Goal: Browse casually: Explore the website without a specific task or goal

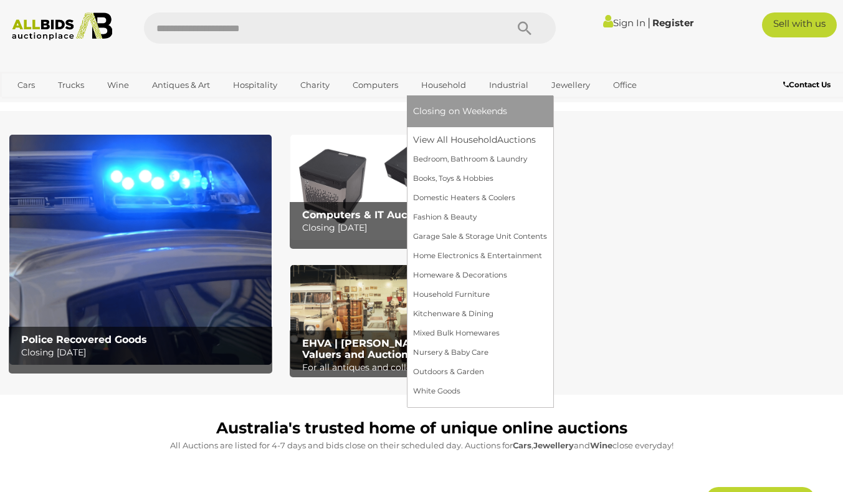
click at [439, 108] on span "Closing on Weekends" at bounding box center [460, 110] width 94 height 11
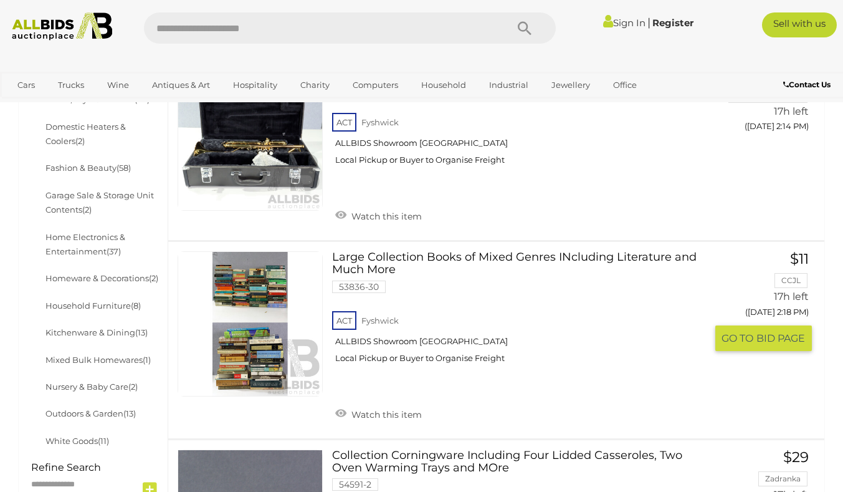
scroll to position [498, 0]
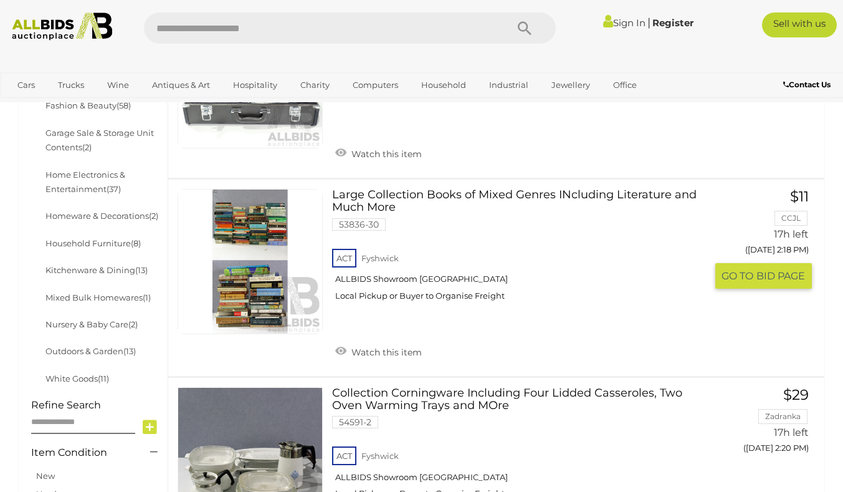
click at [254, 222] on link at bounding box center [250, 261] width 145 height 145
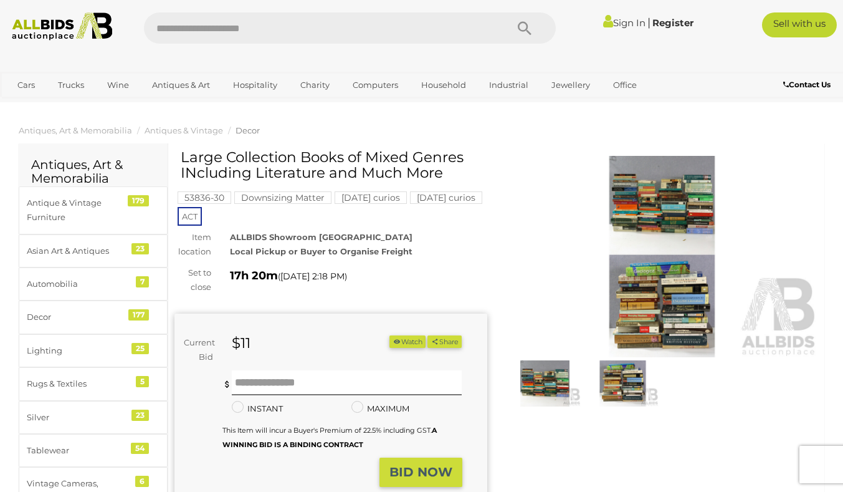
click at [684, 305] on img at bounding box center [662, 256] width 313 height 201
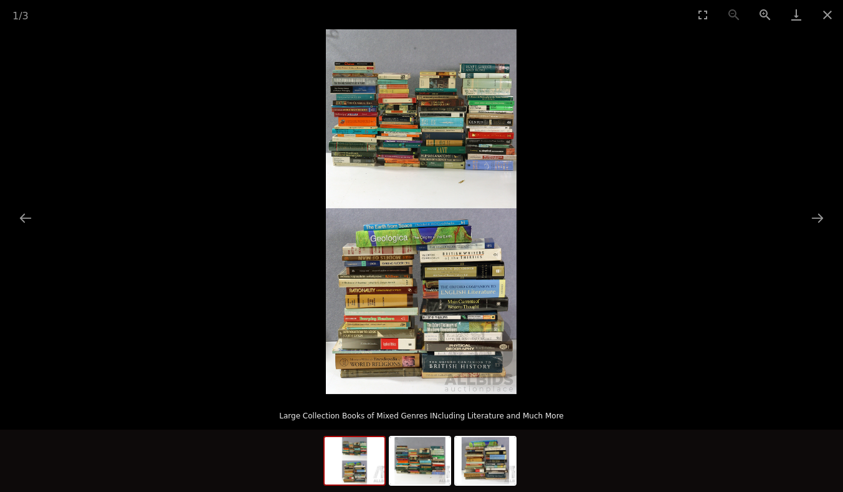
click at [395, 267] on img at bounding box center [421, 211] width 191 height 364
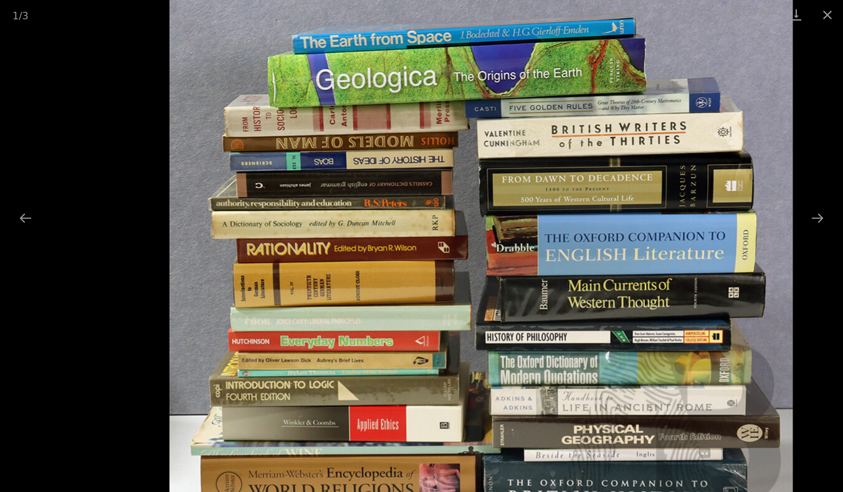
drag, startPoint x: 636, startPoint y: 403, endPoint x: 623, endPoint y: 270, distance: 134.0
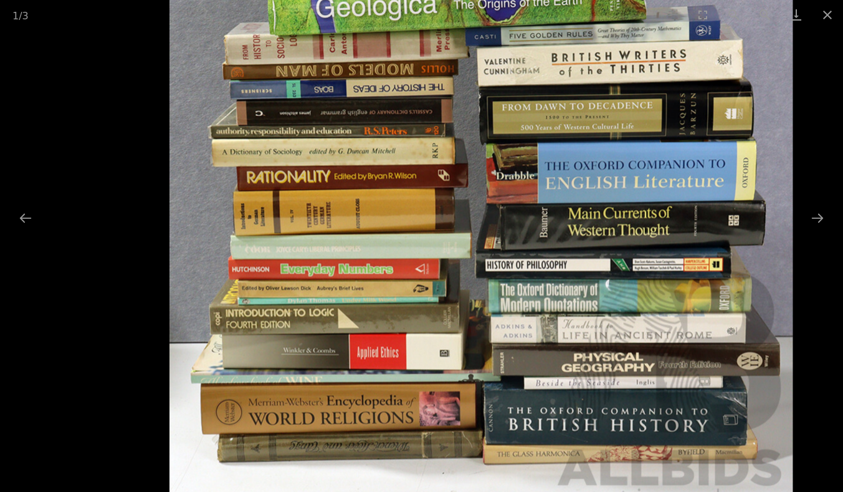
drag, startPoint x: 348, startPoint y: 307, endPoint x: 358, endPoint y: 242, distance: 66.1
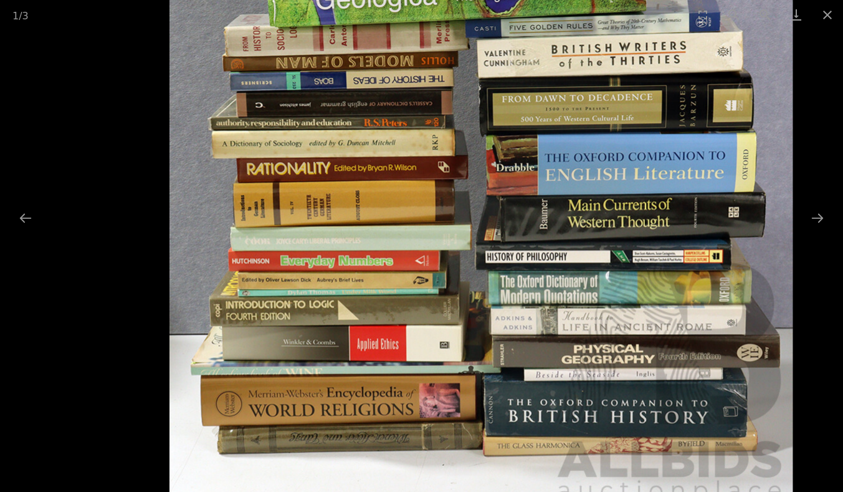
scroll to position [312, 0]
click at [824, 213] on button "Next slide" at bounding box center [817, 218] width 26 height 24
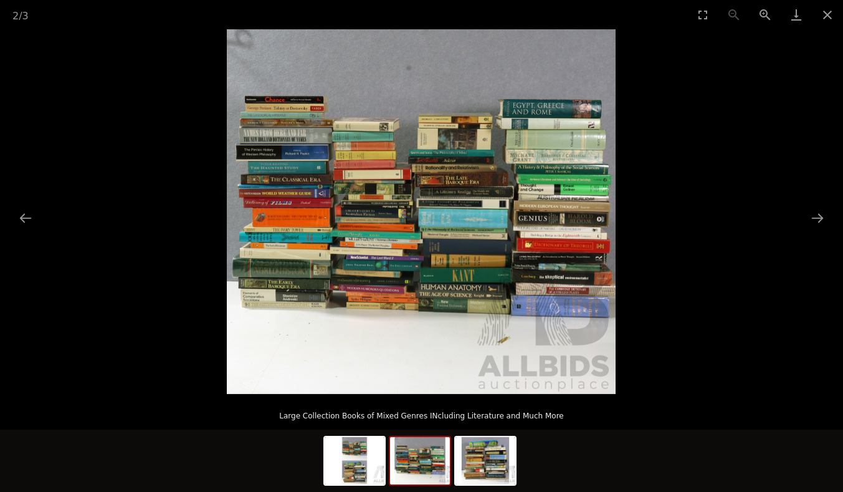
click at [355, 229] on img at bounding box center [421, 211] width 389 height 364
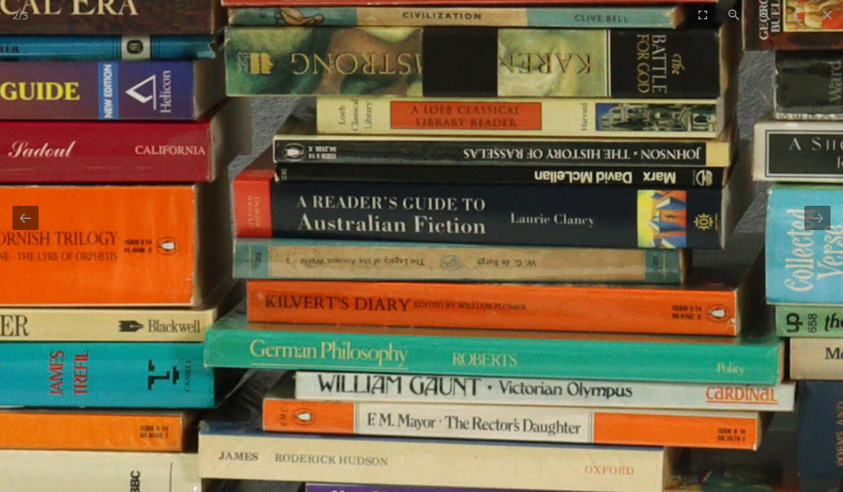
scroll to position [249, 0]
click at [361, 246] on img at bounding box center [785, 208] width 2494 height 2337
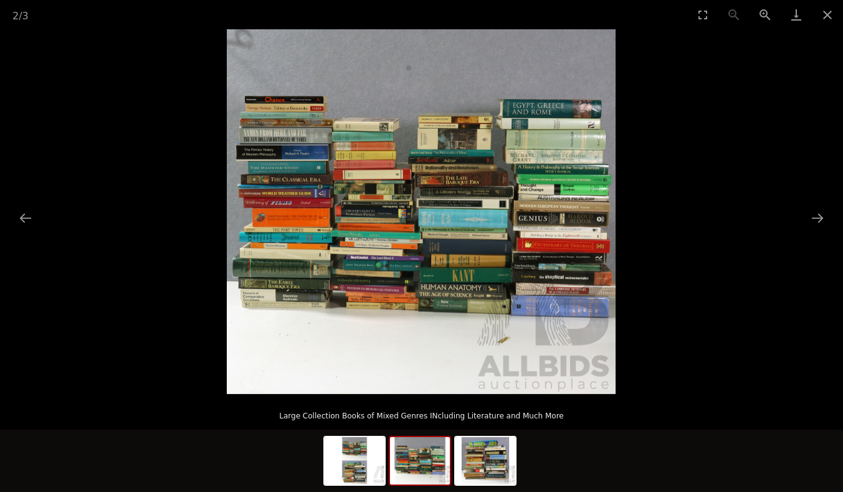
click at [356, 197] on img at bounding box center [421, 211] width 389 height 364
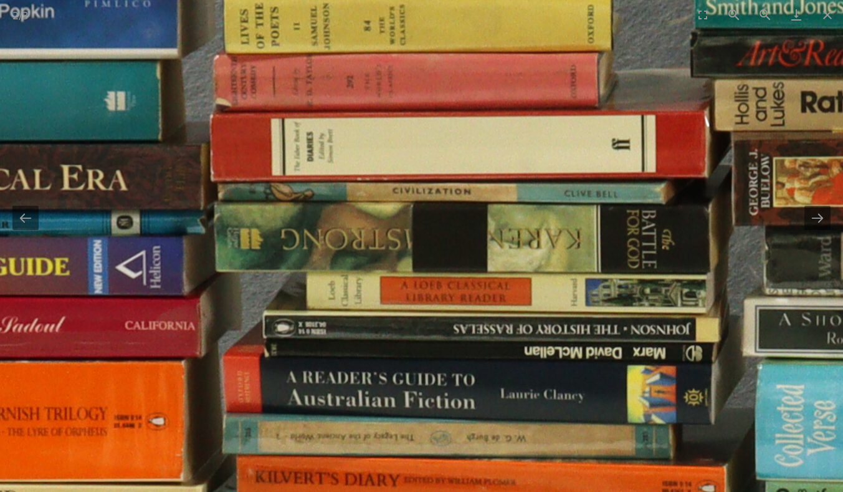
click at [243, 178] on img at bounding box center [775, 383] width 2494 height 2337
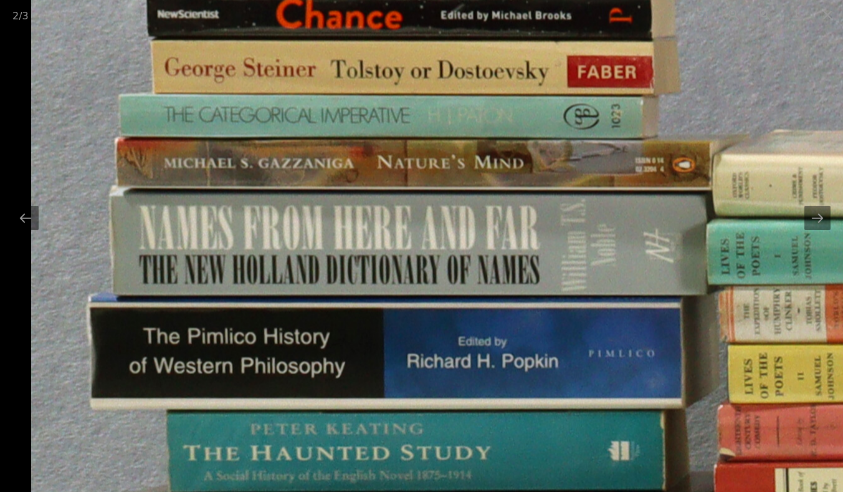
drag, startPoint x: 158, startPoint y: 171, endPoint x: 795, endPoint y: 450, distance: 695.8
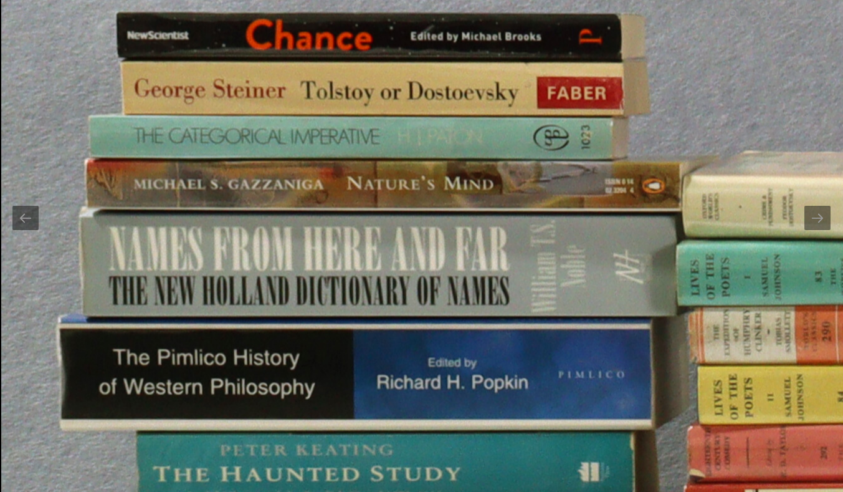
drag, startPoint x: 548, startPoint y: 368, endPoint x: 556, endPoint y: 303, distance: 65.3
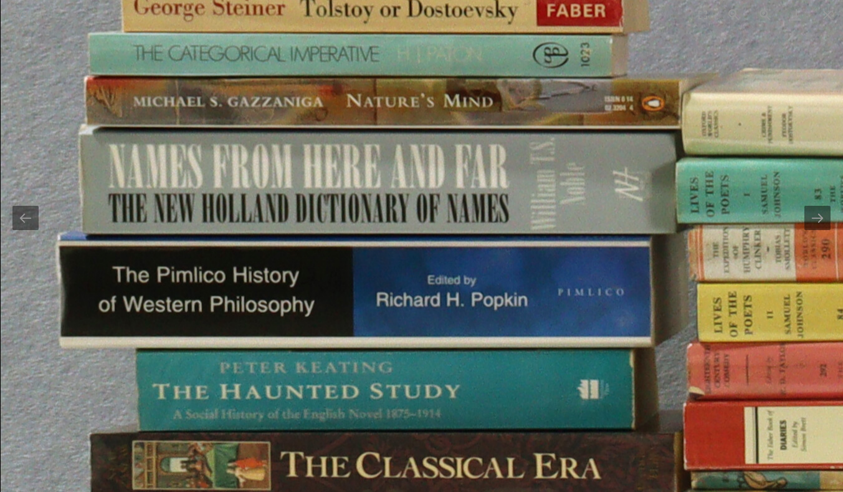
drag, startPoint x: 478, startPoint y: 378, endPoint x: 483, endPoint y: 298, distance: 79.3
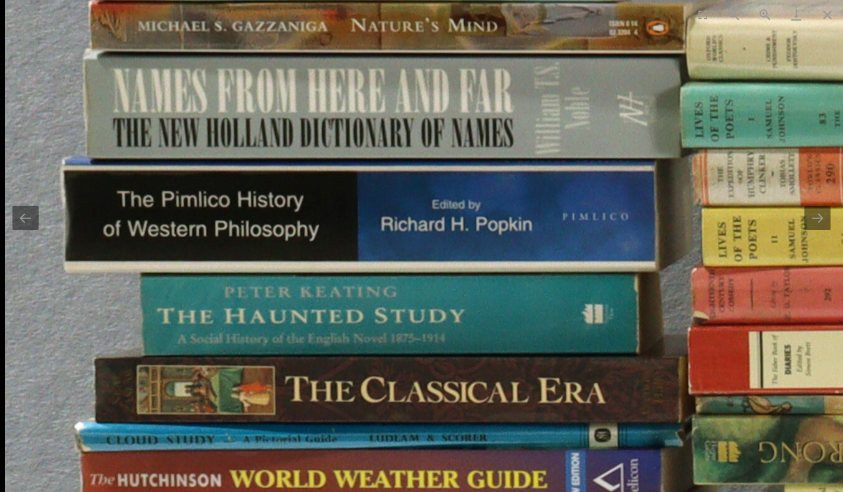
drag, startPoint x: 474, startPoint y: 334, endPoint x: 507, endPoint y: 267, distance: 74.7
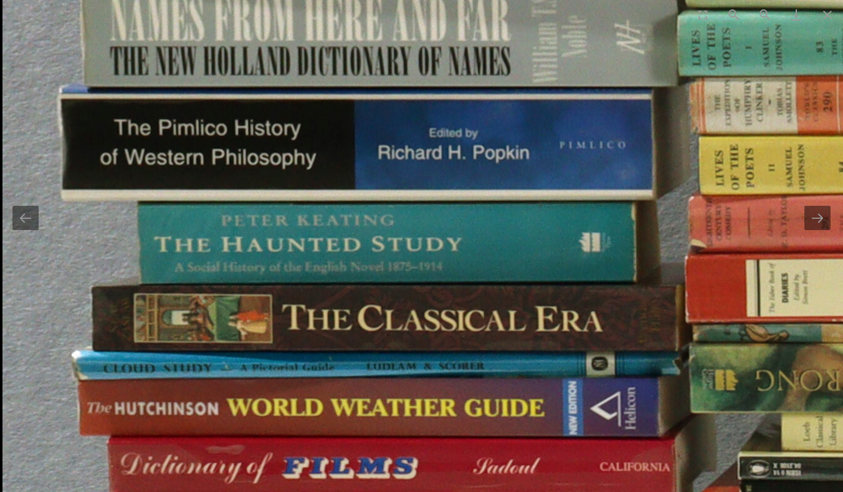
drag, startPoint x: 503, startPoint y: 358, endPoint x: 518, endPoint y: 294, distance: 65.9
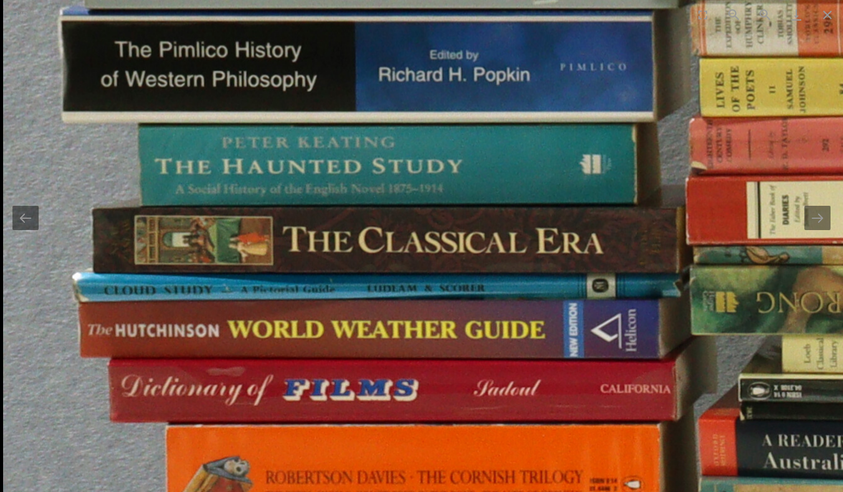
drag, startPoint x: 507, startPoint y: 358, endPoint x: 526, endPoint y: 287, distance: 72.8
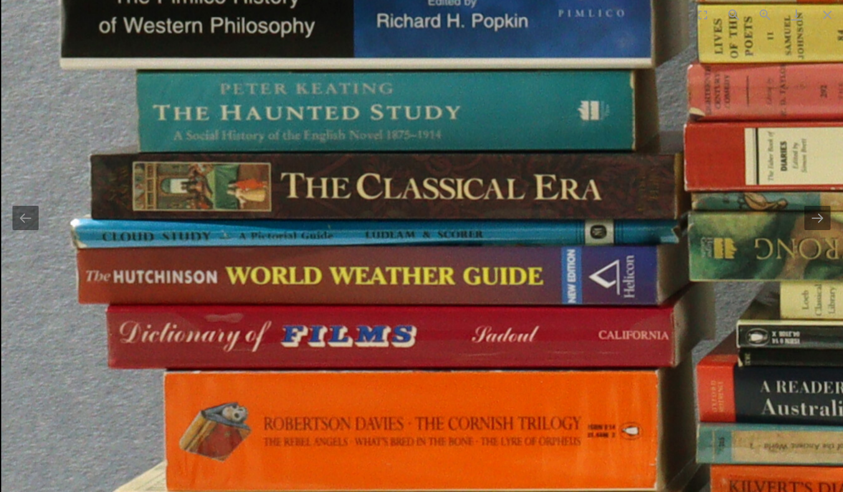
drag, startPoint x: 504, startPoint y: 376, endPoint x: 512, endPoint y: 336, distance: 40.6
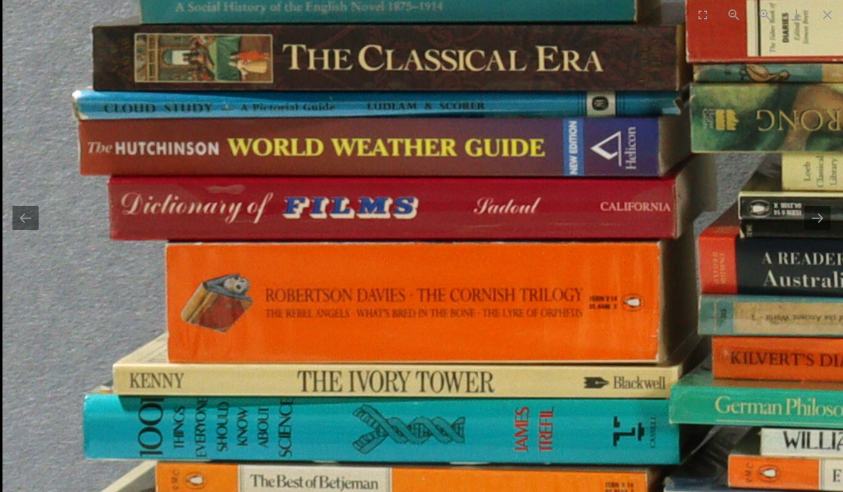
drag, startPoint x: 498, startPoint y: 378, endPoint x: 516, endPoint y: 253, distance: 126.5
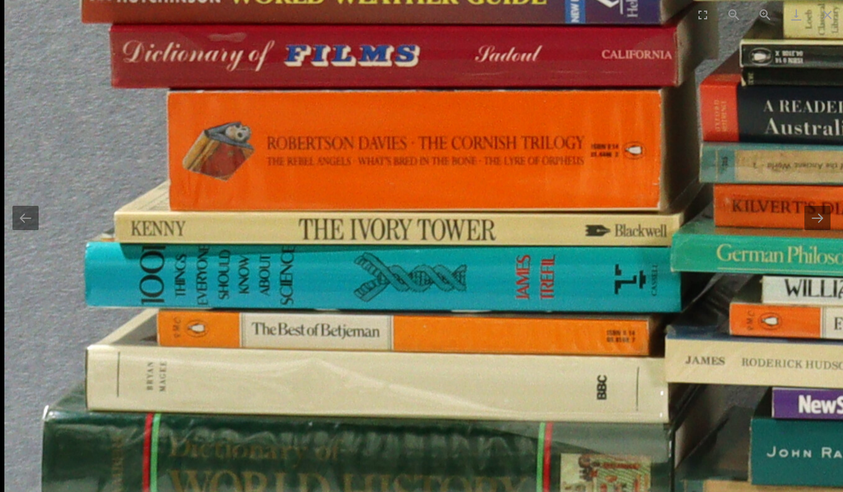
drag, startPoint x: 530, startPoint y: 361, endPoint x: 559, endPoint y: 246, distance: 118.3
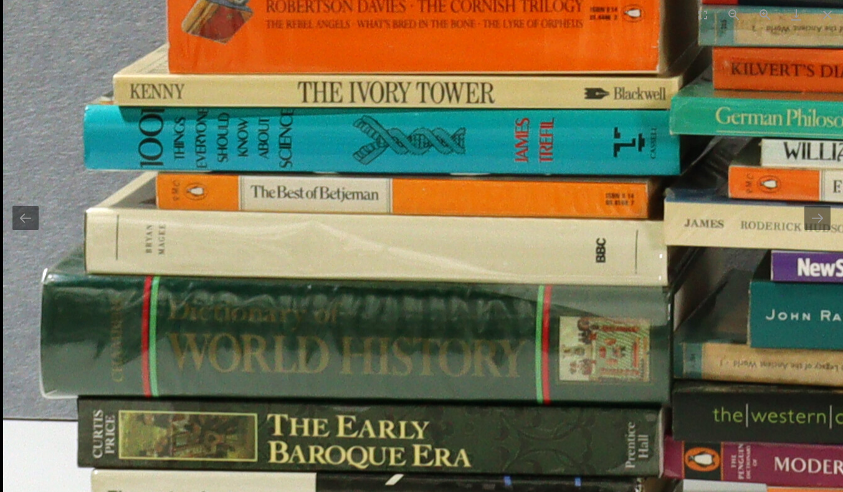
drag, startPoint x: 521, startPoint y: 366, endPoint x: 541, endPoint y: 244, distance: 123.8
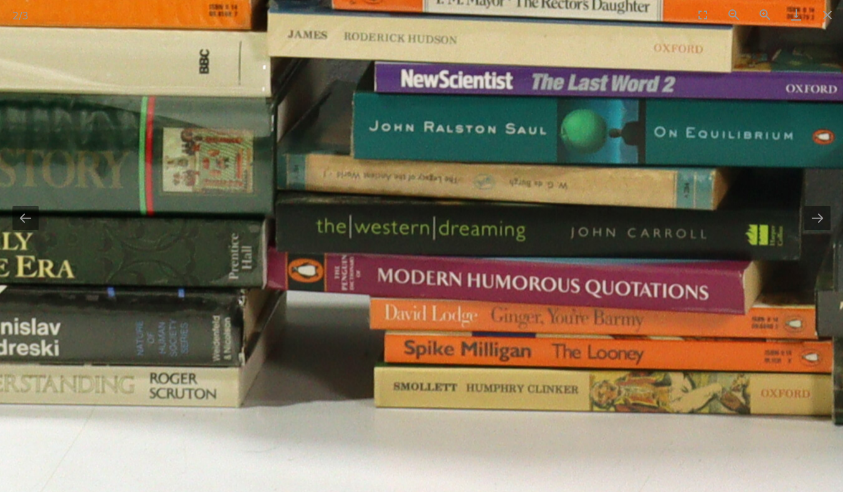
drag, startPoint x: 504, startPoint y: 343, endPoint x: 0, endPoint y: 163, distance: 535.5
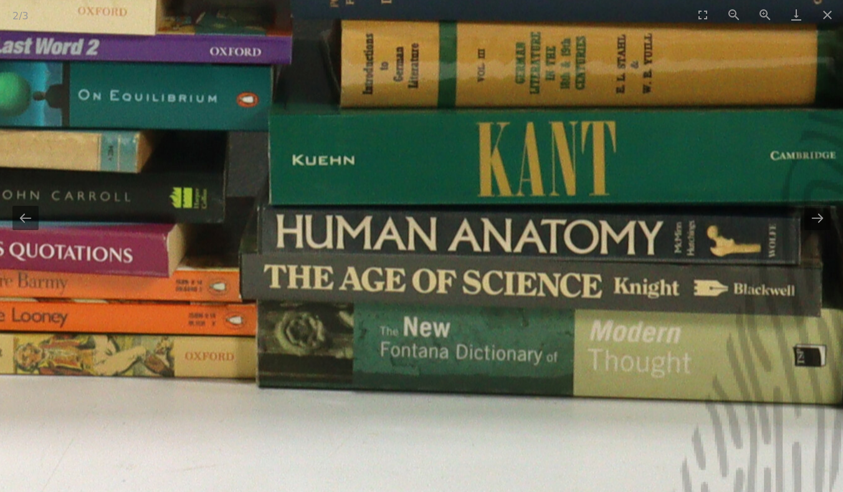
drag, startPoint x: 567, startPoint y: 241, endPoint x: 186, endPoint y: 241, distance: 381.3
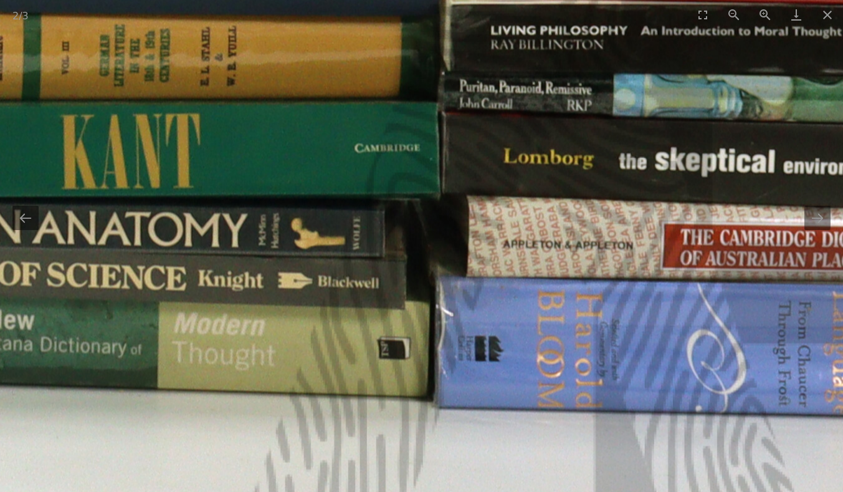
drag, startPoint x: 488, startPoint y: 262, endPoint x: 227, endPoint y: 250, distance: 261.3
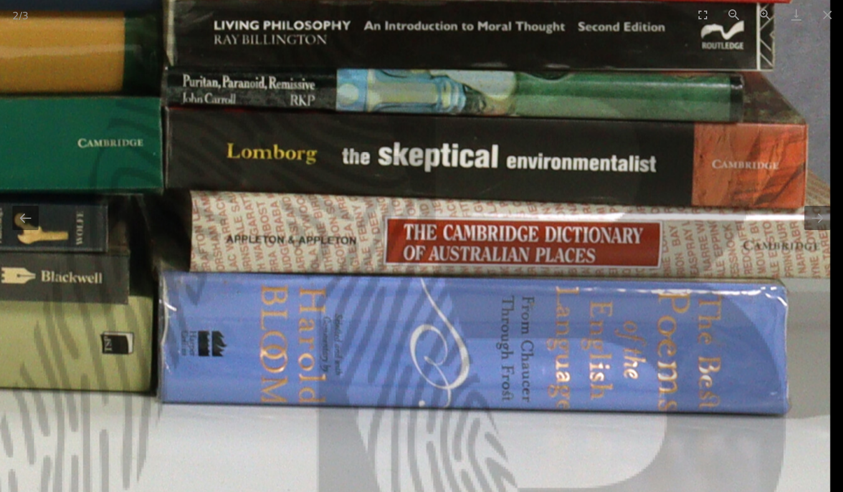
drag, startPoint x: 660, startPoint y: 261, endPoint x: 369, endPoint y: 258, distance: 290.4
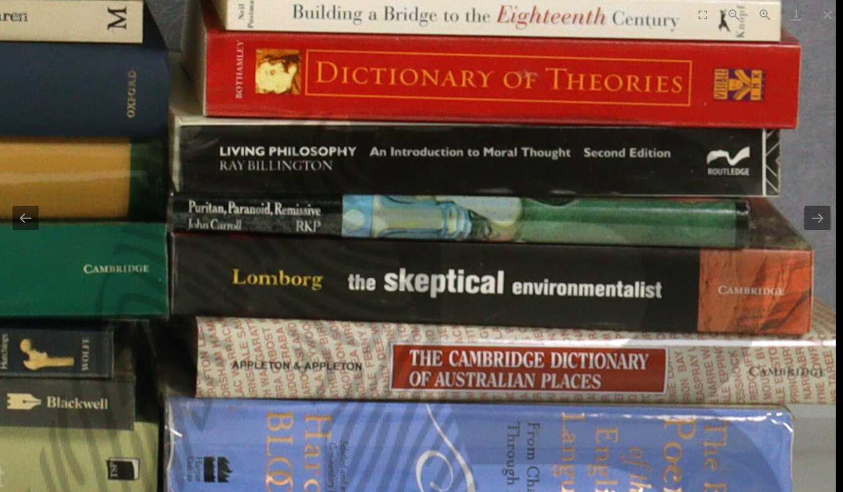
drag, startPoint x: 539, startPoint y: 168, endPoint x: 498, endPoint y: 293, distance: 131.0
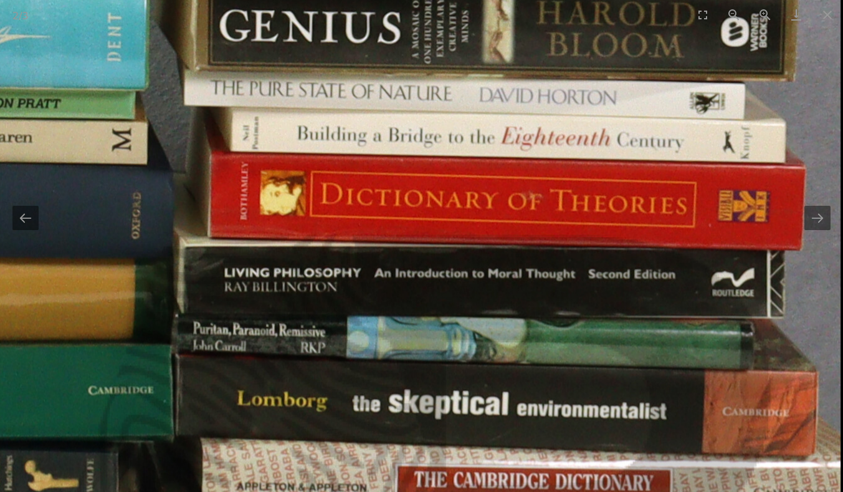
drag, startPoint x: 541, startPoint y: 137, endPoint x: 529, endPoint y: 231, distance: 94.3
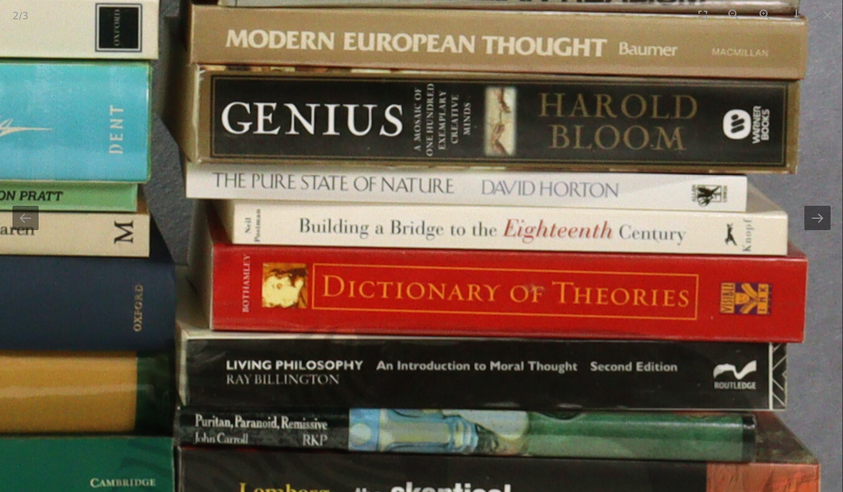
drag, startPoint x: 554, startPoint y: 130, endPoint x: 553, endPoint y: 217, distance: 87.2
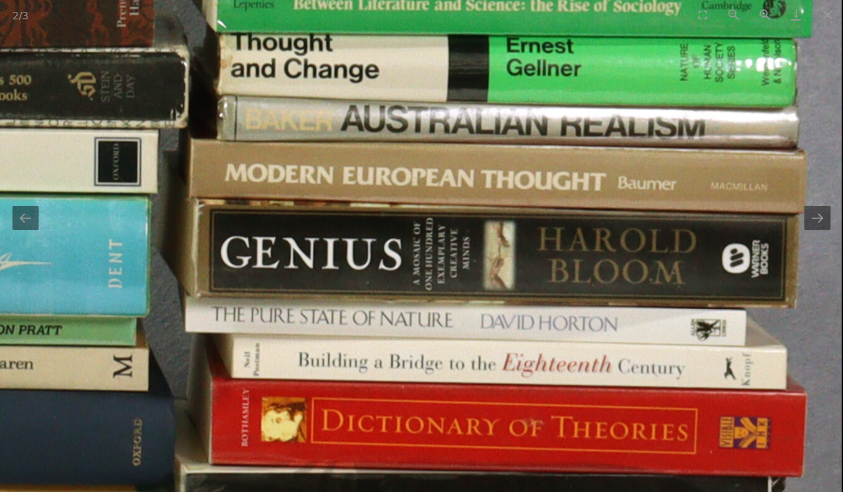
drag, startPoint x: 556, startPoint y: 124, endPoint x: 550, endPoint y: 247, distance: 123.5
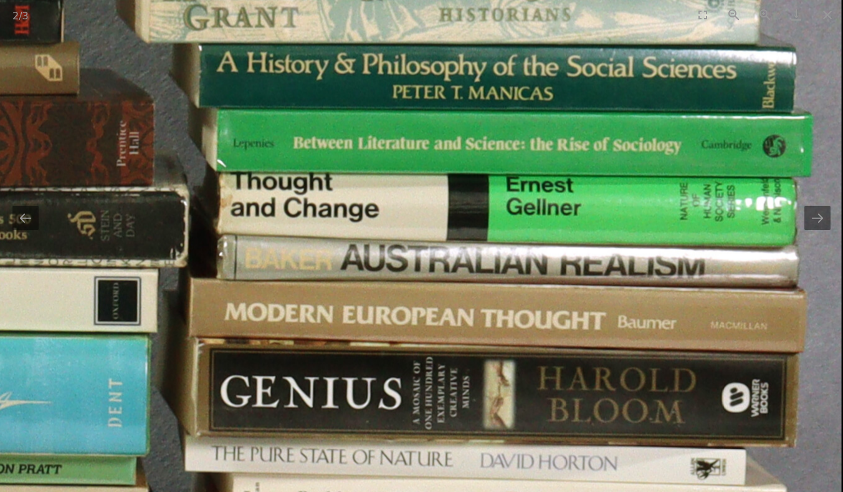
drag, startPoint x: 543, startPoint y: 133, endPoint x: 536, endPoint y: 236, distance: 102.5
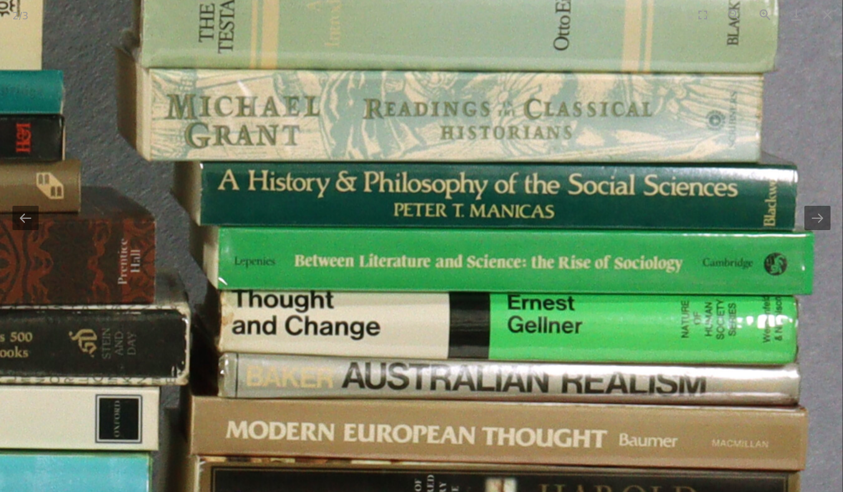
drag, startPoint x: 542, startPoint y: 146, endPoint x: 542, endPoint y: 245, distance: 99.1
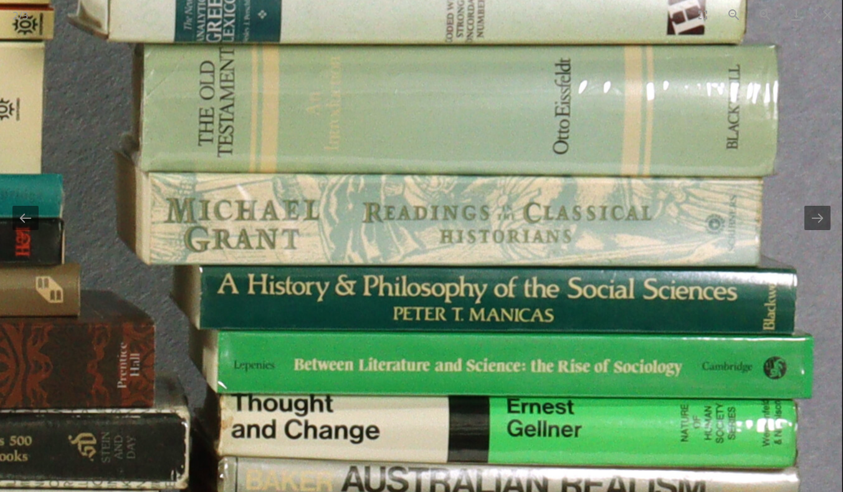
drag, startPoint x: 551, startPoint y: 144, endPoint x: 548, endPoint y: 229, distance: 84.8
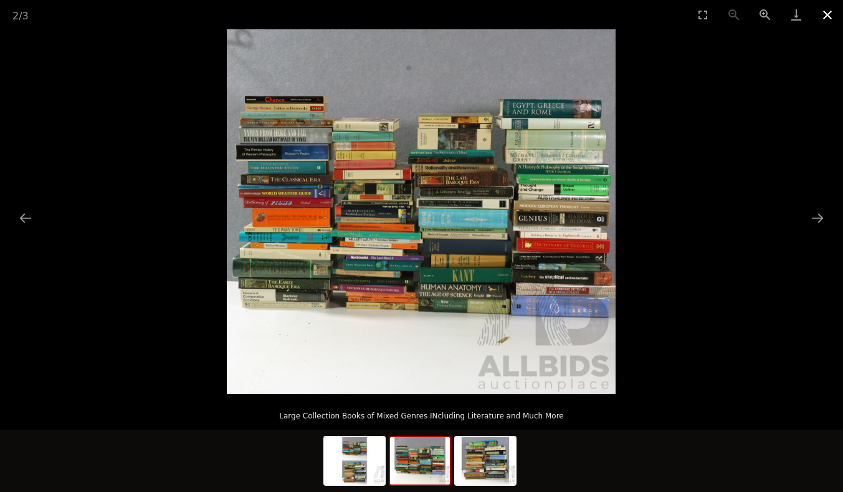
click at [826, 15] on button "Close gallery" at bounding box center [827, 14] width 31 height 29
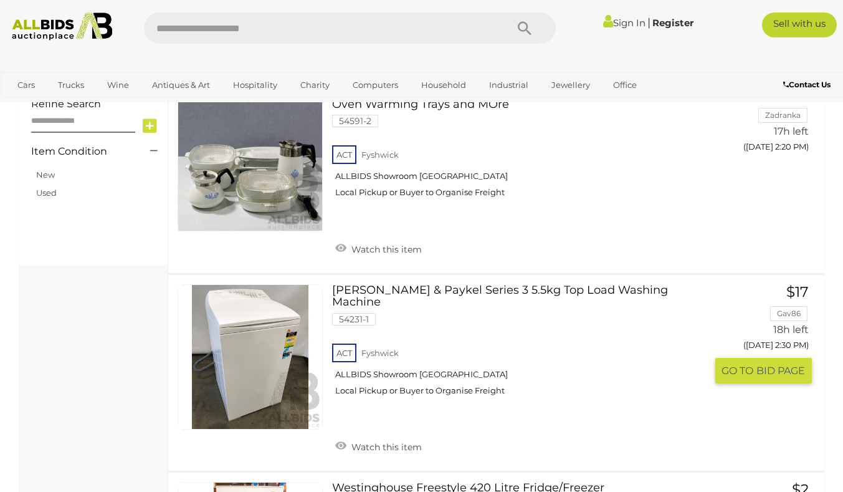
scroll to position [675, 0]
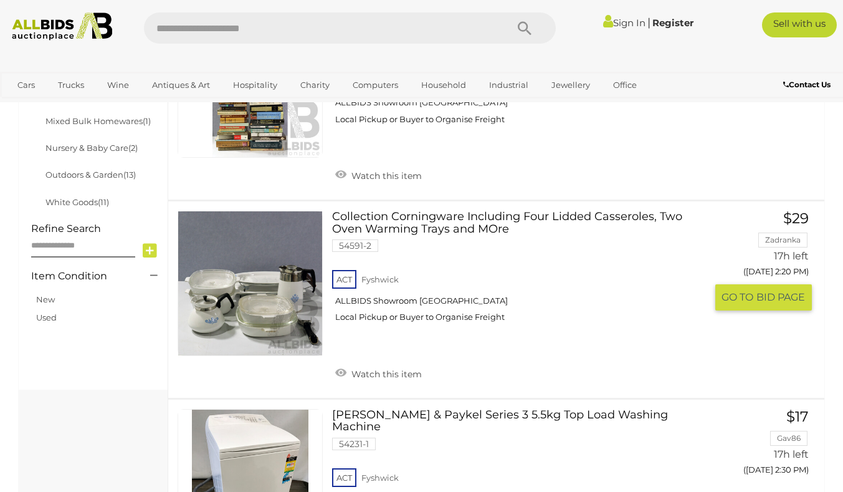
click at [461, 225] on link "Collection Corningware Including Four Lidded Casseroles, Two Oven Warming Trays…" at bounding box center [523, 271] width 364 height 121
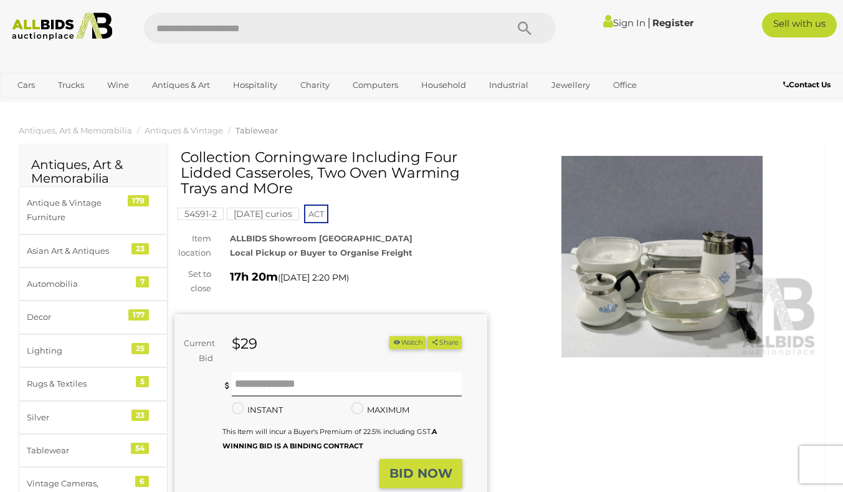
click at [730, 328] on img at bounding box center [662, 256] width 313 height 201
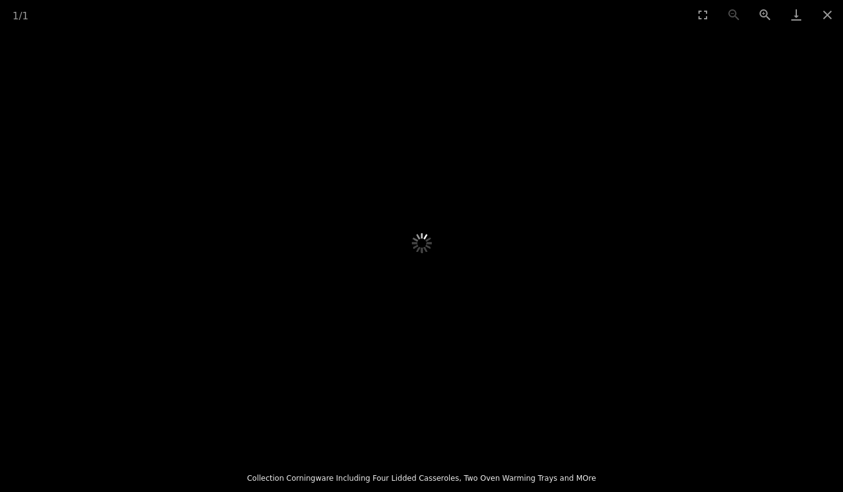
click at [578, 307] on picture at bounding box center [422, 243] width 422 height 214
click at [829, 19] on button "Close gallery" at bounding box center [827, 14] width 31 height 29
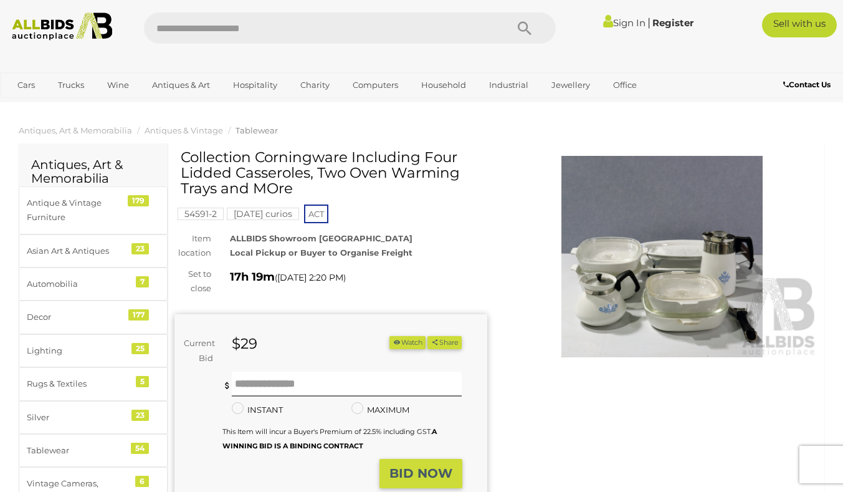
click at [611, 291] on img at bounding box center [662, 256] width 313 height 201
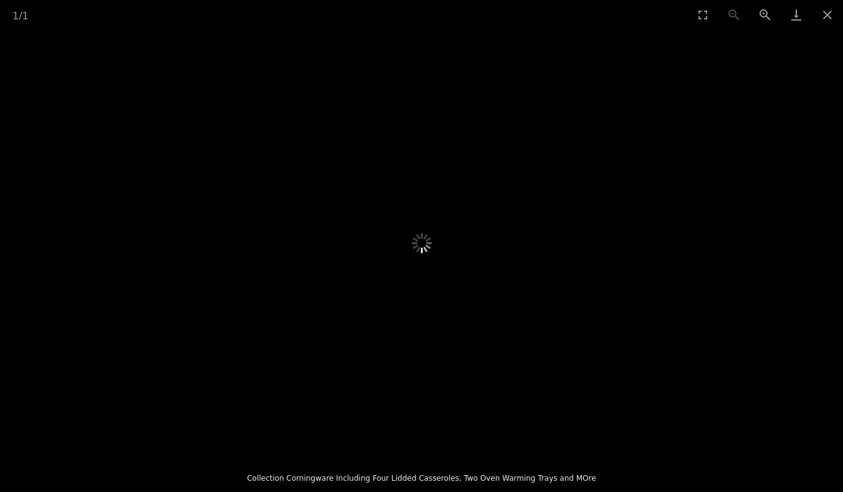
scroll to position [312, 0]
click at [827, 16] on button "Close gallery" at bounding box center [827, 14] width 31 height 29
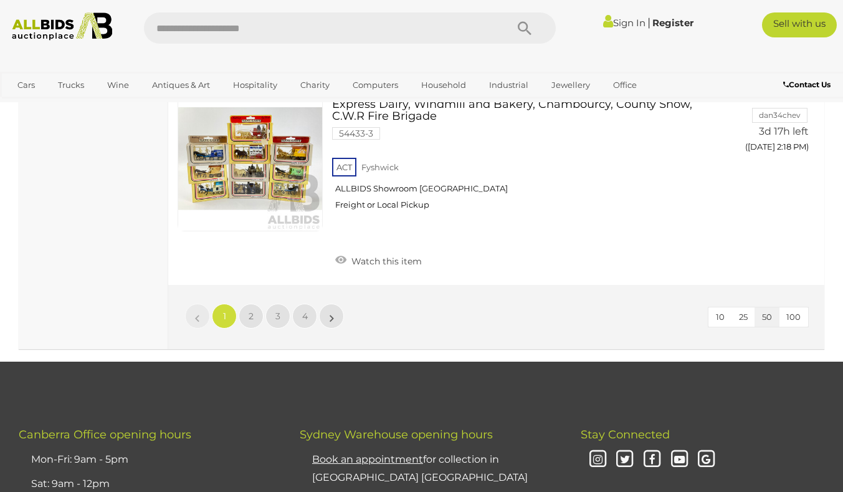
scroll to position [9596, 0]
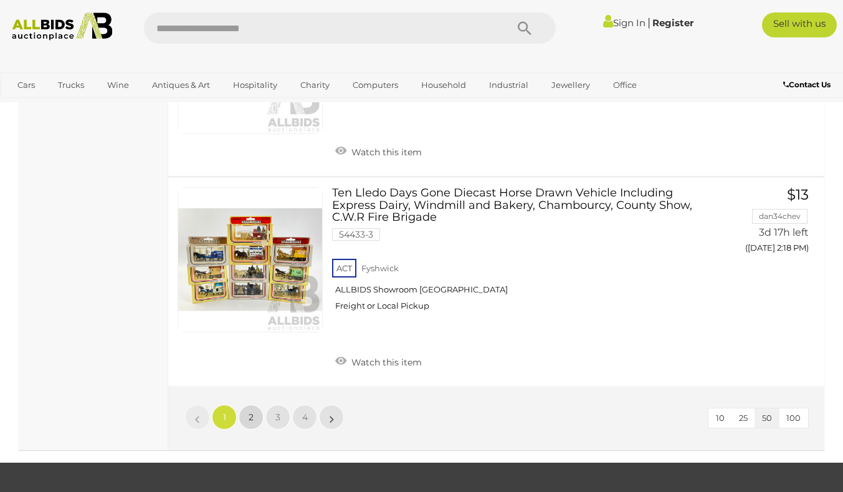
click at [249, 411] on span "2" at bounding box center [251, 416] width 5 height 11
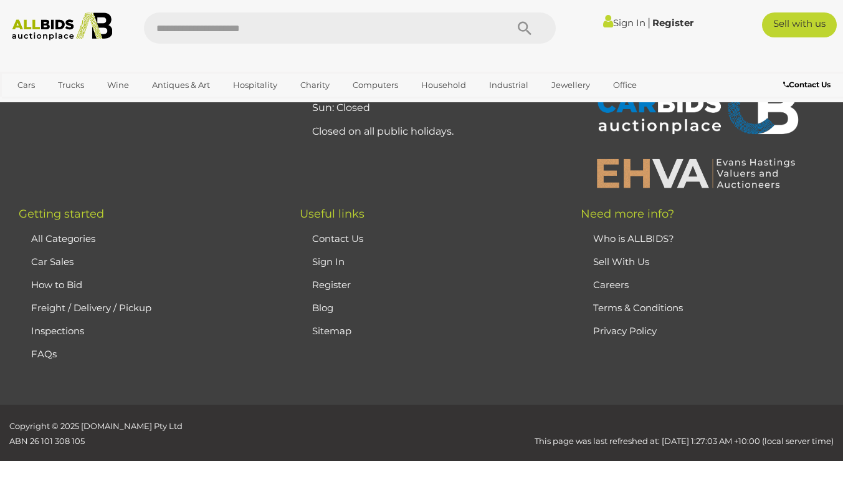
scroll to position [168, 0]
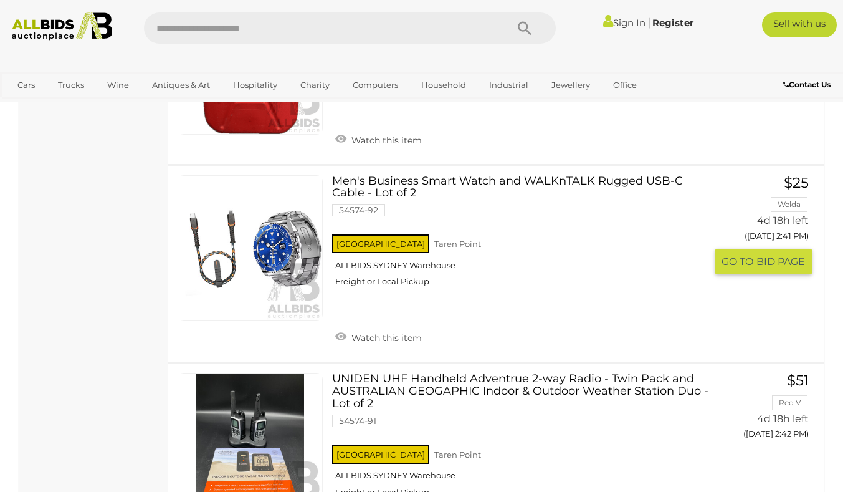
scroll to position [6834, 0]
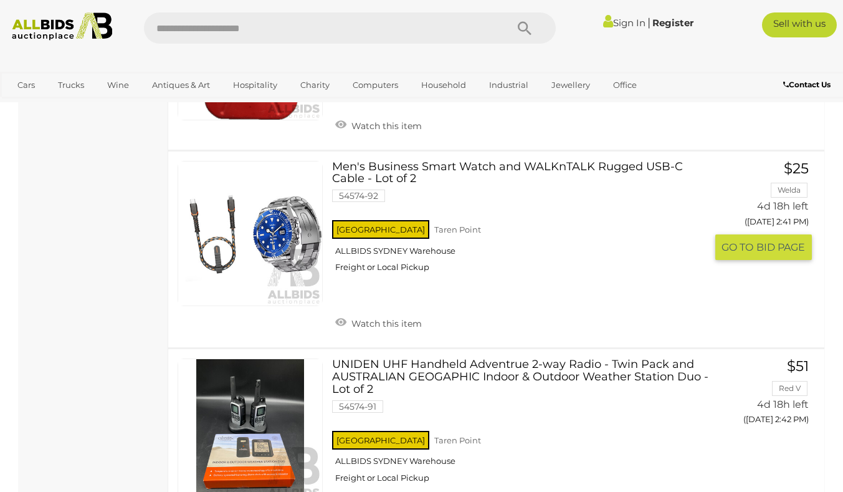
click at [525, 161] on link "Men's Business Smart Watch and WALKnTALK Rugged USB-C Cable - Lot of 2 54574-92…" at bounding box center [523, 221] width 364 height 121
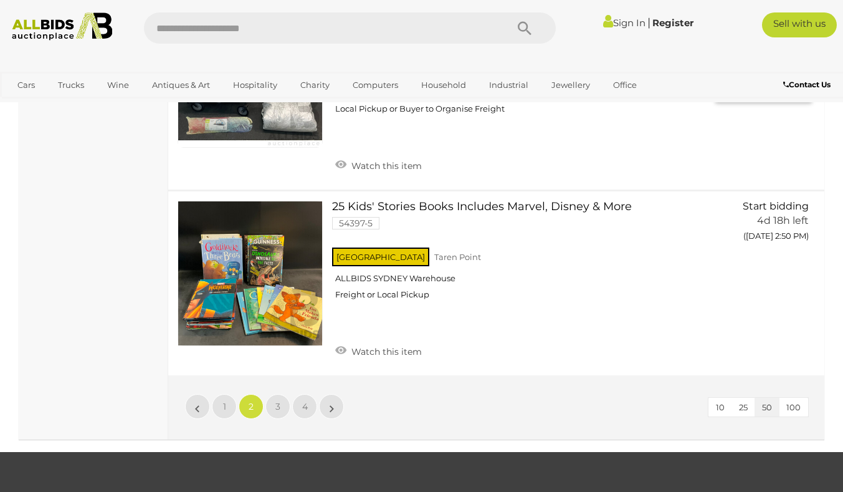
scroll to position [9701, 0]
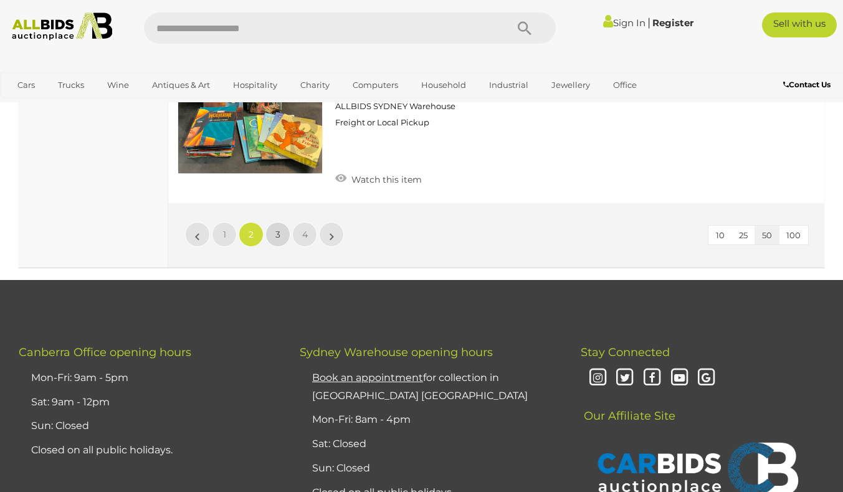
click at [272, 222] on link "3" at bounding box center [277, 234] width 25 height 25
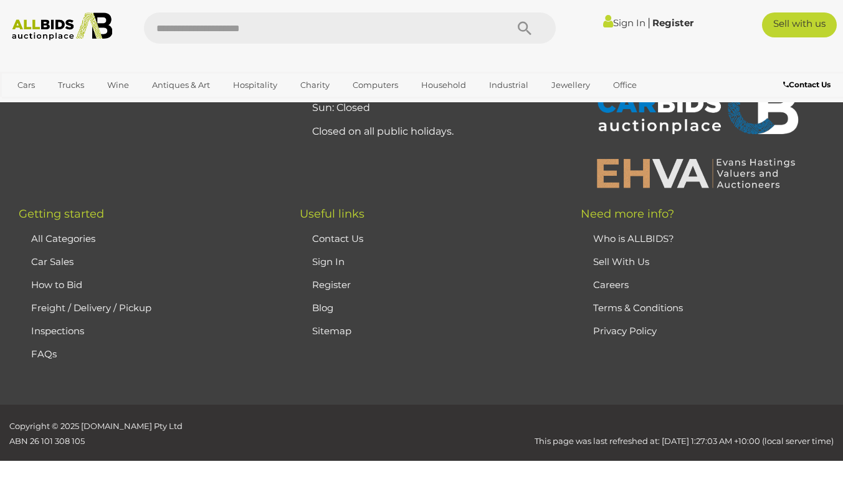
scroll to position [168, 0]
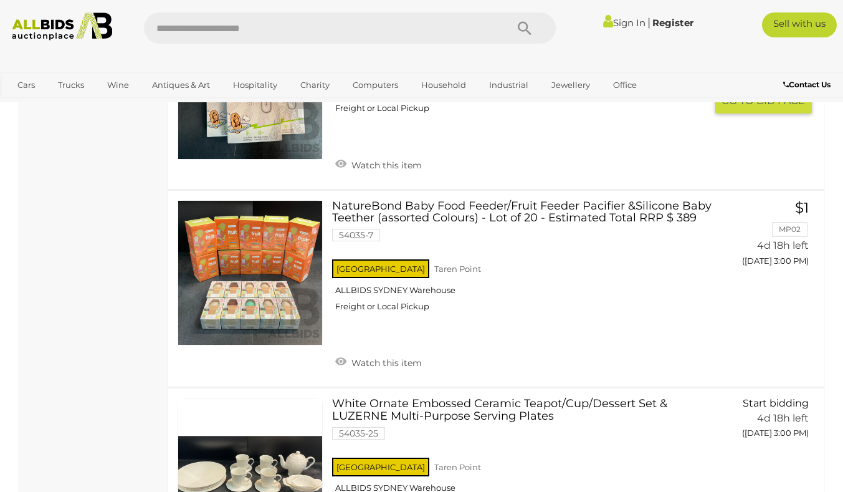
scroll to position [2037, 0]
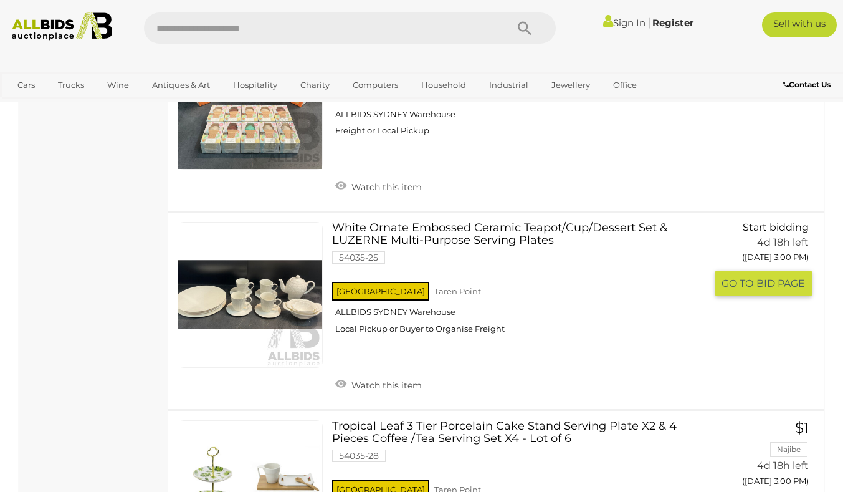
click at [477, 243] on link "White Ornate Embossed Ceramic Teapot/Cup/Dessert Set & LUZERNE Multi-Purpose Se…" at bounding box center [523, 282] width 364 height 121
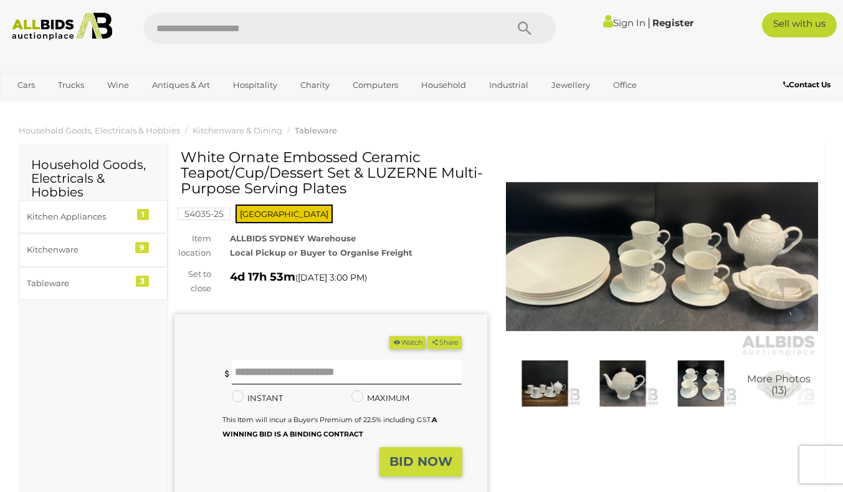
click at [543, 385] on img at bounding box center [545, 383] width 72 height 46
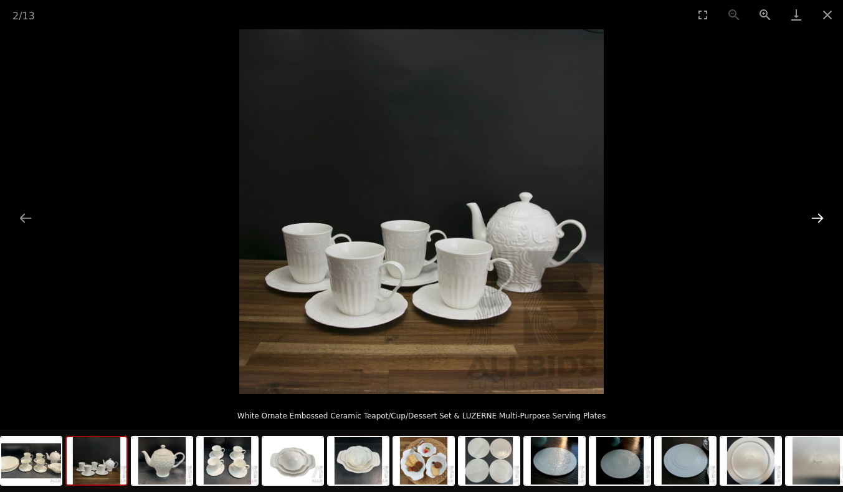
click at [824, 212] on button "Next slide" at bounding box center [817, 218] width 26 height 24
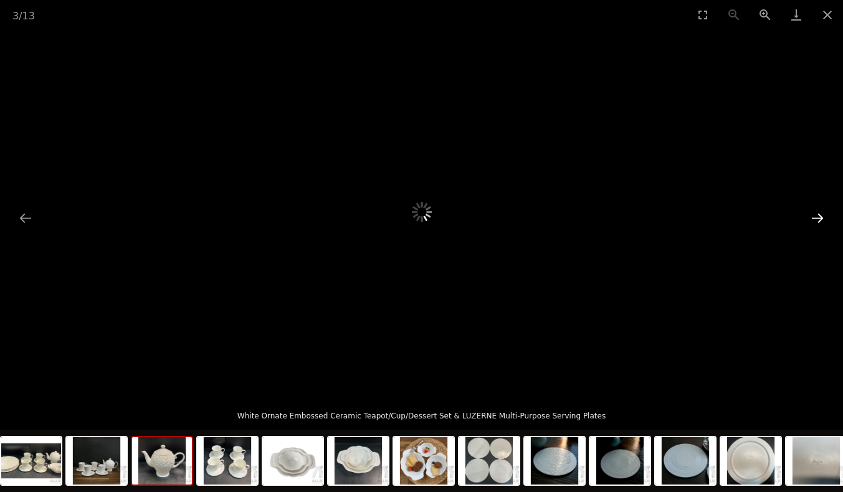
click at [824, 212] on button "Next slide" at bounding box center [817, 218] width 26 height 24
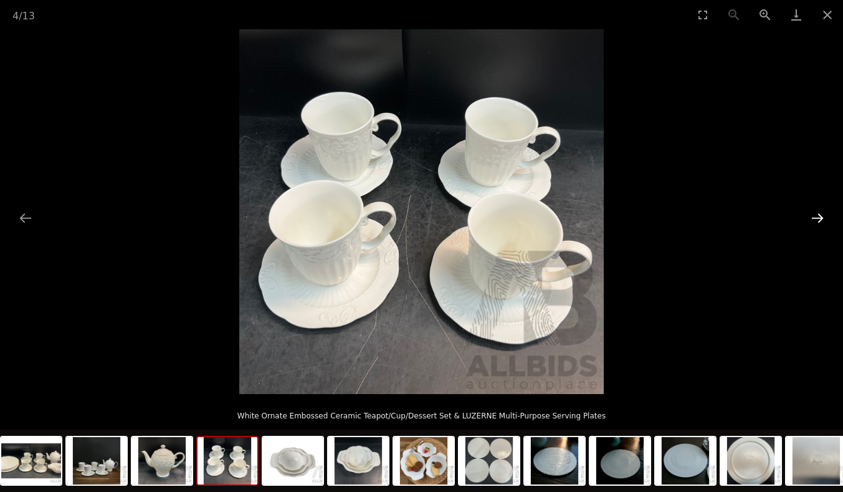
click at [824, 212] on button "Next slide" at bounding box center [817, 218] width 26 height 24
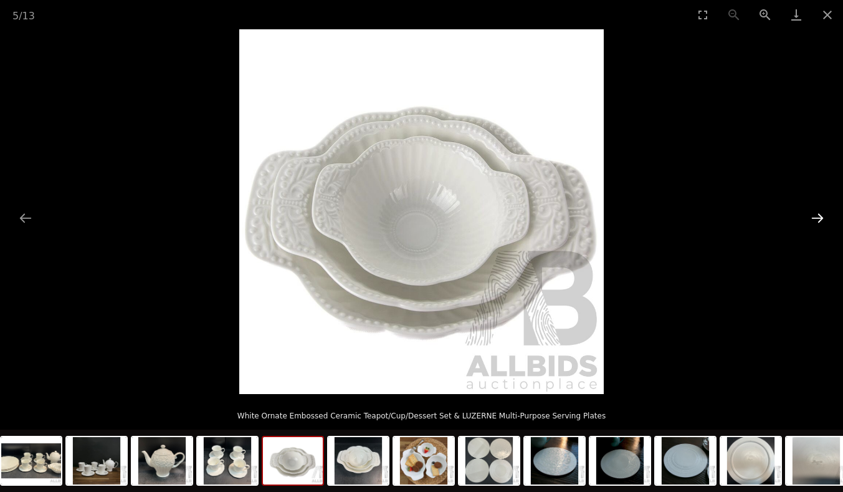
click at [824, 212] on button "Next slide" at bounding box center [817, 218] width 26 height 24
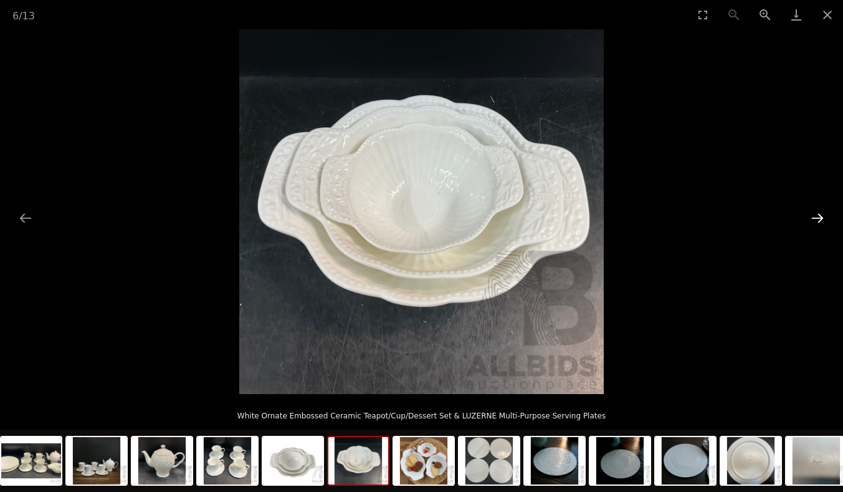
click at [824, 212] on button "Next slide" at bounding box center [817, 218] width 26 height 24
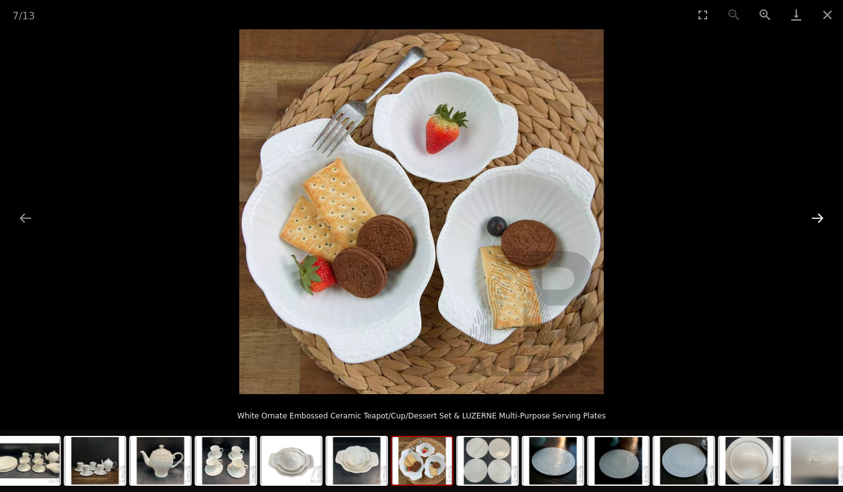
click at [824, 212] on button "Next slide" at bounding box center [817, 218] width 26 height 24
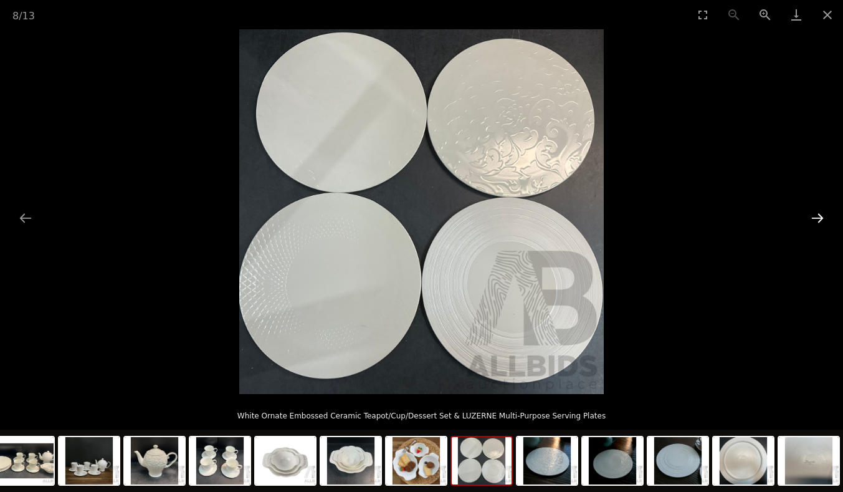
click at [824, 213] on button "Next slide" at bounding box center [817, 218] width 26 height 24
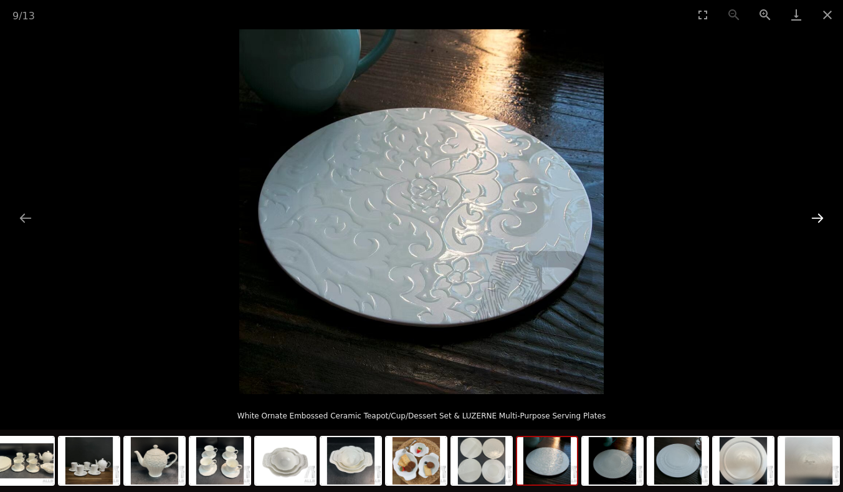
click at [824, 213] on button "Next slide" at bounding box center [817, 218] width 26 height 24
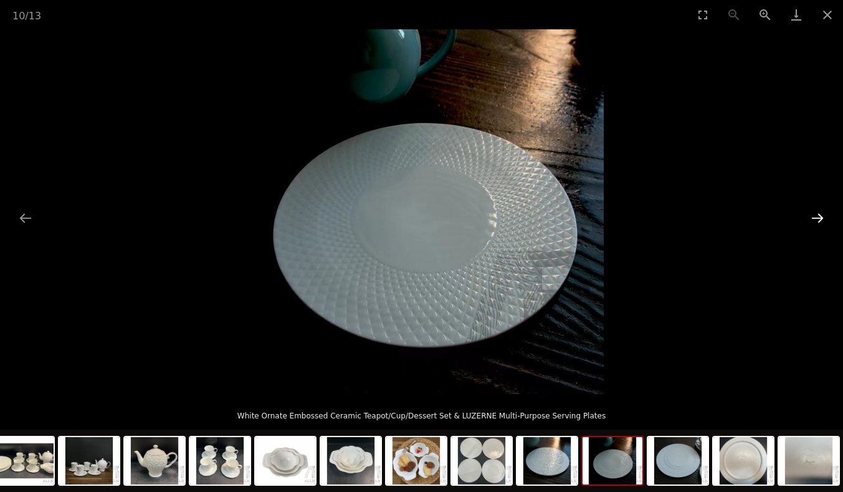
click at [824, 213] on button "Next slide" at bounding box center [817, 218] width 26 height 24
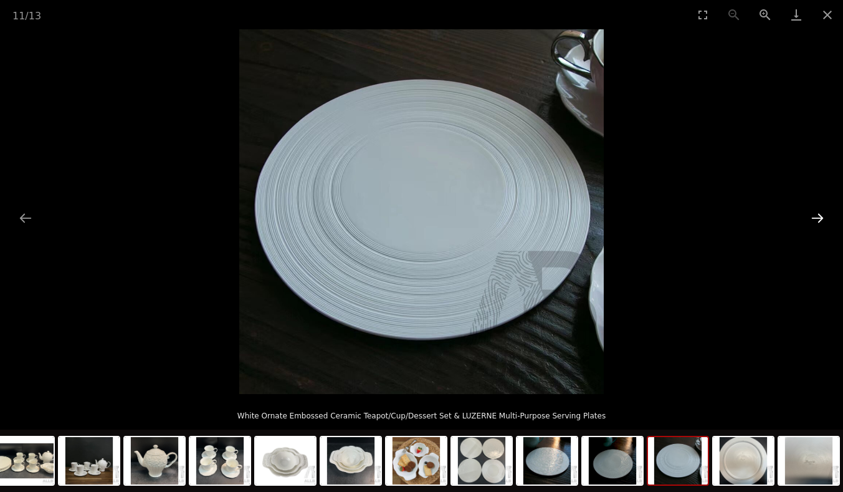
click at [824, 213] on button "Next slide" at bounding box center [817, 218] width 26 height 24
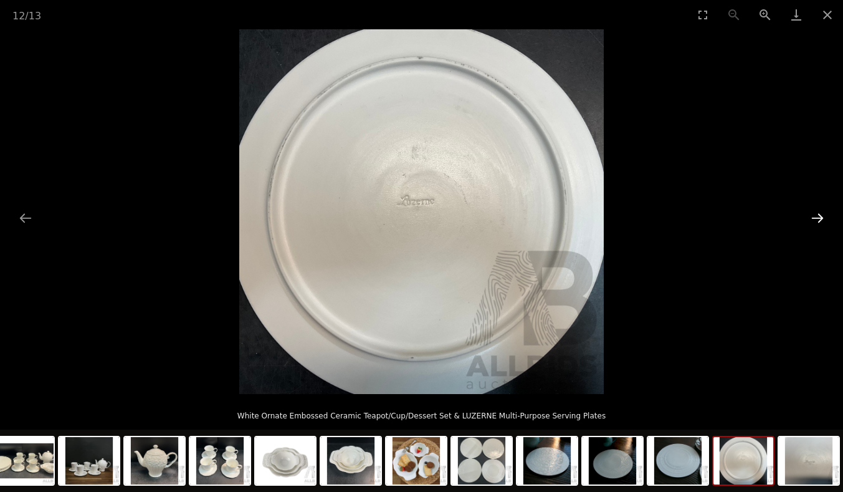
click at [824, 213] on button "Next slide" at bounding box center [817, 218] width 26 height 24
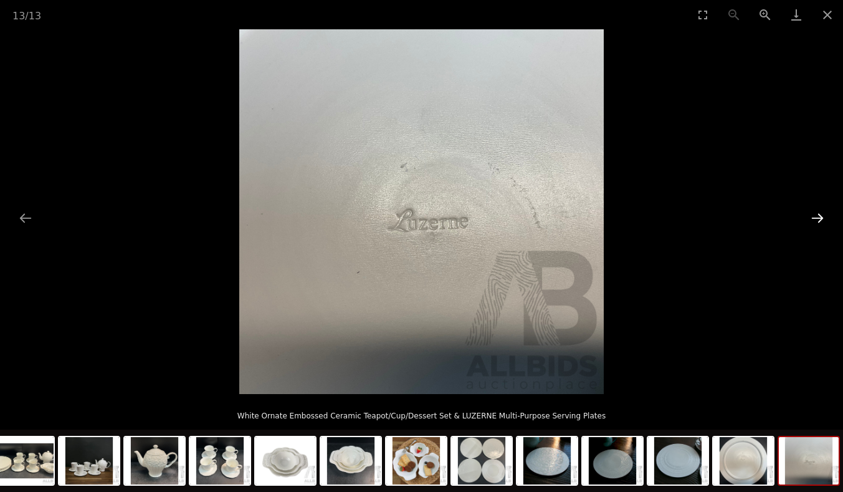
click at [824, 213] on button "Next slide" at bounding box center [817, 218] width 26 height 24
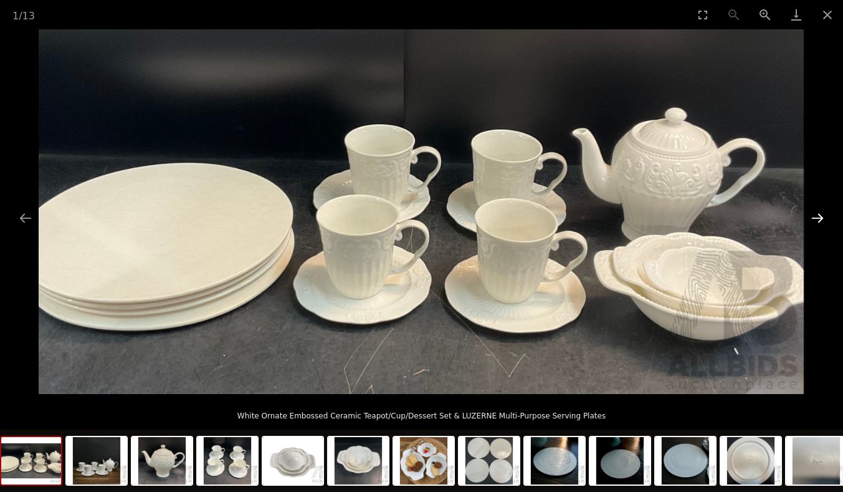
click at [824, 213] on button "Next slide" at bounding box center [817, 218] width 26 height 24
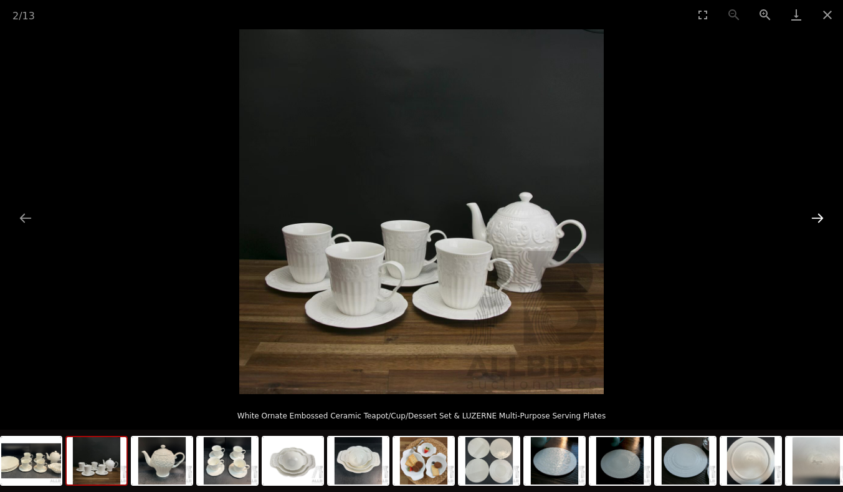
click at [824, 213] on button "Next slide" at bounding box center [817, 218] width 26 height 24
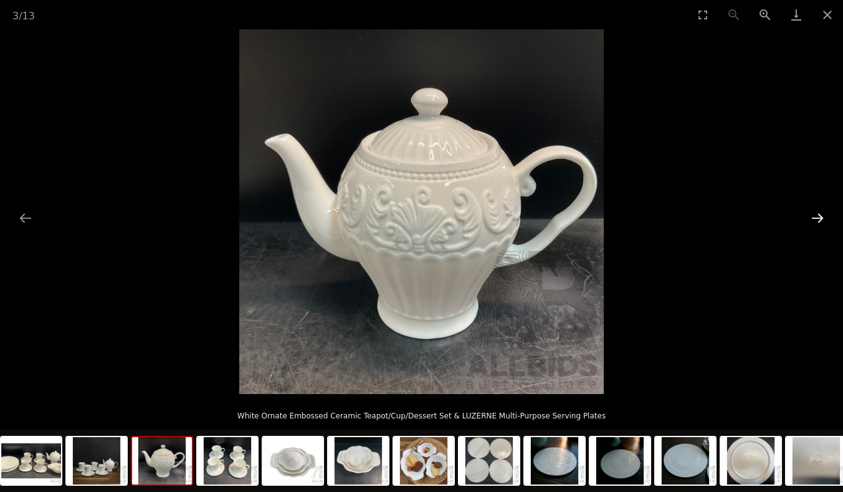
click at [824, 213] on button "Next slide" at bounding box center [817, 218] width 26 height 24
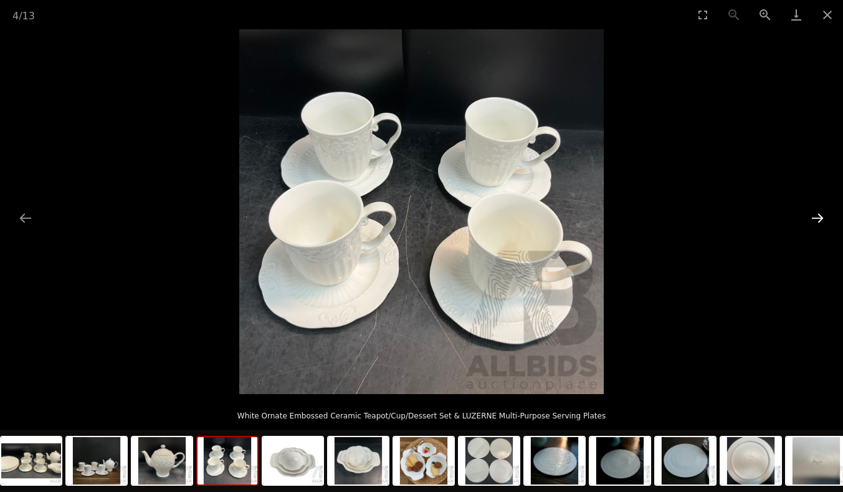
click at [824, 213] on button "Next slide" at bounding box center [817, 218] width 26 height 24
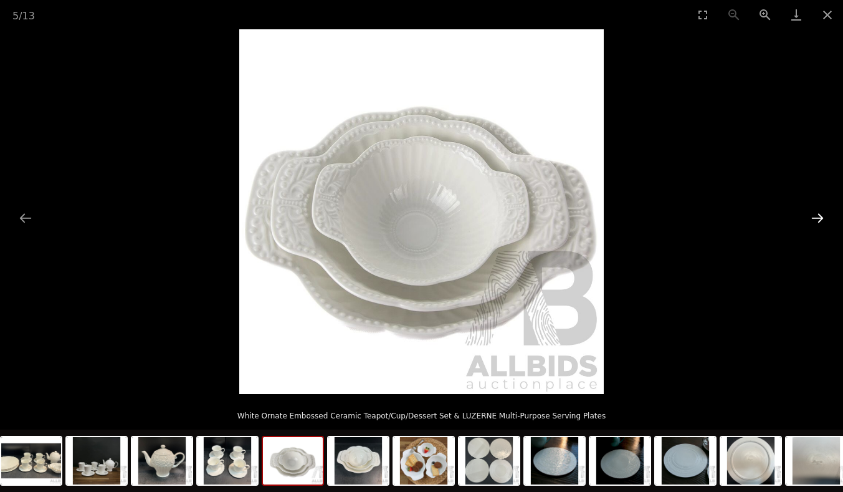
click at [824, 213] on button "Next slide" at bounding box center [817, 218] width 26 height 24
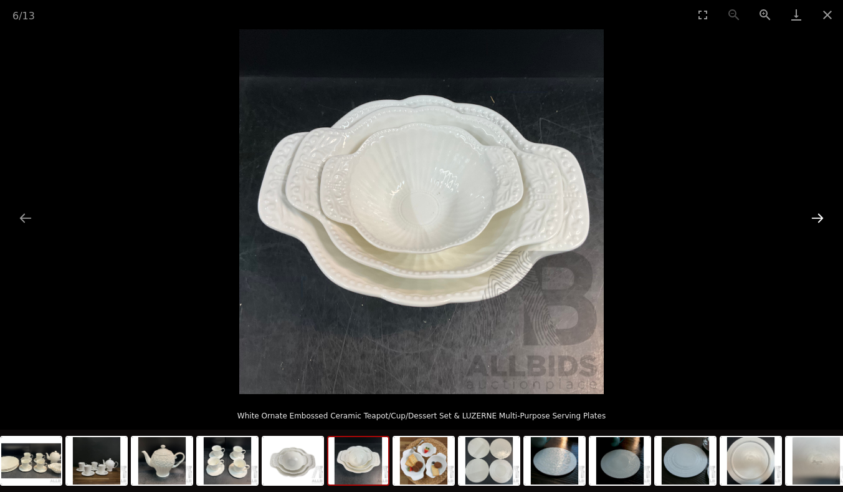
click at [824, 213] on button "Next slide" at bounding box center [817, 218] width 26 height 24
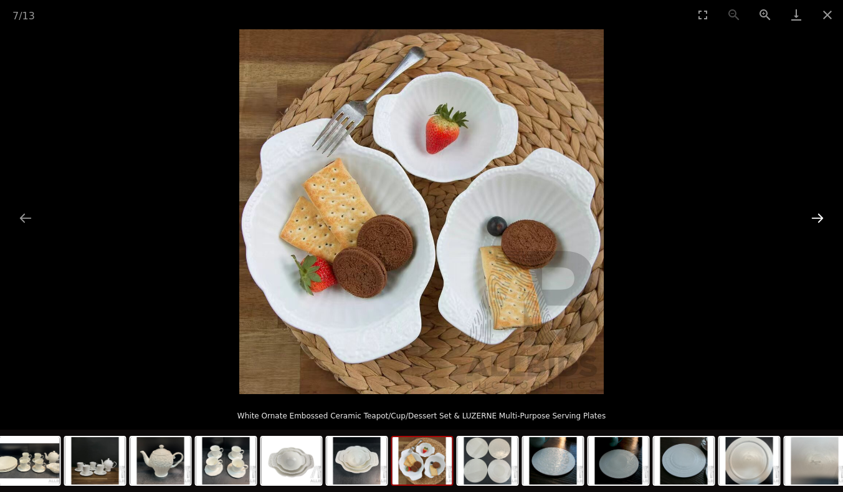
click at [824, 213] on button "Next slide" at bounding box center [817, 218] width 26 height 24
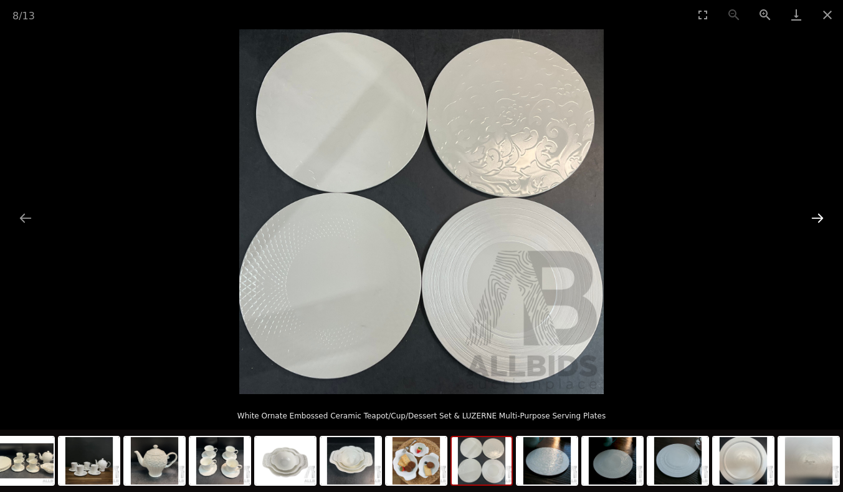
click at [824, 213] on button "Next slide" at bounding box center [817, 218] width 26 height 24
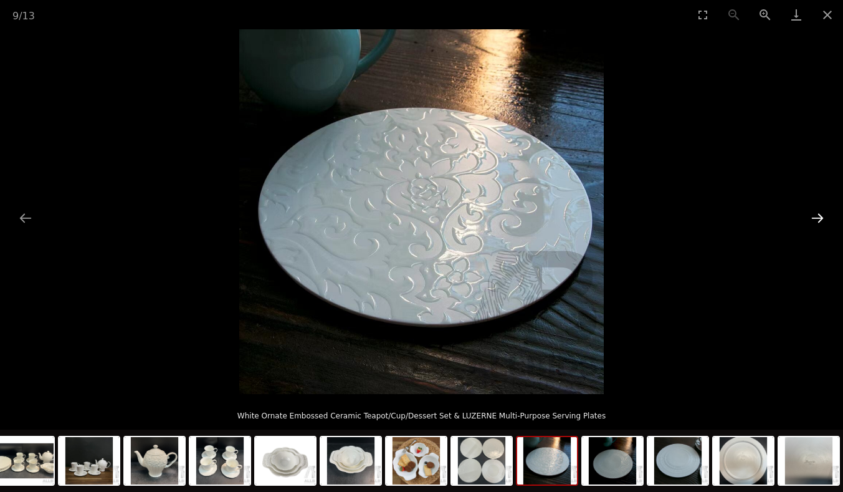
click at [824, 213] on button "Next slide" at bounding box center [817, 218] width 26 height 24
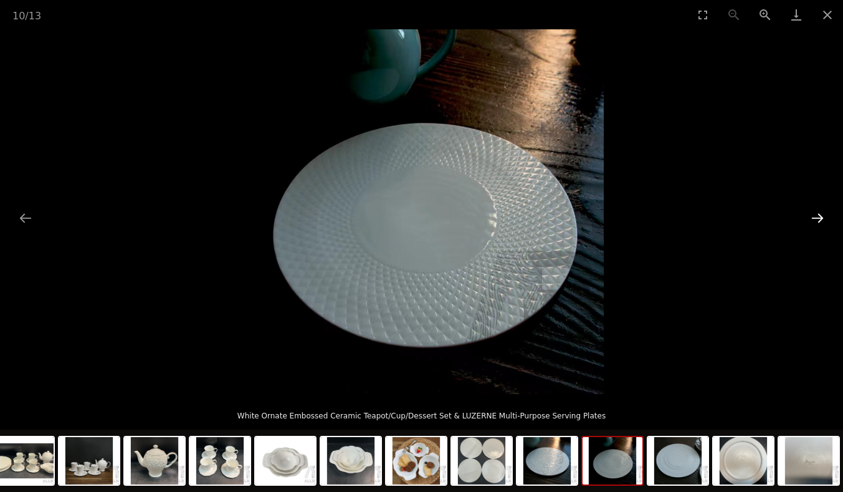
click at [824, 213] on button "Next slide" at bounding box center [817, 218] width 26 height 24
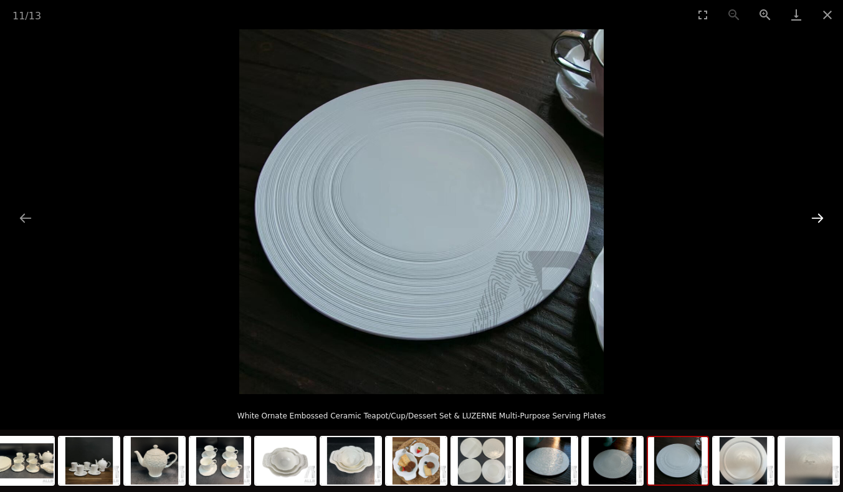
click at [824, 213] on button "Next slide" at bounding box center [817, 218] width 26 height 24
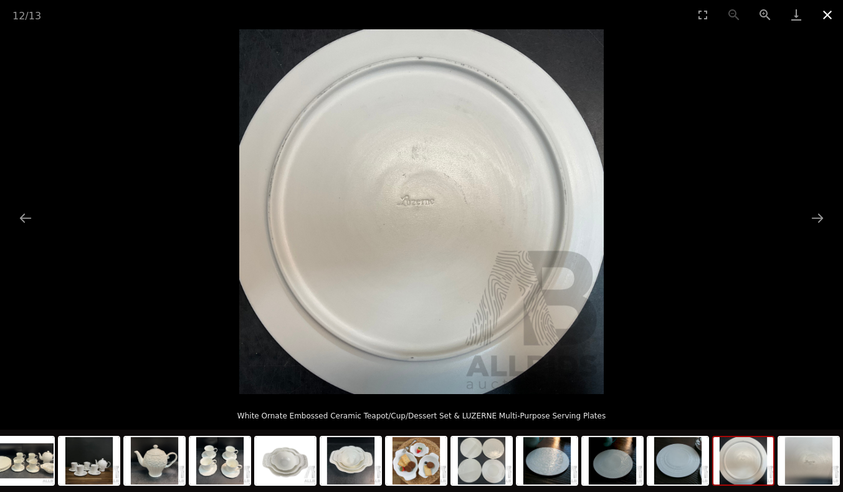
click at [833, 10] on button "Close gallery" at bounding box center [827, 14] width 31 height 29
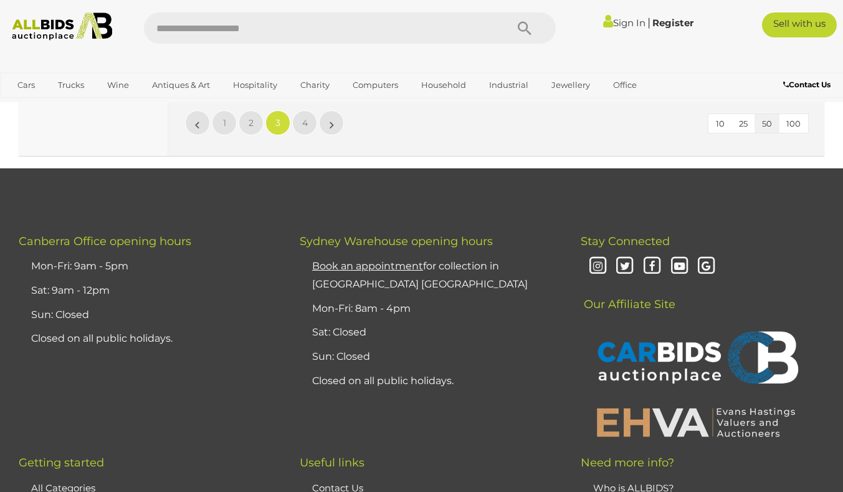
scroll to position [9661, 0]
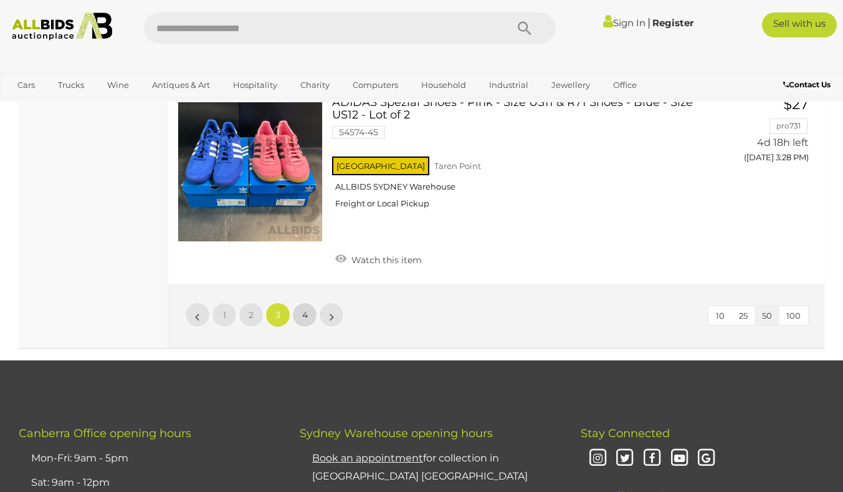
click at [303, 309] on span "4" at bounding box center [305, 314] width 6 height 11
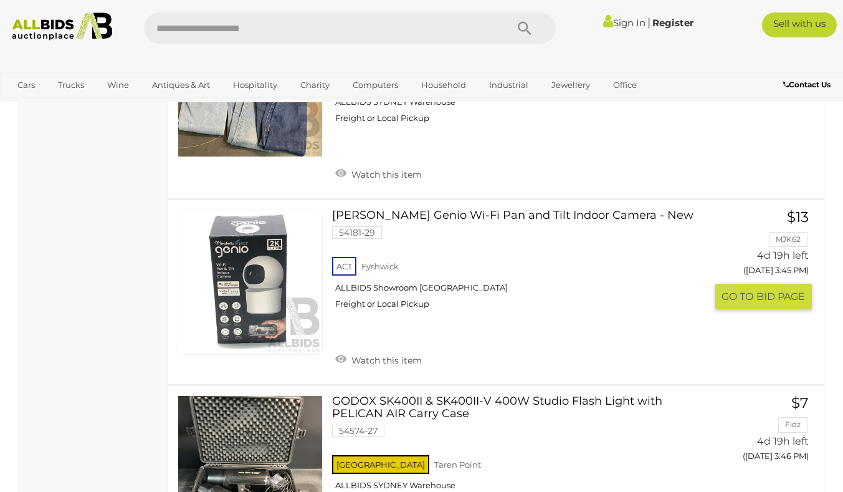
scroll to position [2971, 0]
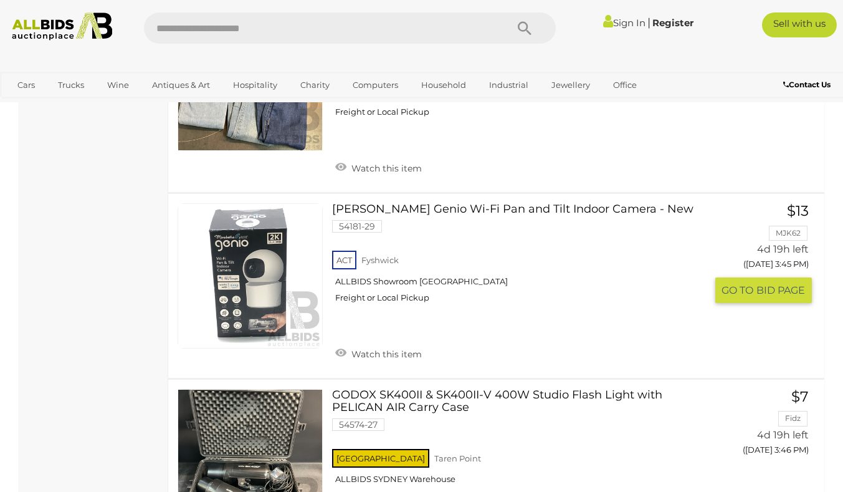
click at [621, 203] on link "[PERSON_NAME] Genio Wi-Fi Pan and Tilt Indoor Camera - New 54181-29 ACT [GEOGRA…" at bounding box center [523, 257] width 364 height 109
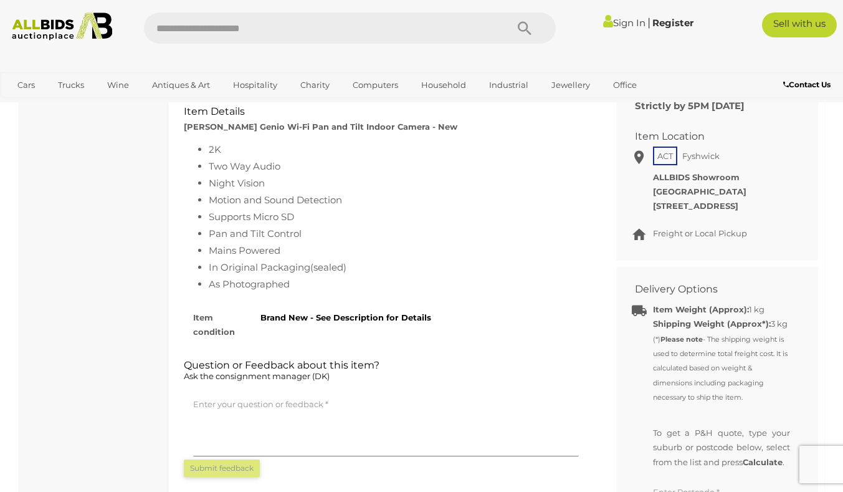
scroll to position [374, 0]
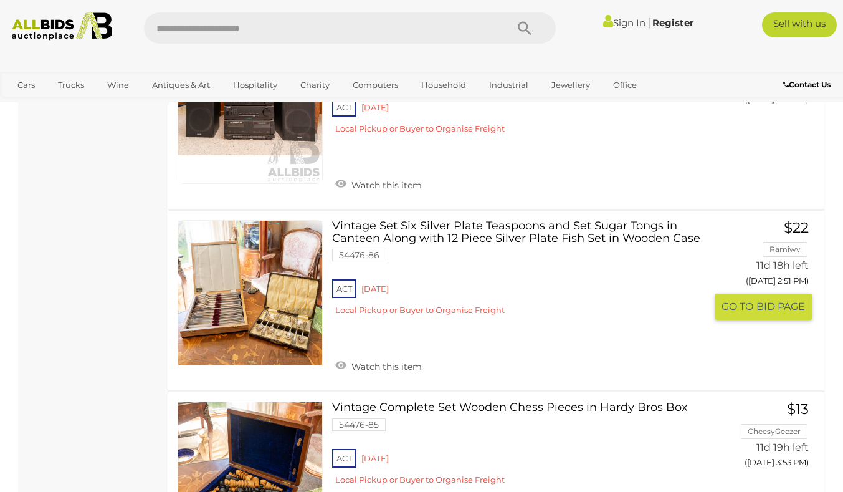
scroll to position [9307, 0]
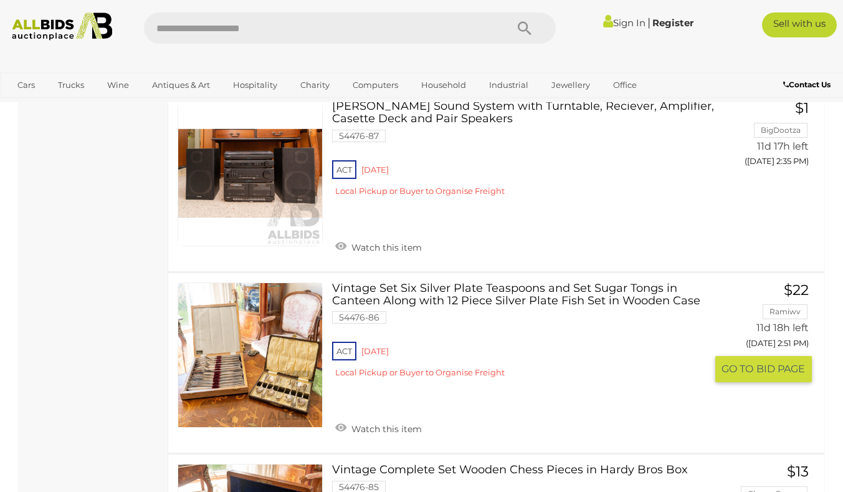
click at [544, 282] on link "Vintage Set Six Silver Plate Teaspoons and Set Sugar Tongs in Canteen Along wit…" at bounding box center [523, 334] width 364 height 105
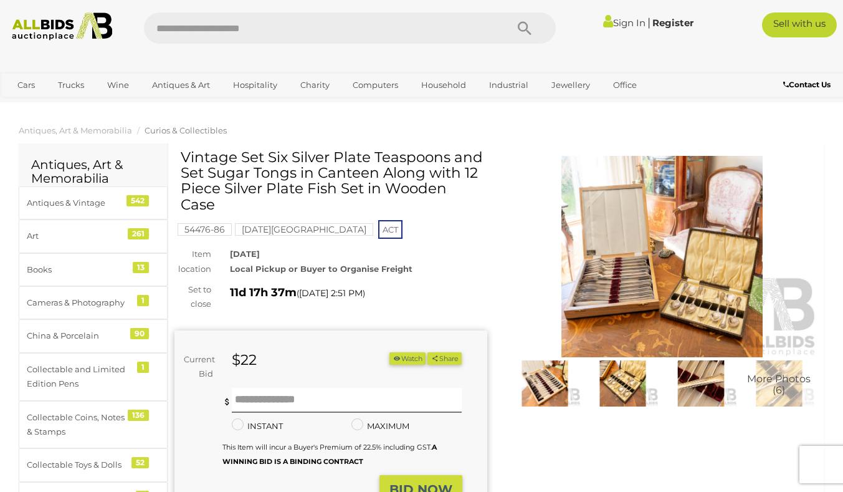
click at [611, 286] on img at bounding box center [662, 256] width 313 height 201
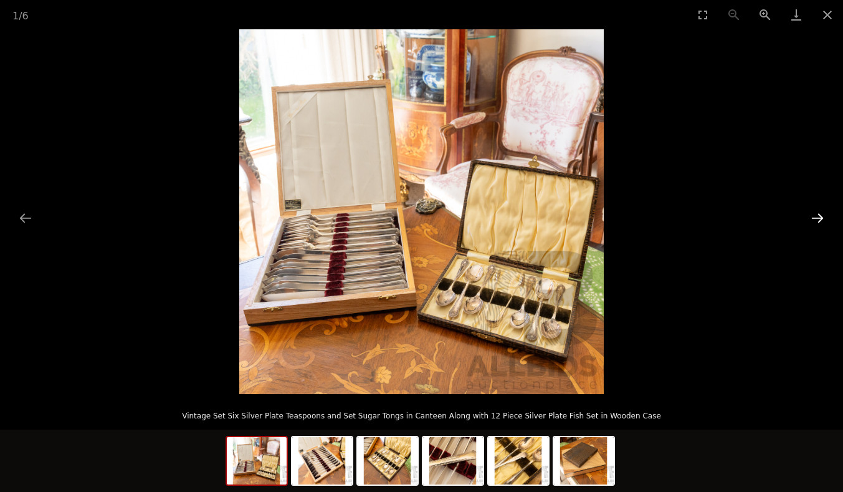
click at [815, 217] on button "Next slide" at bounding box center [817, 218] width 26 height 24
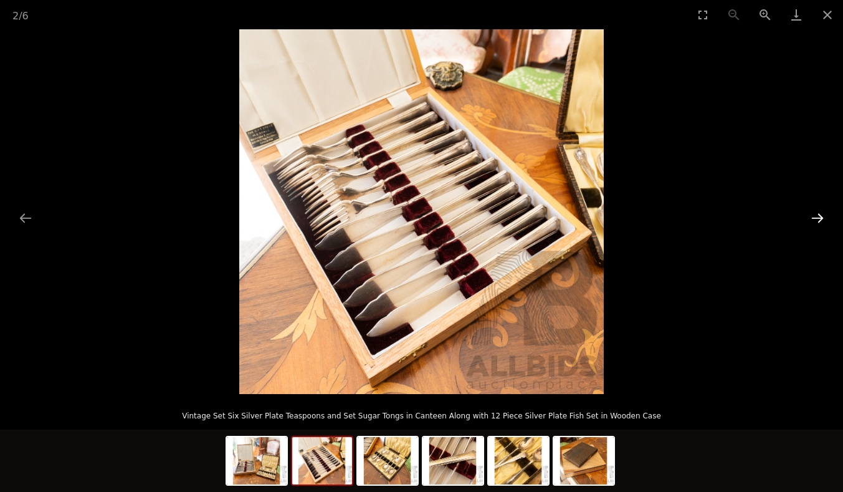
click at [814, 217] on button "Next slide" at bounding box center [817, 218] width 26 height 24
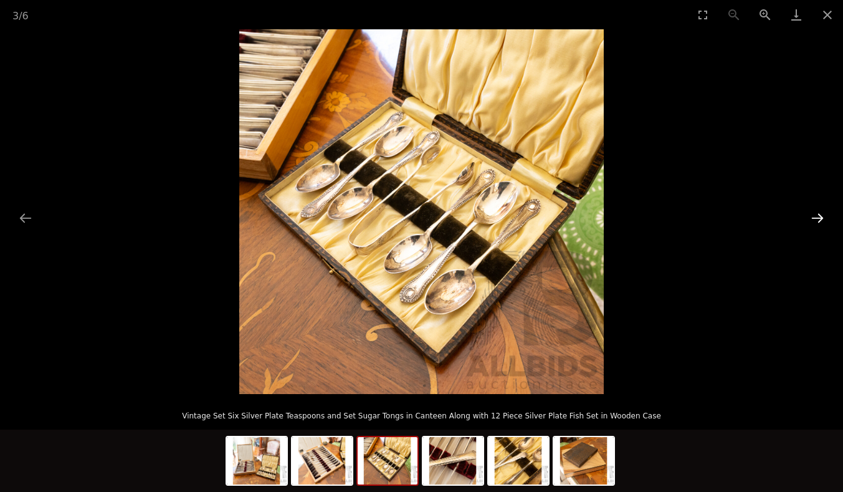
click at [814, 217] on button "Next slide" at bounding box center [817, 218] width 26 height 24
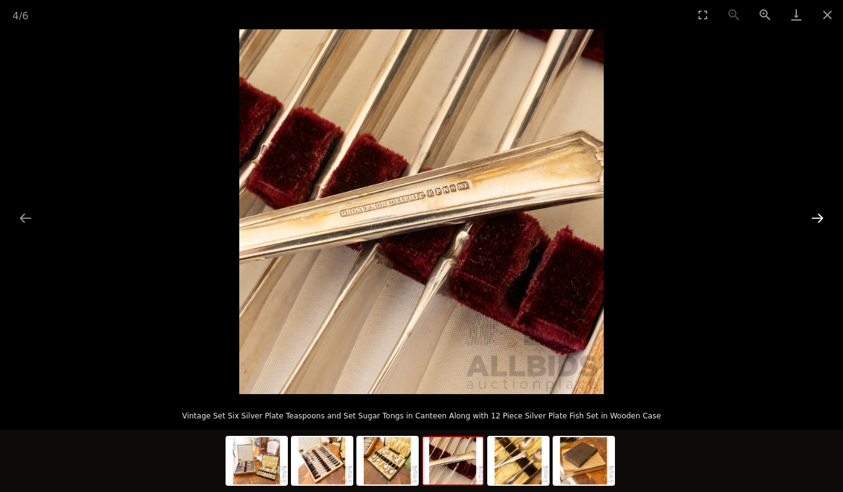
click at [814, 217] on button "Next slide" at bounding box center [817, 218] width 26 height 24
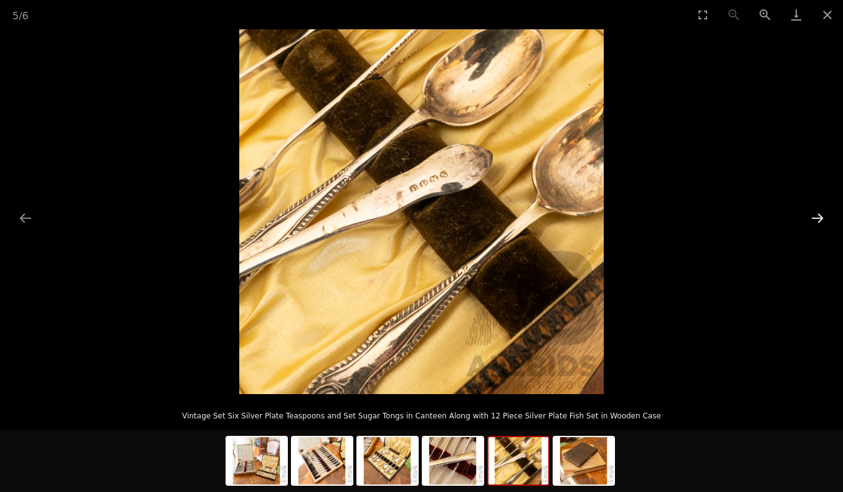
click at [814, 217] on button "Next slide" at bounding box center [817, 218] width 26 height 24
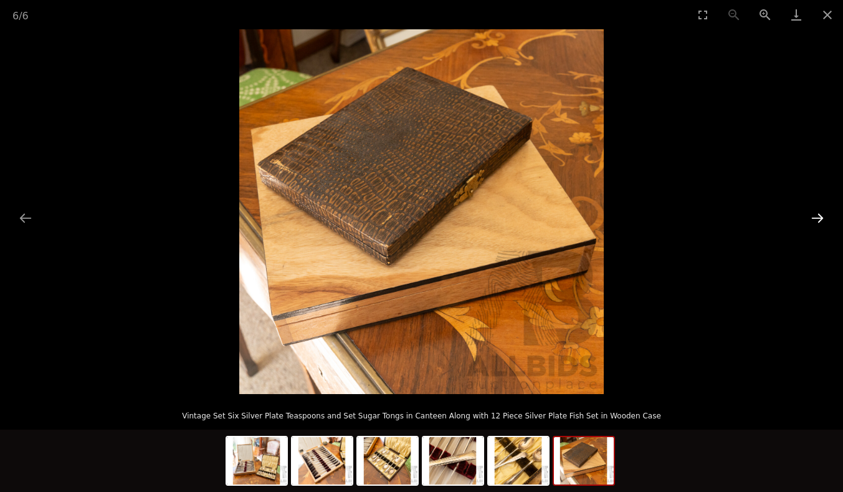
click at [821, 214] on button "Next slide" at bounding box center [817, 218] width 26 height 24
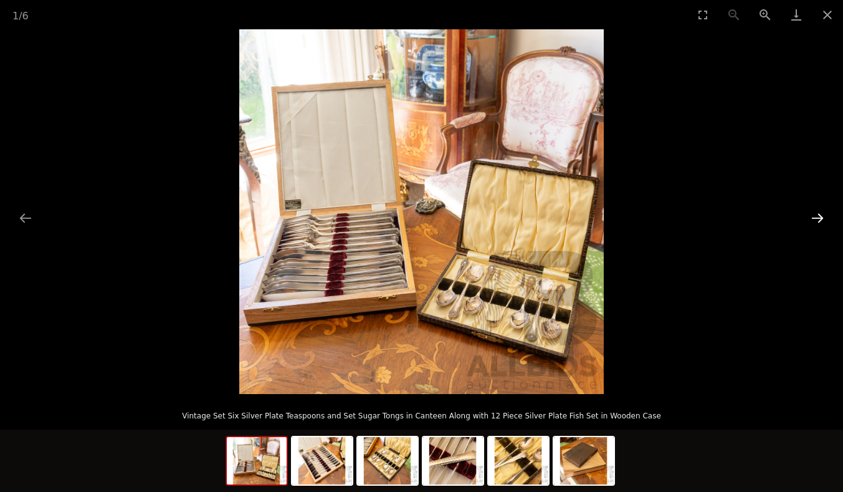
click at [819, 214] on button "Next slide" at bounding box center [817, 218] width 26 height 24
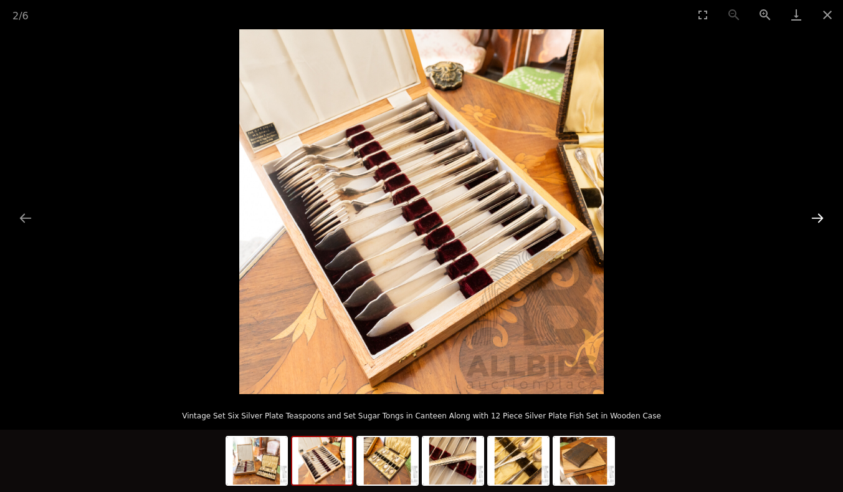
click at [819, 214] on button "Next slide" at bounding box center [817, 218] width 26 height 24
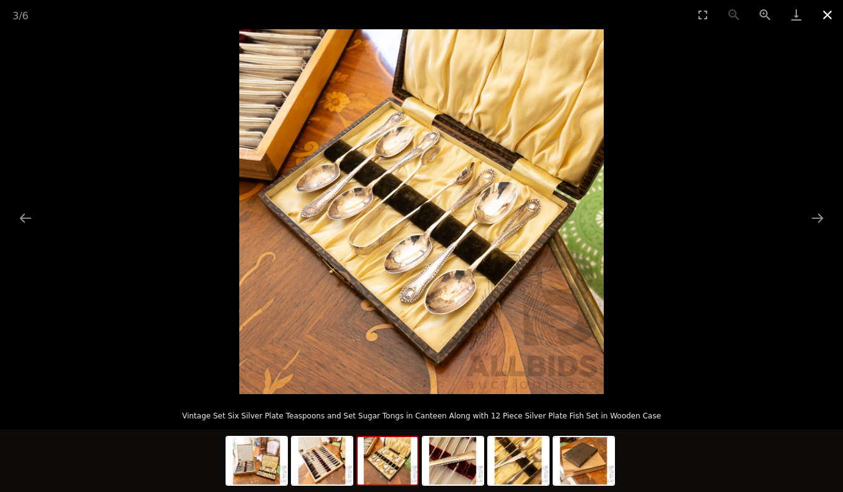
click at [833, 17] on button "Close gallery" at bounding box center [827, 14] width 31 height 29
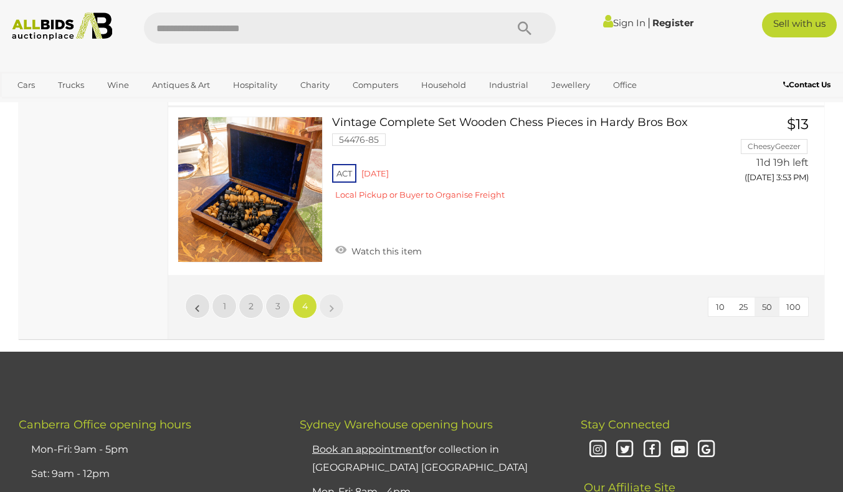
scroll to position [9592, 0]
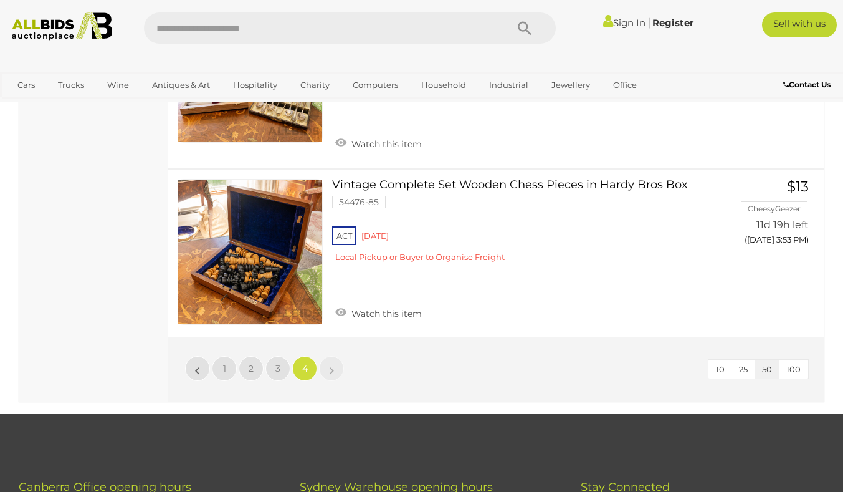
click at [329, 356] on link "»" at bounding box center [331, 368] width 25 height 25
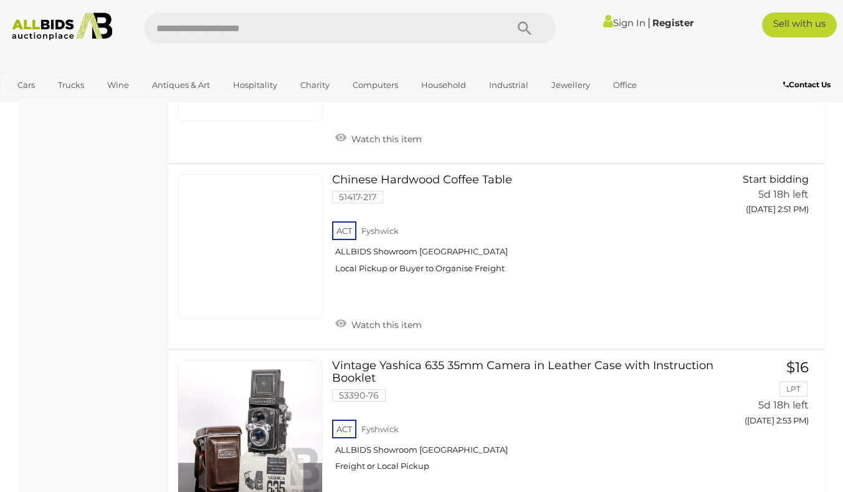
scroll to position [6476, 0]
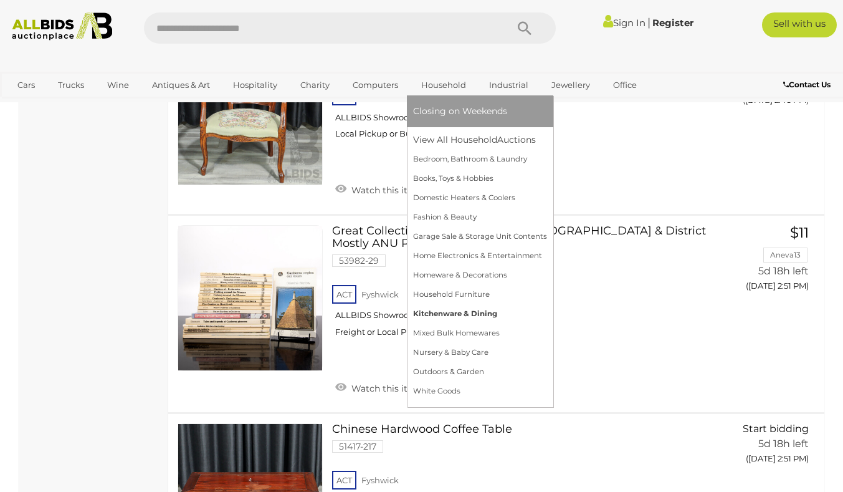
click at [441, 315] on link "Kitchenware & Dining" at bounding box center [480, 313] width 134 height 19
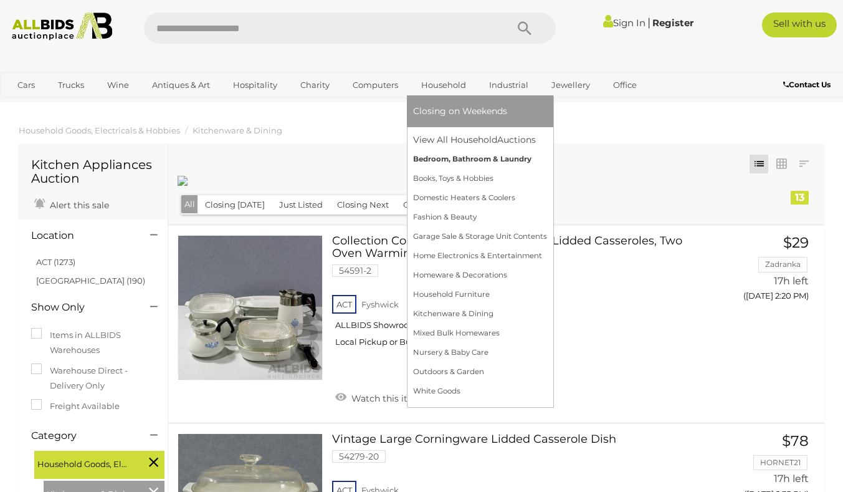
click at [469, 158] on link "Bedroom, Bathroom & Laundry" at bounding box center [480, 159] width 134 height 19
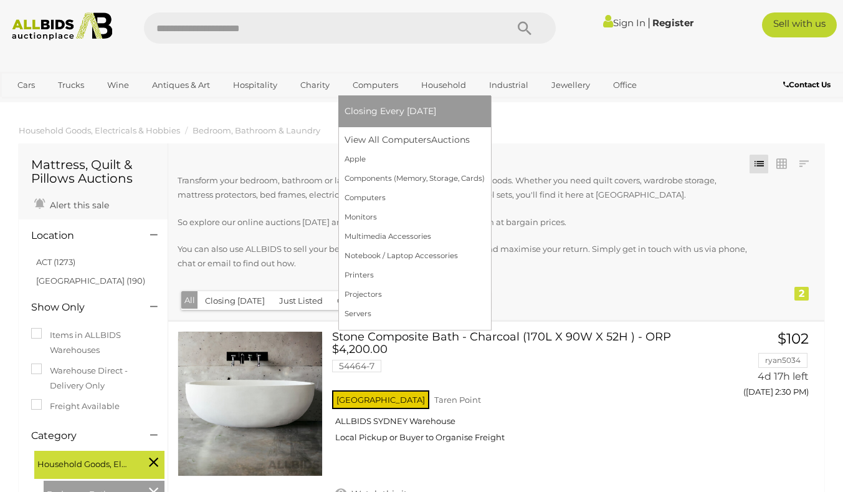
click at [418, 113] on span "Closing Every [DATE]" at bounding box center [391, 110] width 92 height 11
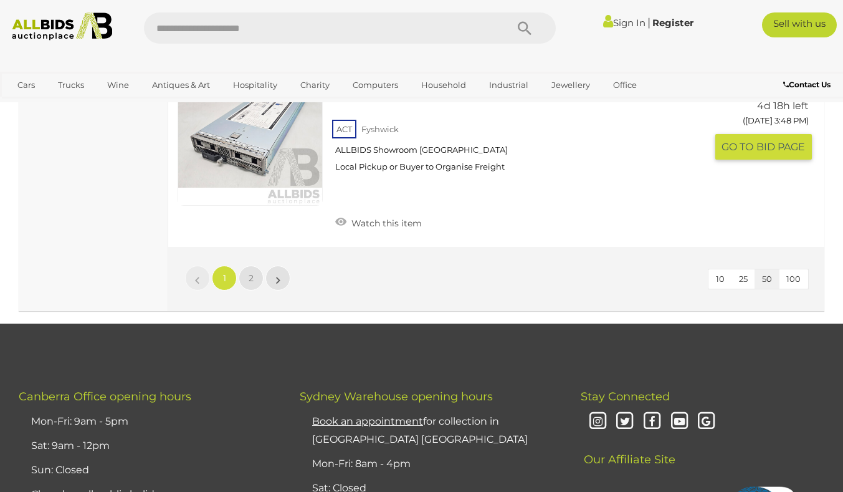
scroll to position [9845, 0]
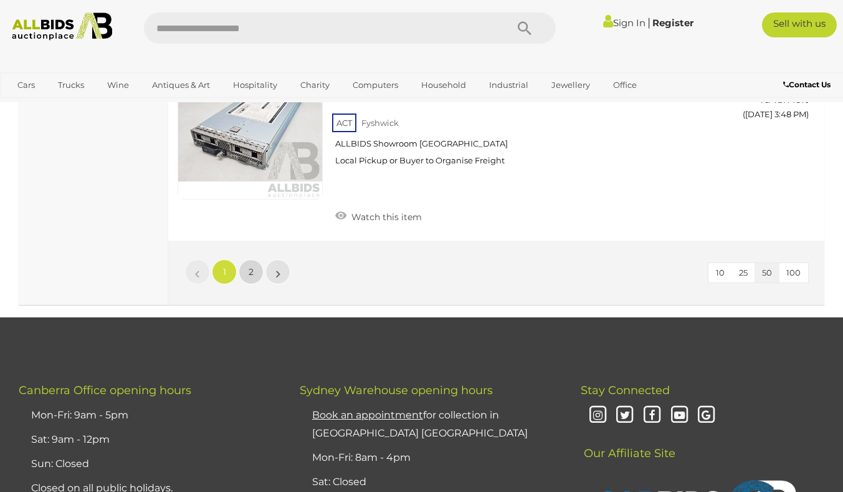
click at [248, 277] on link "2" at bounding box center [251, 271] width 25 height 25
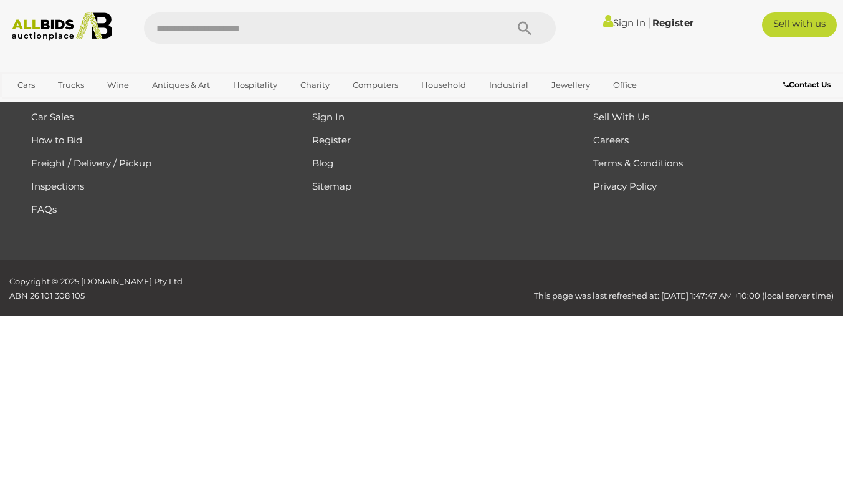
scroll to position [209, 0]
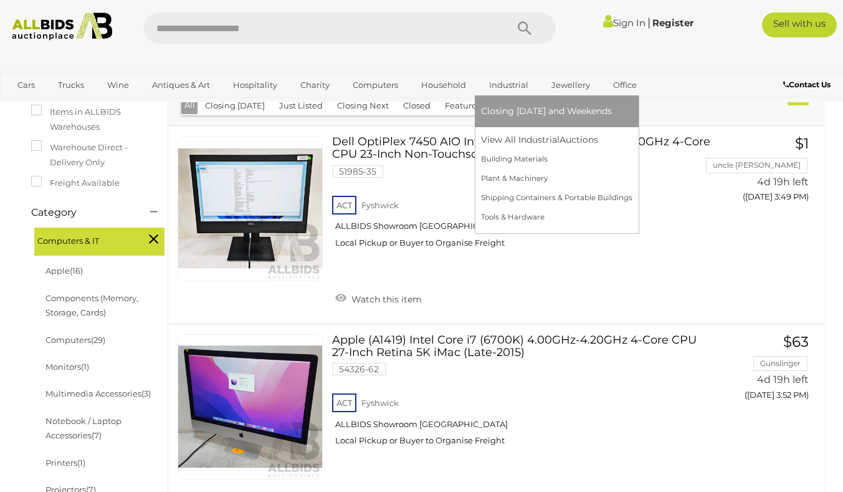
click at [511, 114] on span "Closing [DATE] and Weekends" at bounding box center [546, 110] width 131 height 11
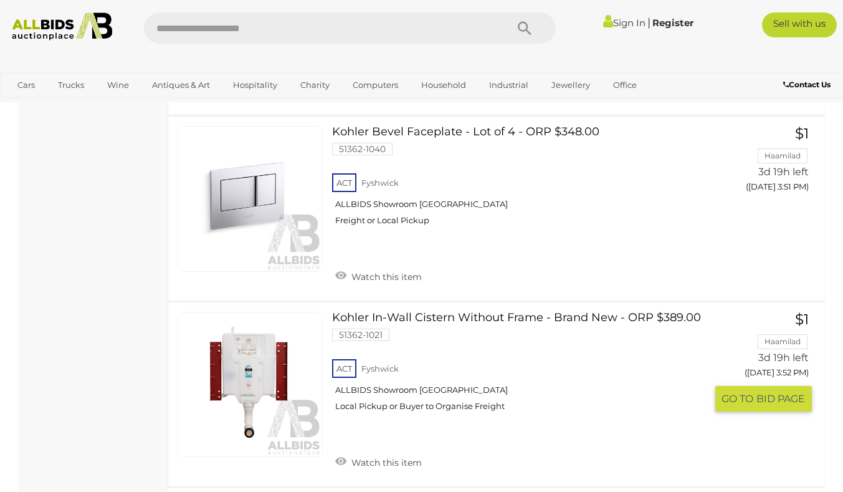
scroll to position [2430, 0]
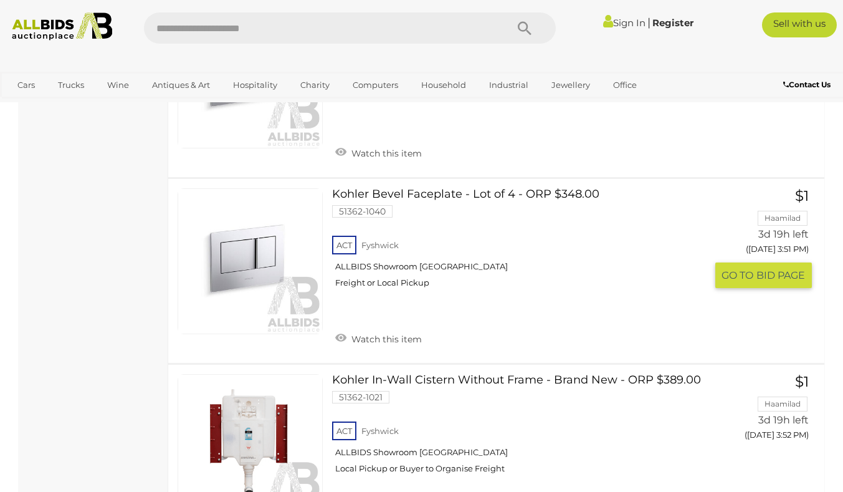
click at [257, 246] on link at bounding box center [250, 260] width 145 height 145
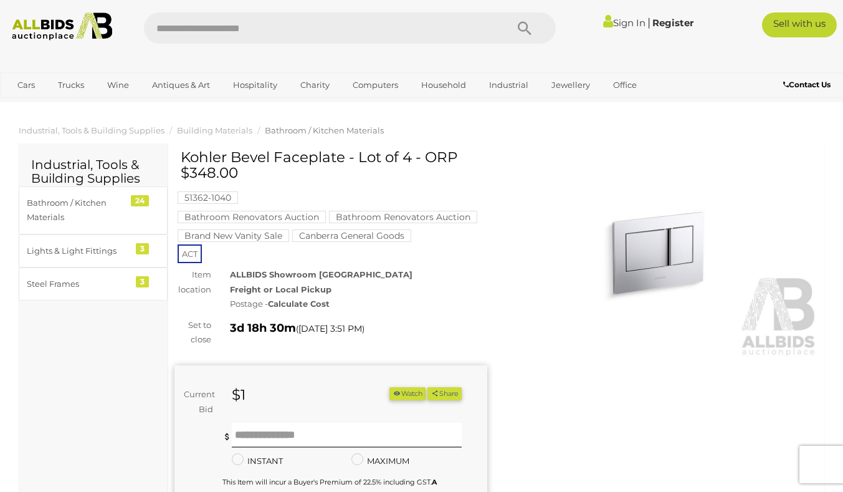
click at [662, 272] on img at bounding box center [662, 256] width 313 height 201
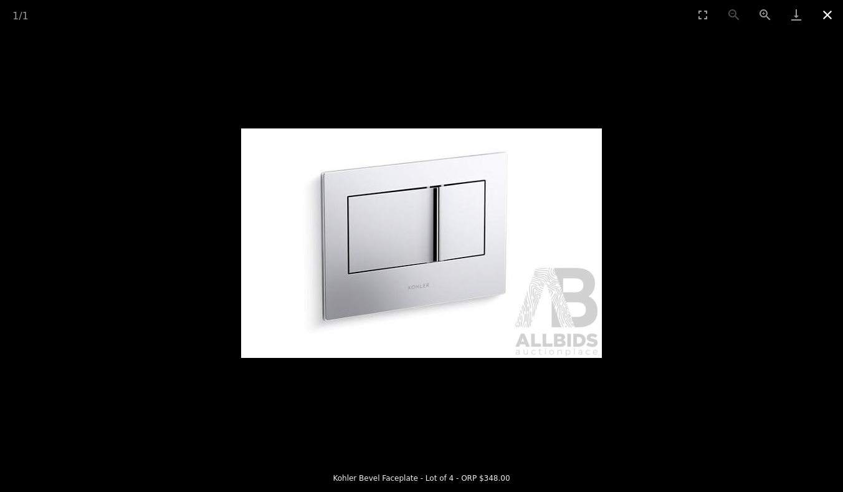
click at [831, 8] on button "Close gallery" at bounding box center [827, 14] width 31 height 29
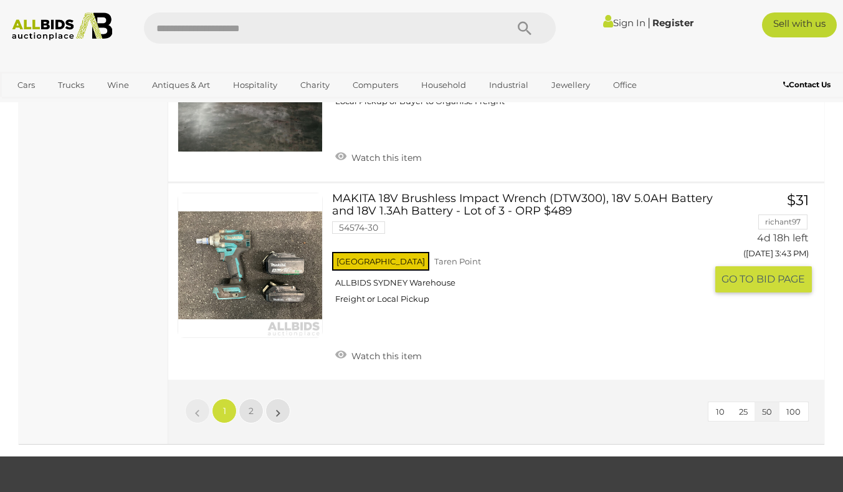
scroll to position [9585, 0]
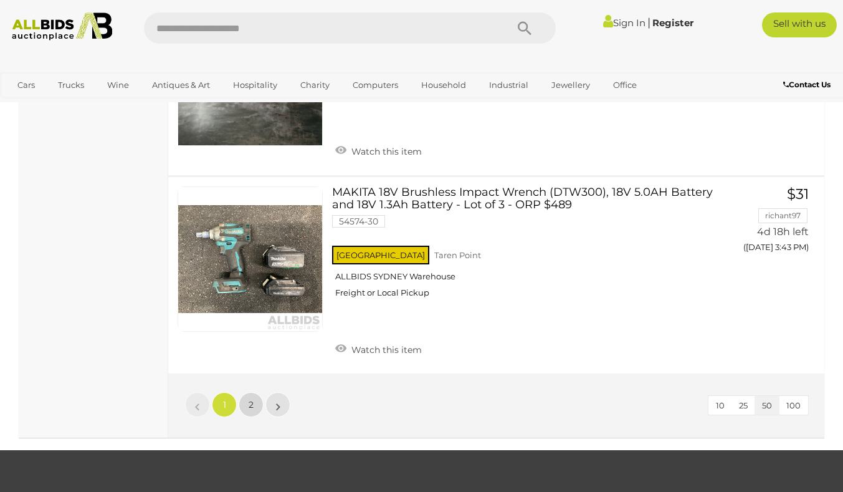
click at [245, 399] on link "2" at bounding box center [251, 404] width 25 height 25
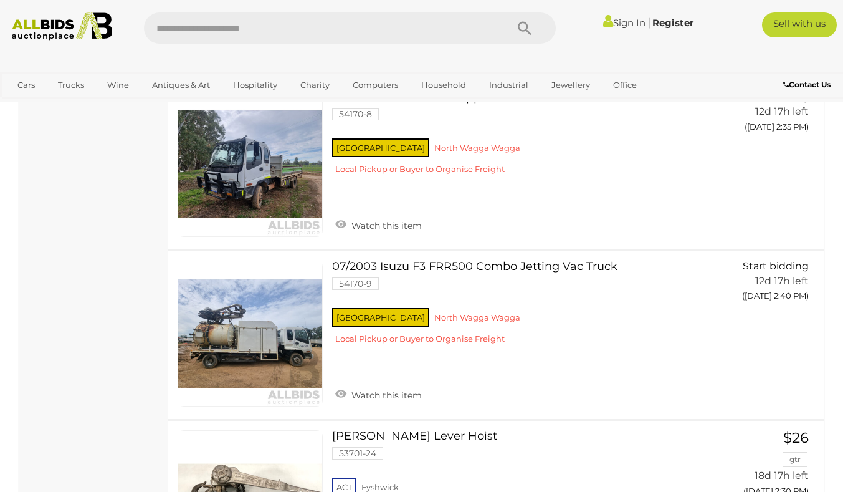
scroll to position [2826, 0]
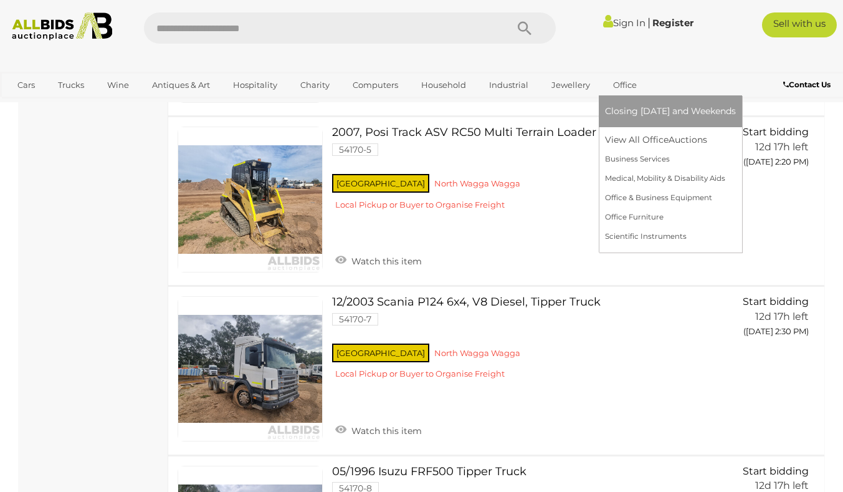
click at [627, 109] on span "Closing [DATE] and Weekends" at bounding box center [670, 110] width 131 height 11
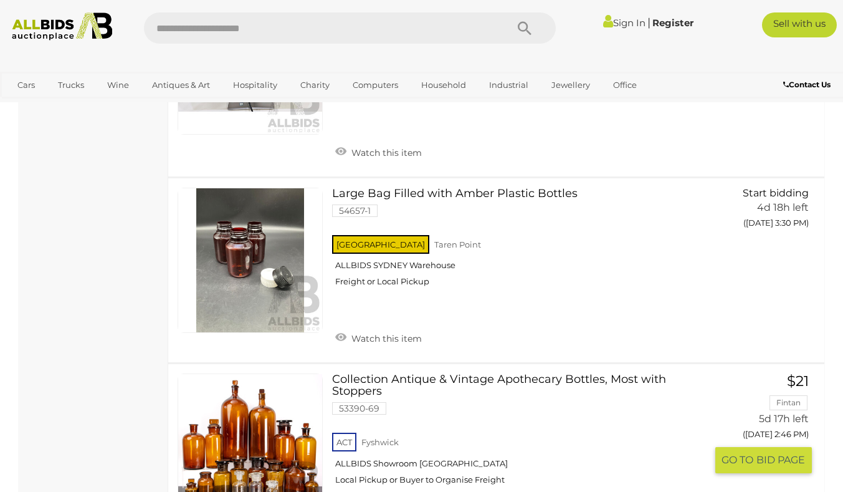
scroll to position [3053, 0]
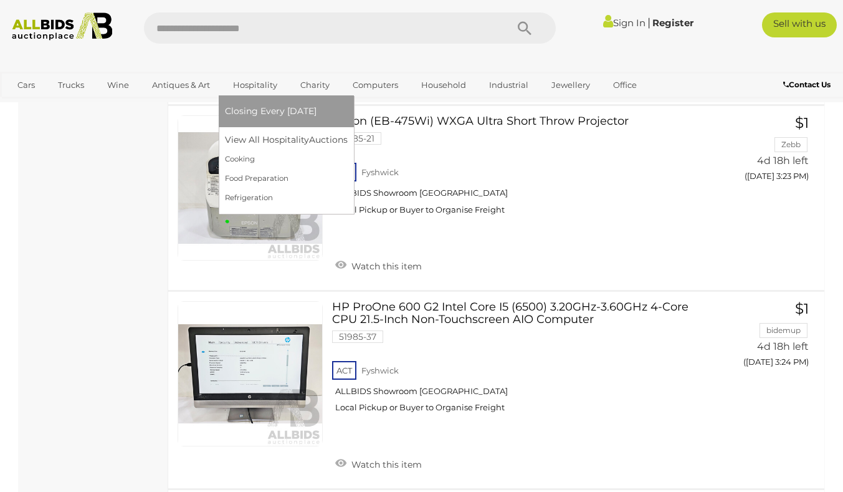
click at [247, 114] on span "Closing Every [DATE]" at bounding box center [271, 110] width 92 height 11
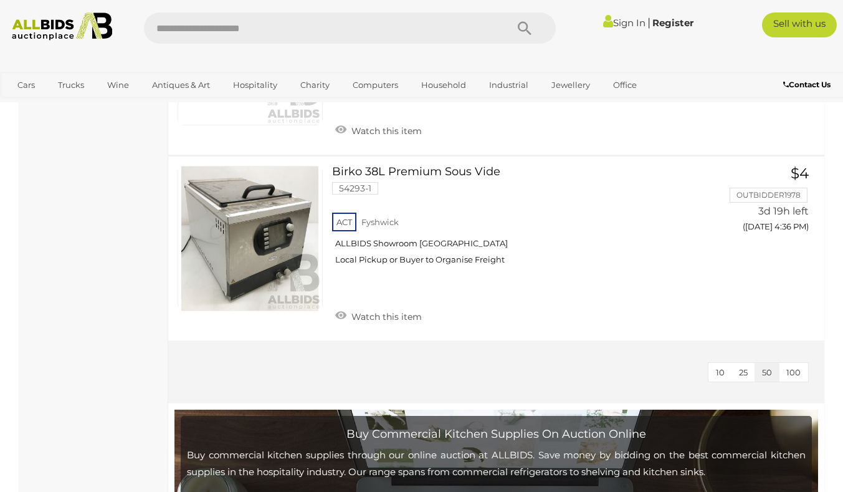
scroll to position [2430, 0]
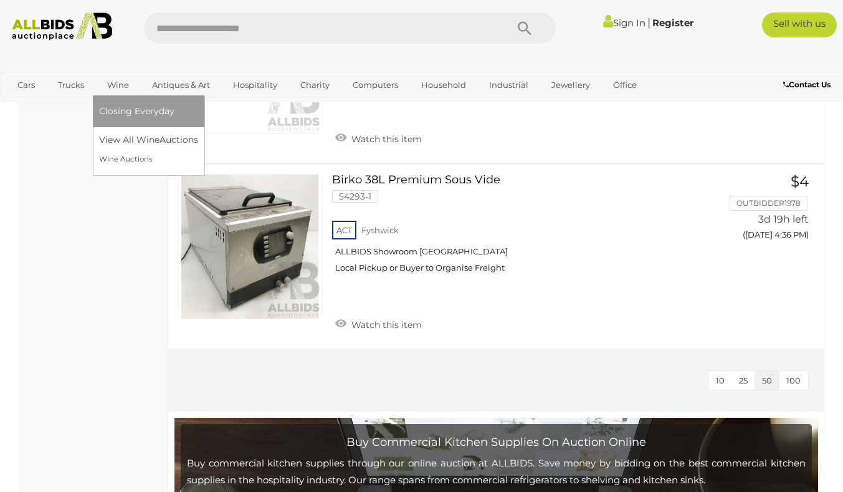
click at [120, 115] on span "Closing Everyday" at bounding box center [136, 110] width 75 height 11
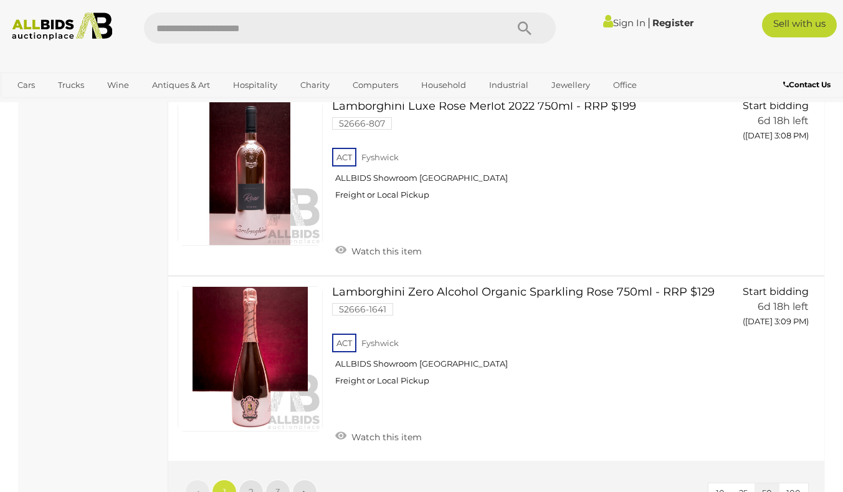
scroll to position [9408, 0]
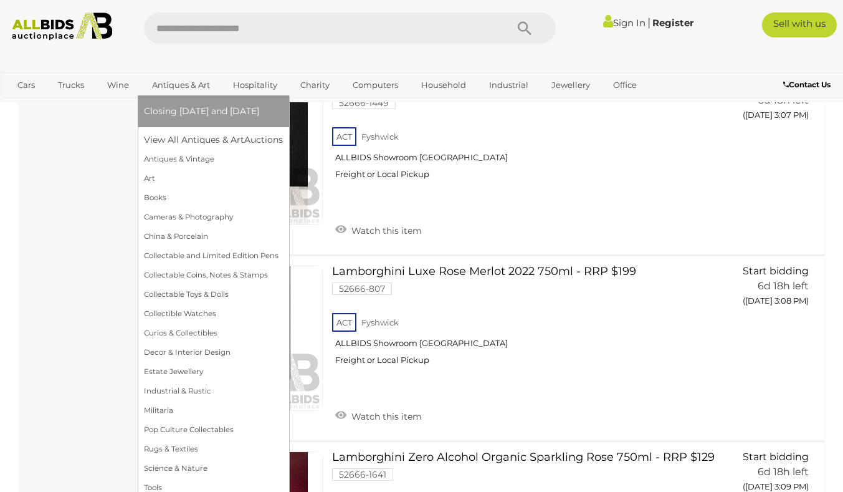
click at [199, 80] on link "Antiques & Art" at bounding box center [181, 85] width 74 height 21
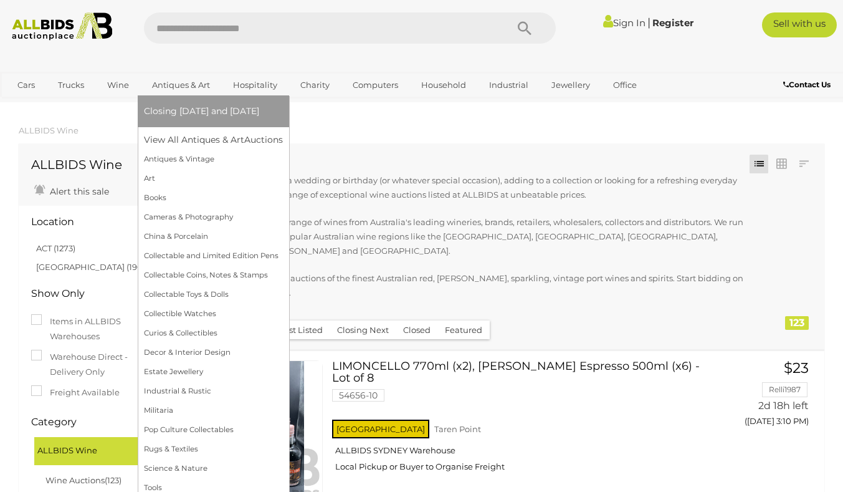
click at [191, 108] on span "Closing [DATE] and [DATE]" at bounding box center [201, 110] width 115 height 11
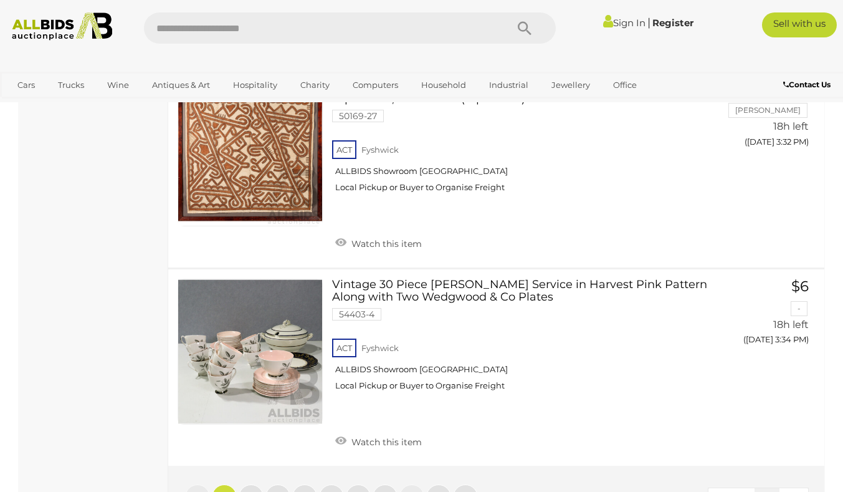
scroll to position [9907, 0]
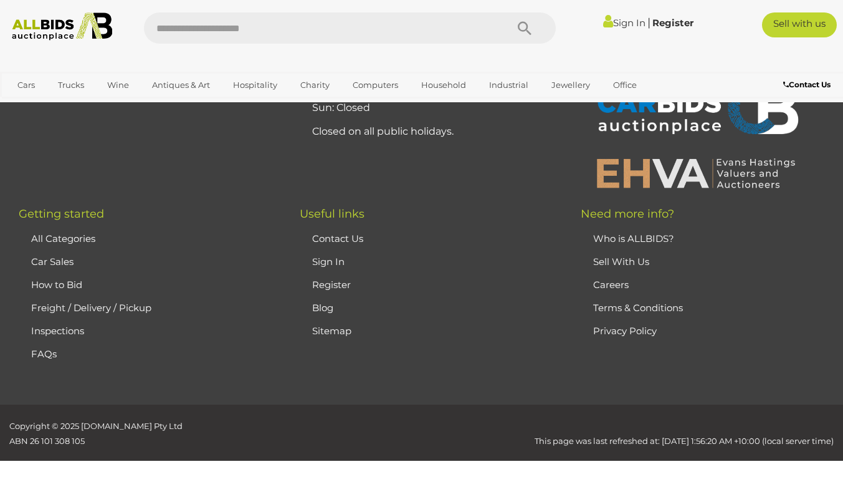
scroll to position [278, 0]
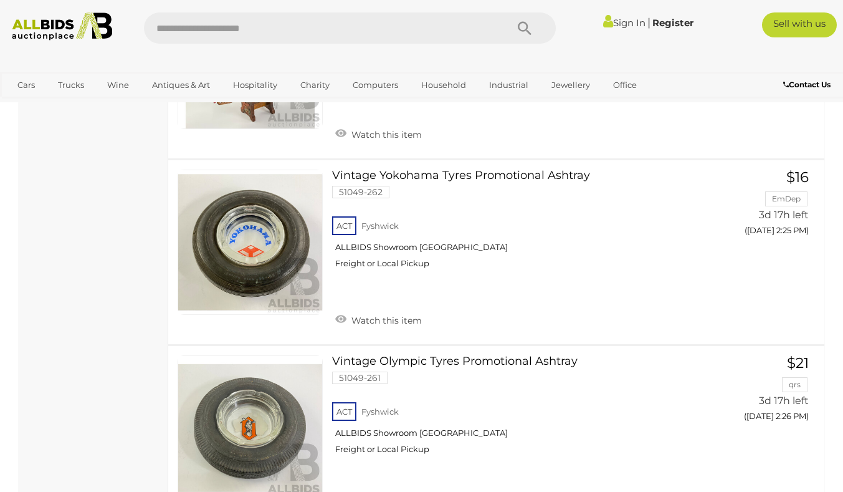
scroll to position [10073, 0]
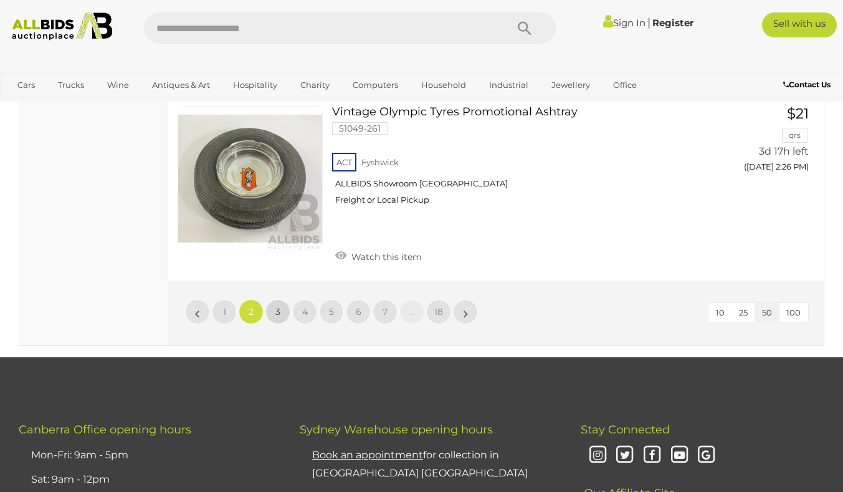
click at [278, 306] on span "3" at bounding box center [277, 311] width 5 height 11
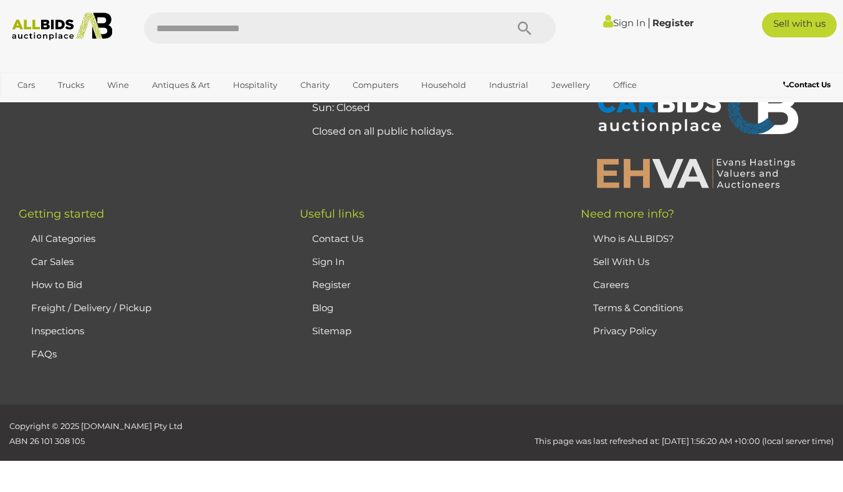
scroll to position [278, 0]
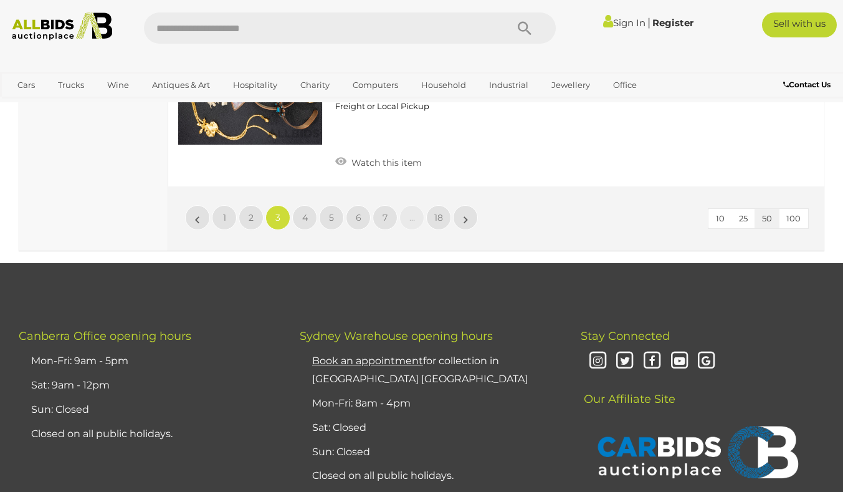
scroll to position [10122, 0]
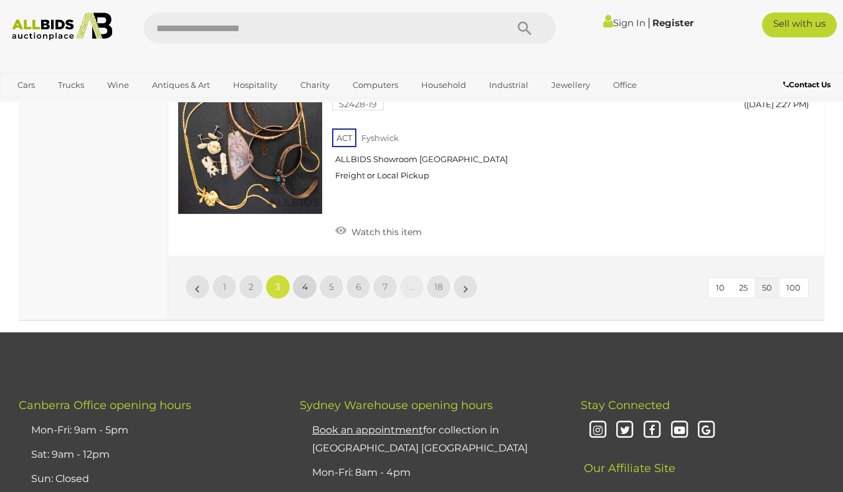
click at [302, 281] on span "4" at bounding box center [305, 286] width 6 height 11
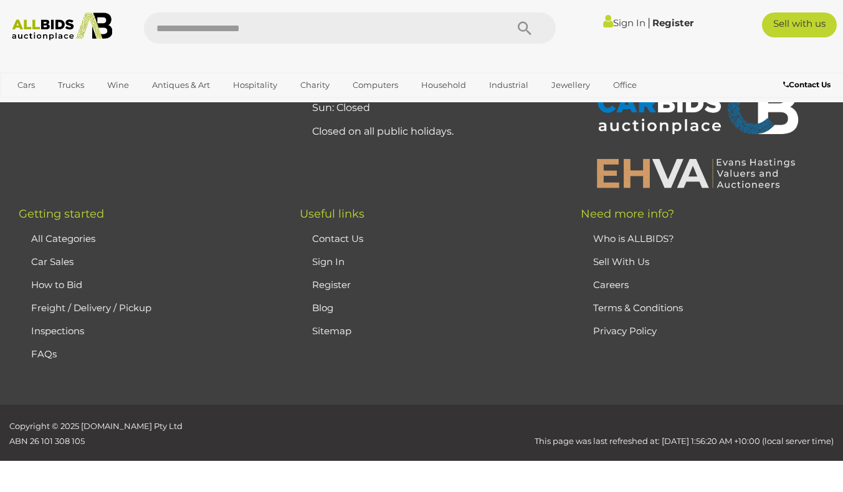
scroll to position [278, 0]
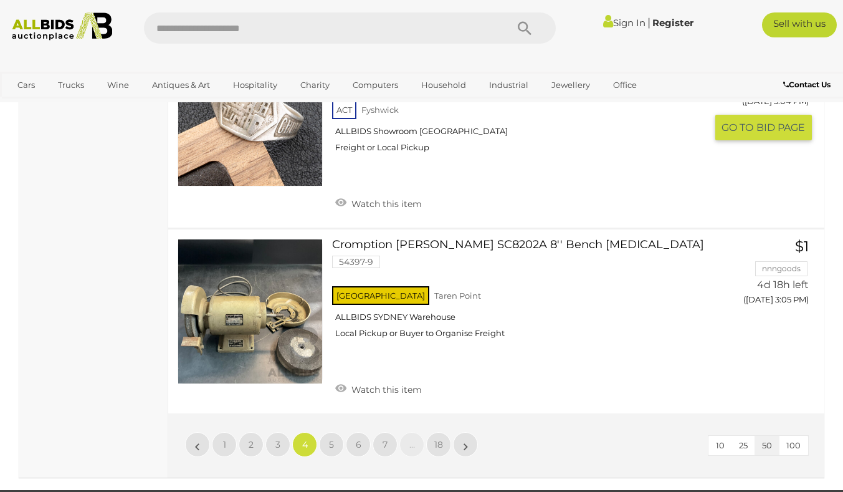
scroll to position [10060, 0]
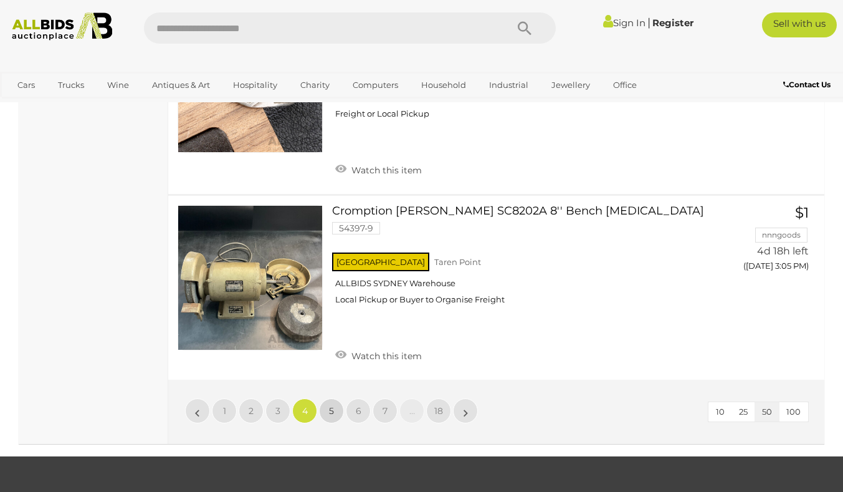
click at [336, 398] on link "5" at bounding box center [331, 410] width 25 height 25
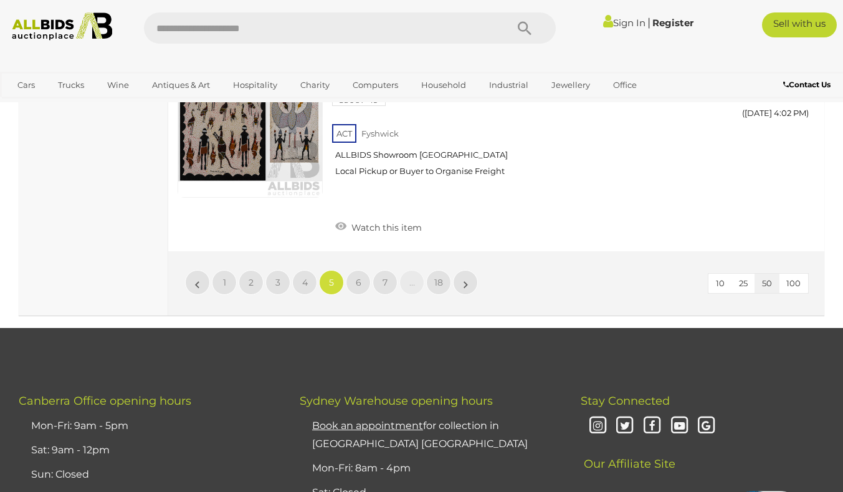
scroll to position [10247, 0]
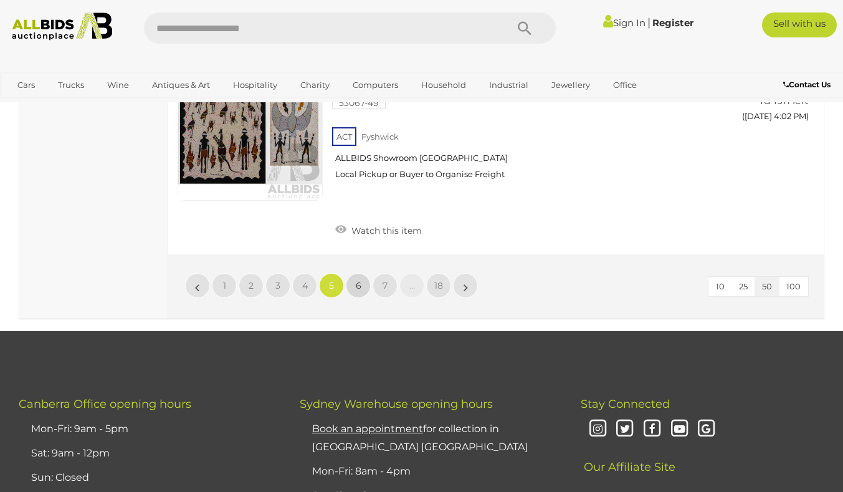
click at [358, 280] on span "6" at bounding box center [359, 285] width 6 height 11
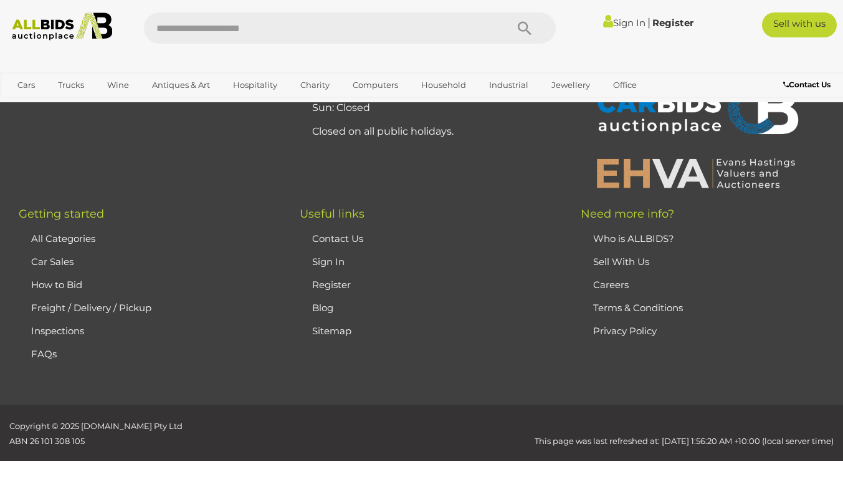
scroll to position [278, 0]
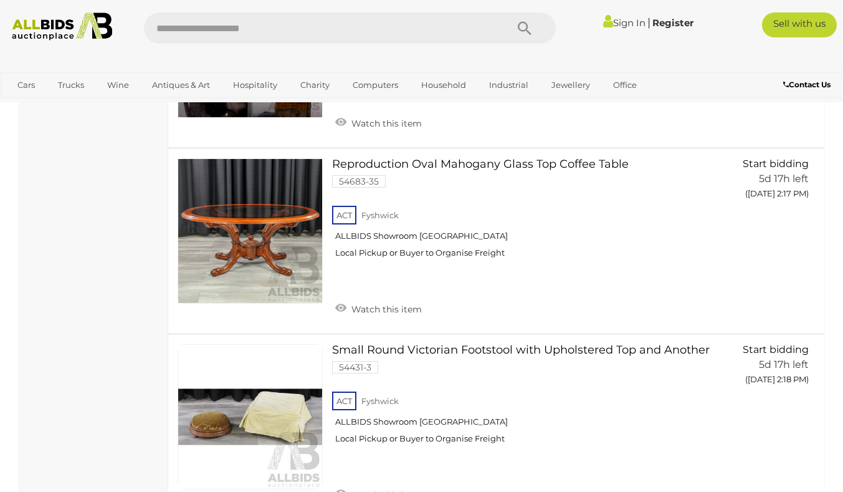
scroll to position [10060, 0]
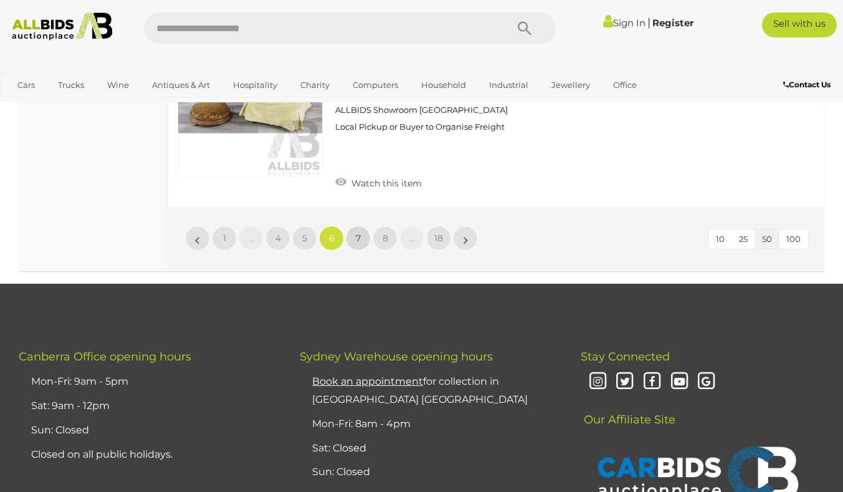
click at [355, 226] on link "7" at bounding box center [358, 238] width 25 height 25
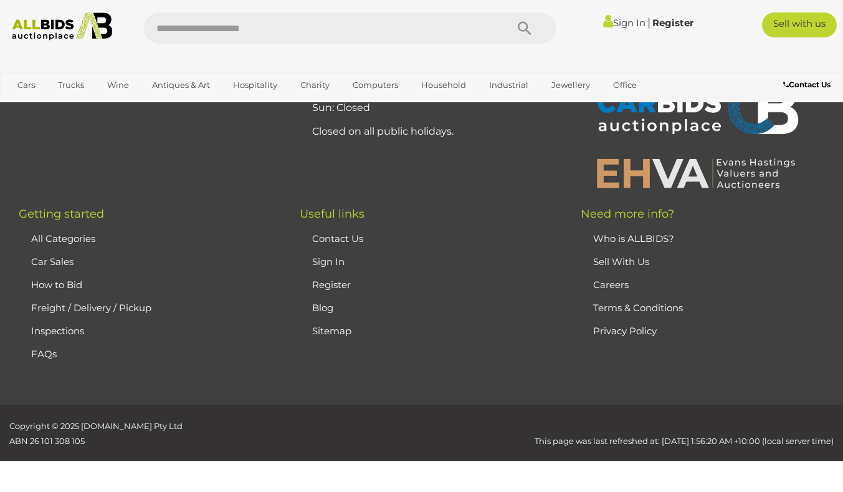
scroll to position [278, 0]
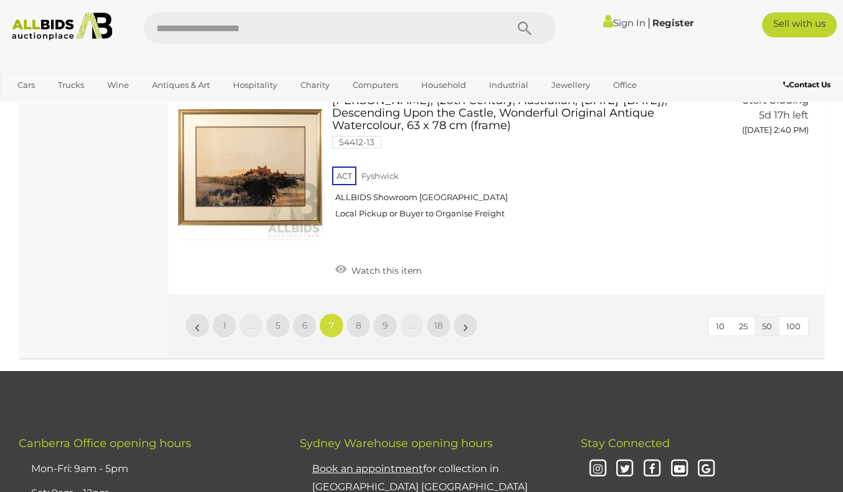
scroll to position [9811, 0]
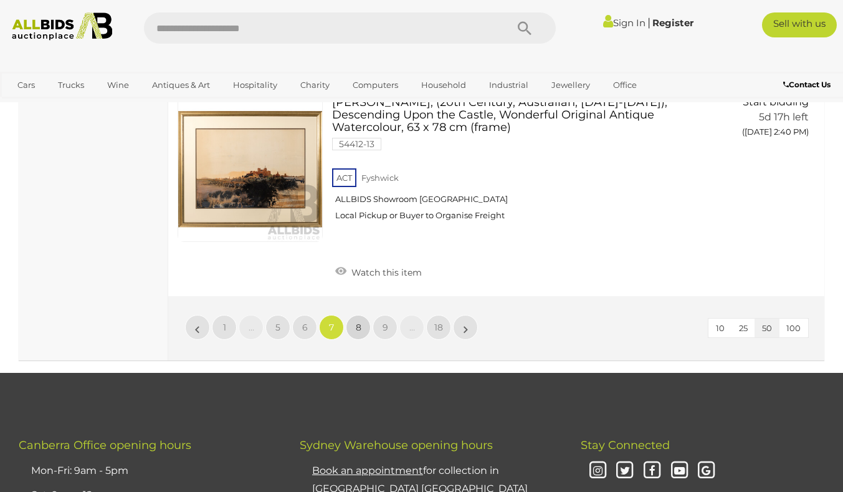
click at [356, 322] on span "8" at bounding box center [359, 327] width 6 height 11
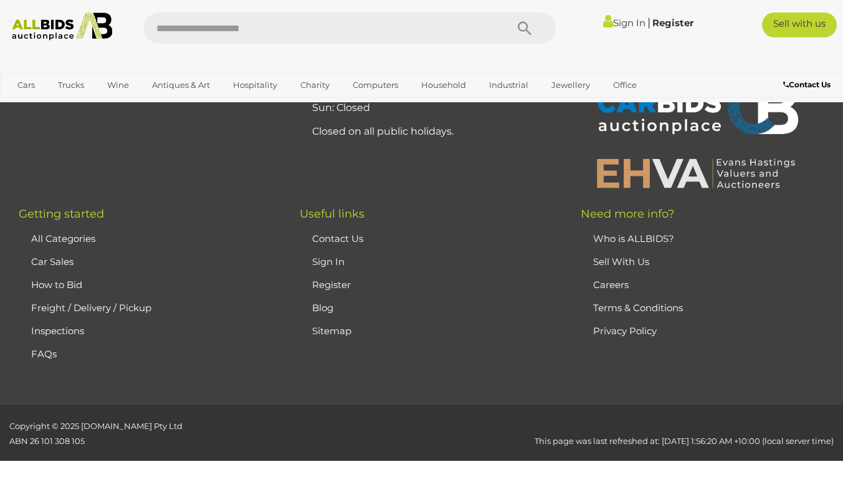
scroll to position [278, 0]
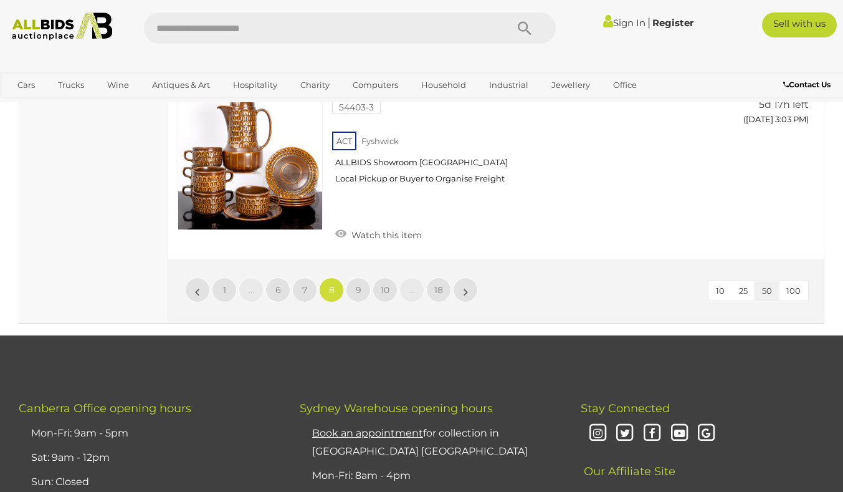
scroll to position [9686, 0]
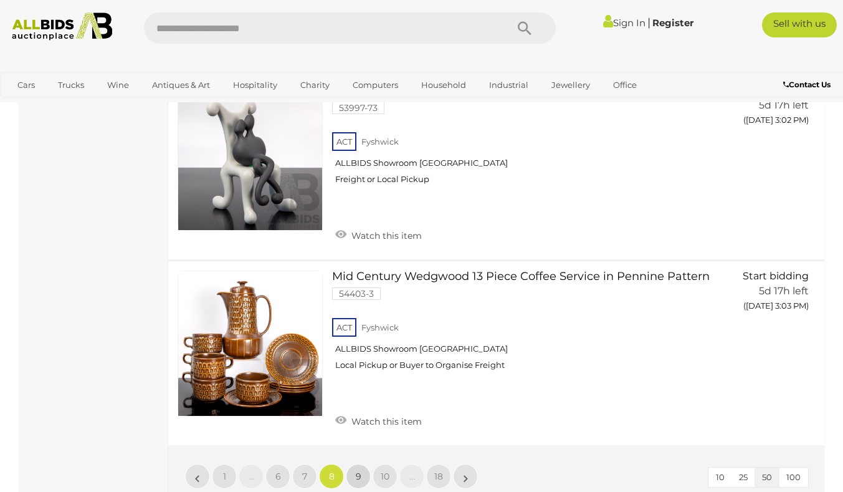
click at [356, 470] on span "9" at bounding box center [359, 475] width 6 height 11
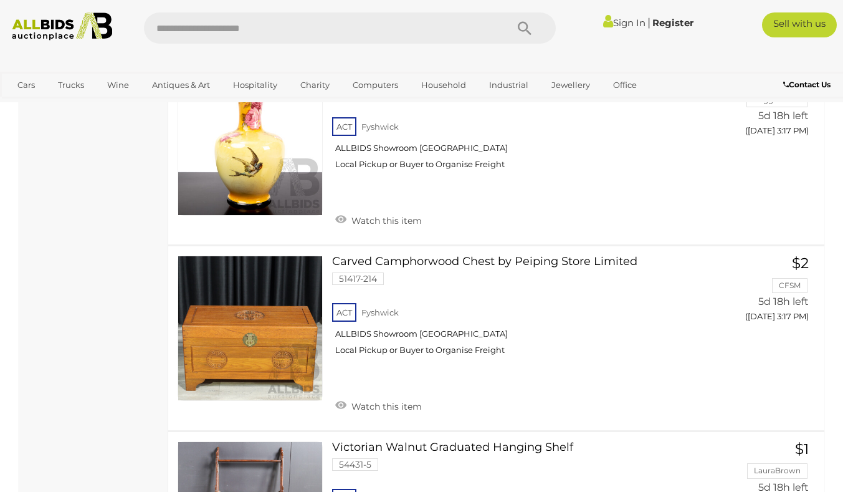
scroll to position [6820, 0]
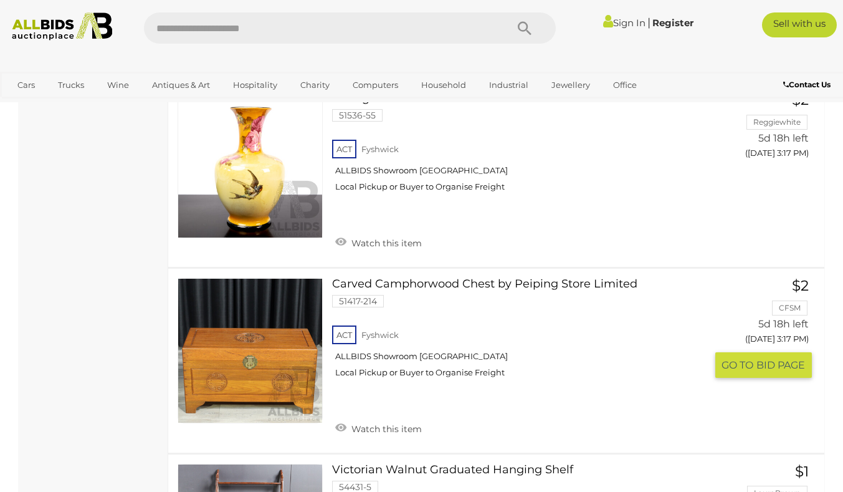
click at [538, 278] on link "Carved Camphorwood Chest by Peiping Store Limited 51417-214 ACT Fyshwick" at bounding box center [523, 332] width 364 height 109
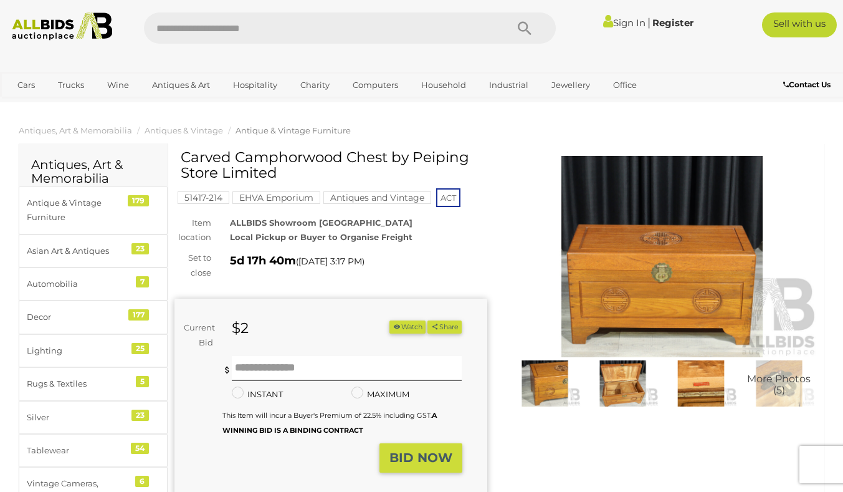
click at [624, 389] on img at bounding box center [623, 383] width 72 height 46
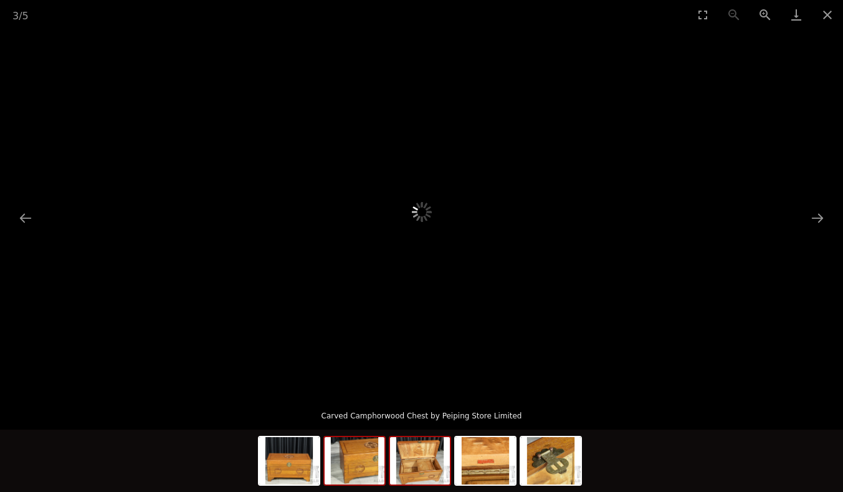
click at [365, 464] on img at bounding box center [355, 460] width 60 height 47
click at [412, 464] on img at bounding box center [420, 460] width 60 height 47
click at [502, 464] on img at bounding box center [485, 460] width 60 height 47
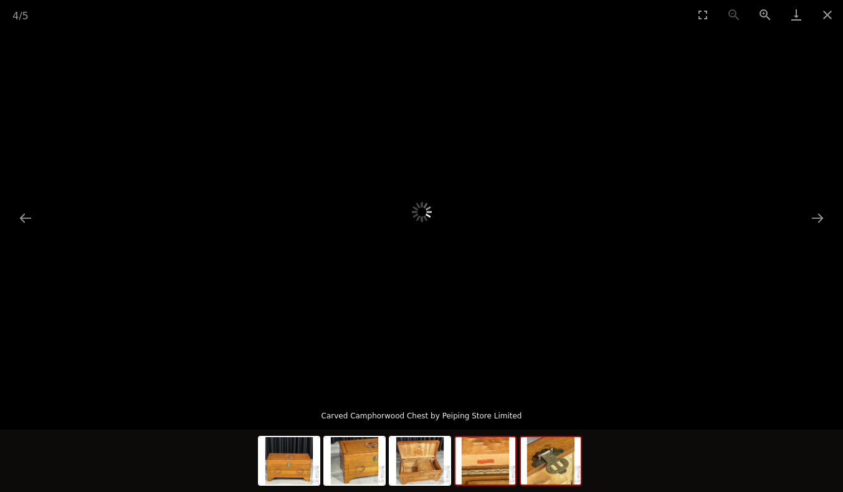
click at [553, 468] on img at bounding box center [551, 460] width 60 height 47
click at [831, 12] on button "Close gallery" at bounding box center [827, 14] width 31 height 29
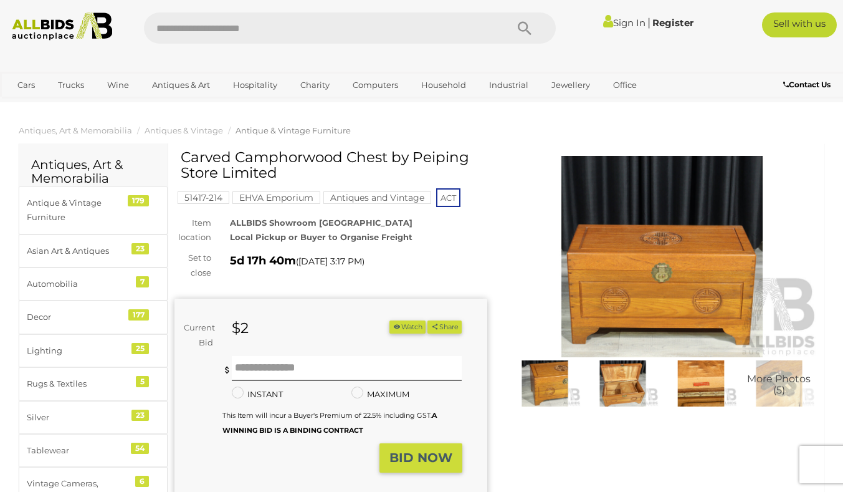
click at [628, 391] on img at bounding box center [623, 383] width 72 height 46
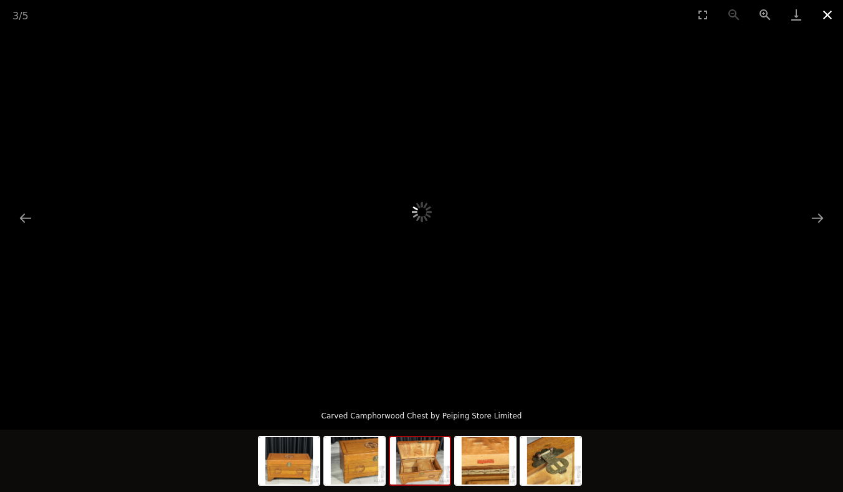
click at [821, 14] on button "Close gallery" at bounding box center [827, 14] width 31 height 29
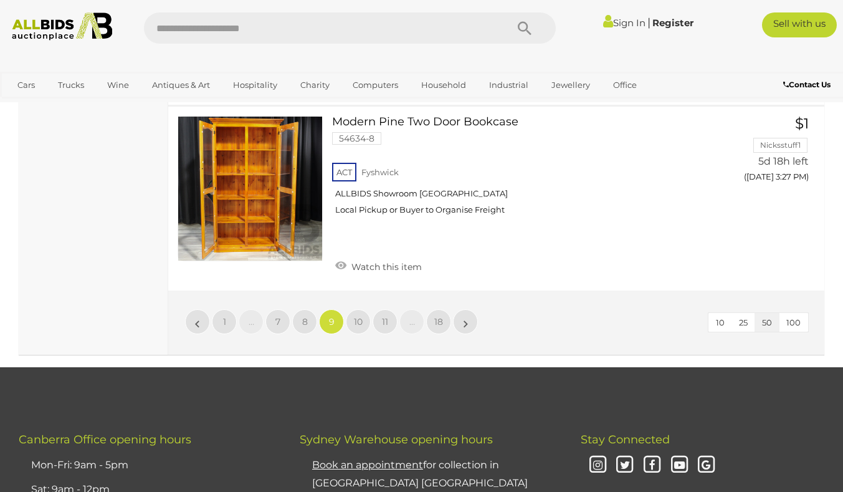
scroll to position [9754, 0]
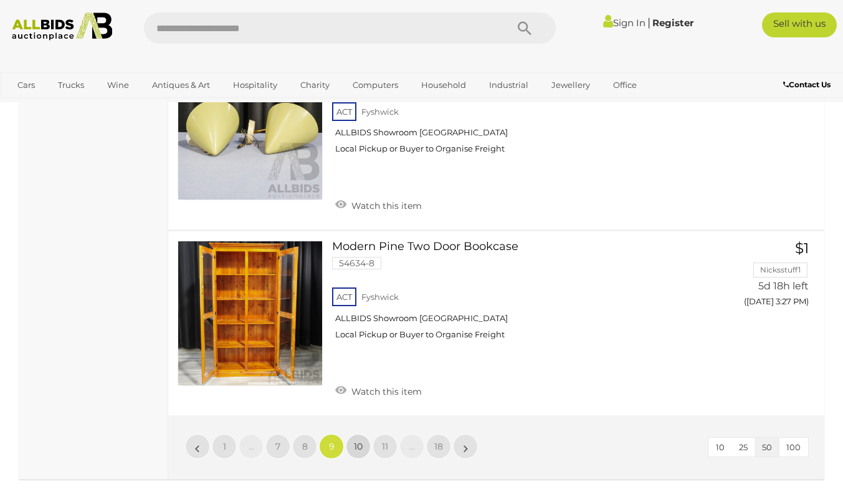
click at [361, 441] on span "10" at bounding box center [358, 446] width 9 height 11
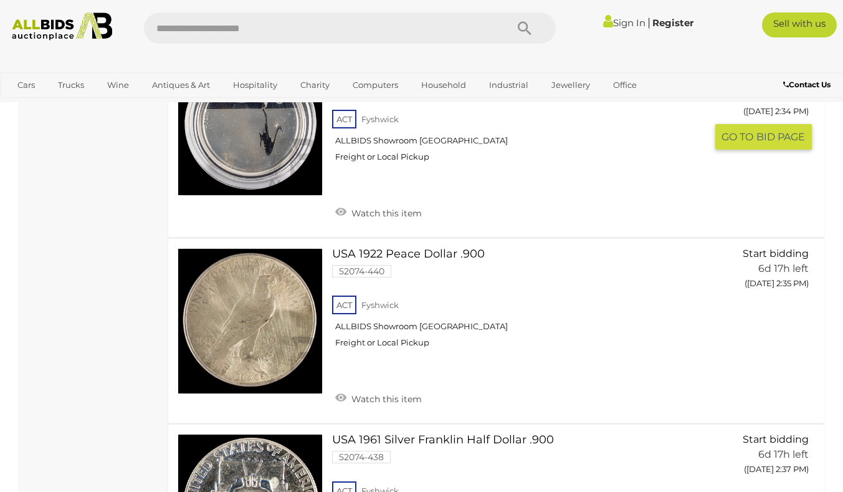
scroll to position [9750, 0]
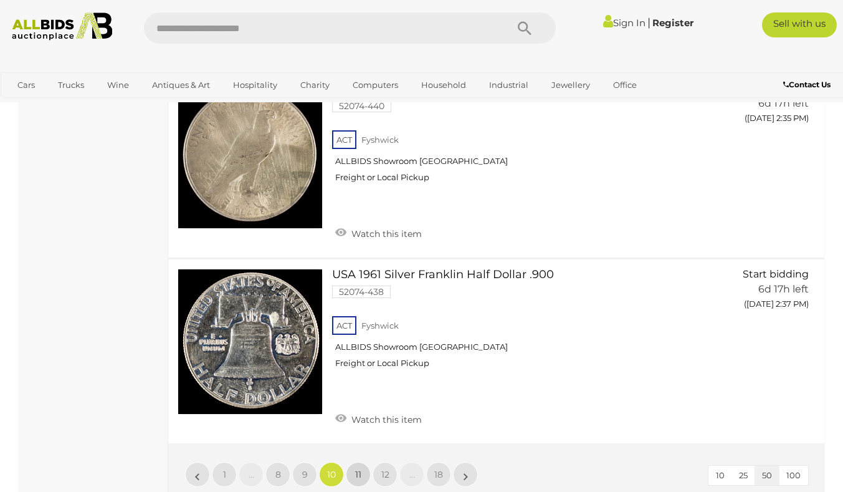
click at [366, 462] on link "11" at bounding box center [358, 474] width 25 height 25
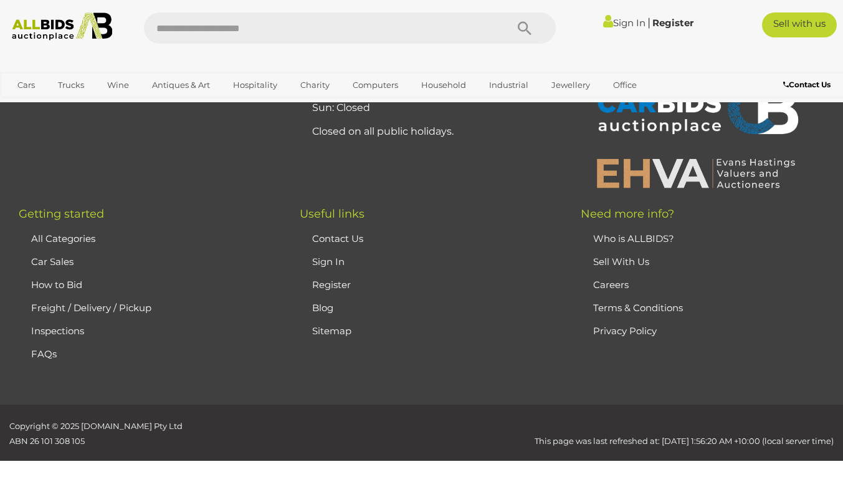
scroll to position [278, 0]
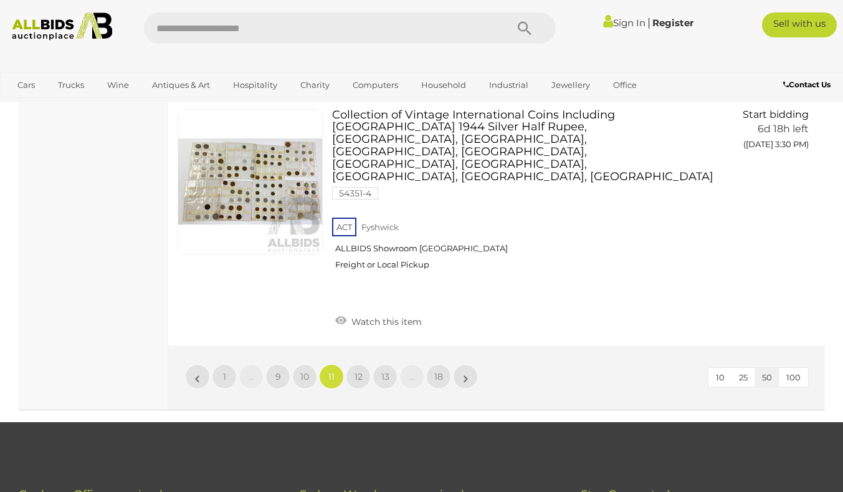
scroll to position [9873, 0]
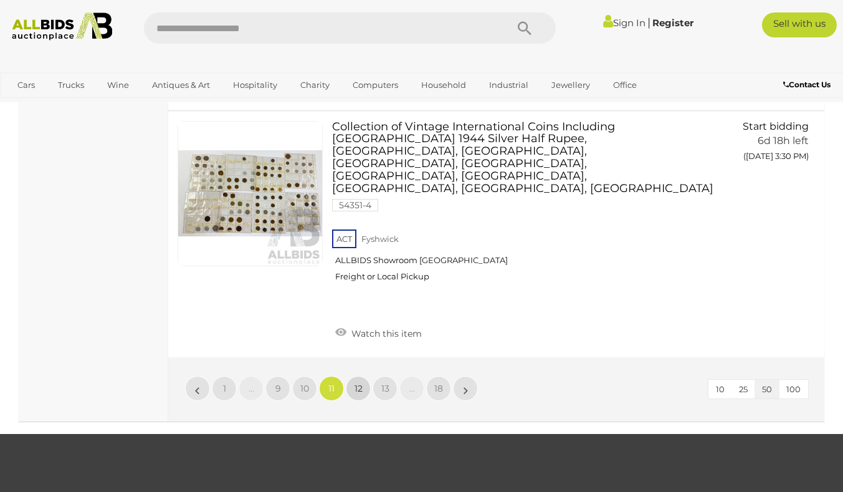
click at [364, 376] on link "12" at bounding box center [358, 388] width 25 height 25
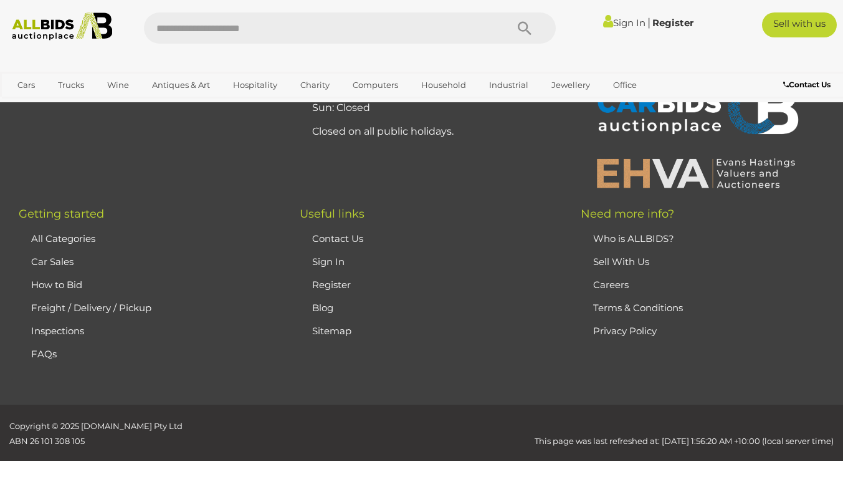
scroll to position [278, 0]
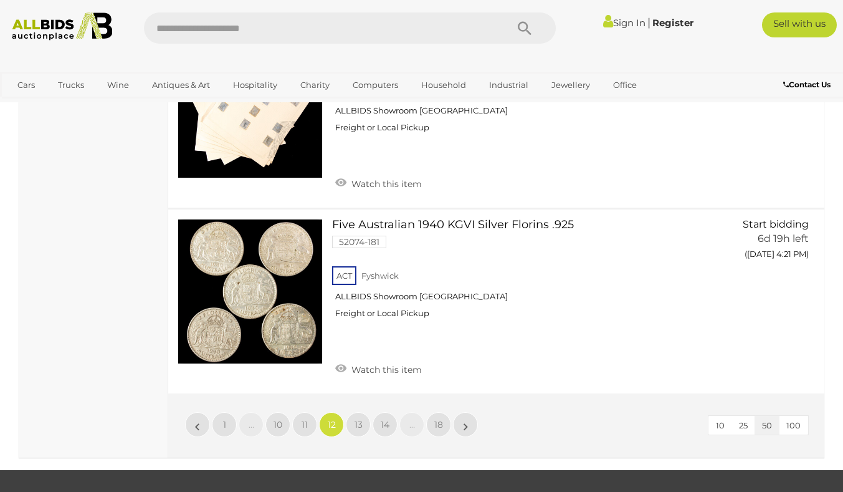
scroll to position [9908, 0]
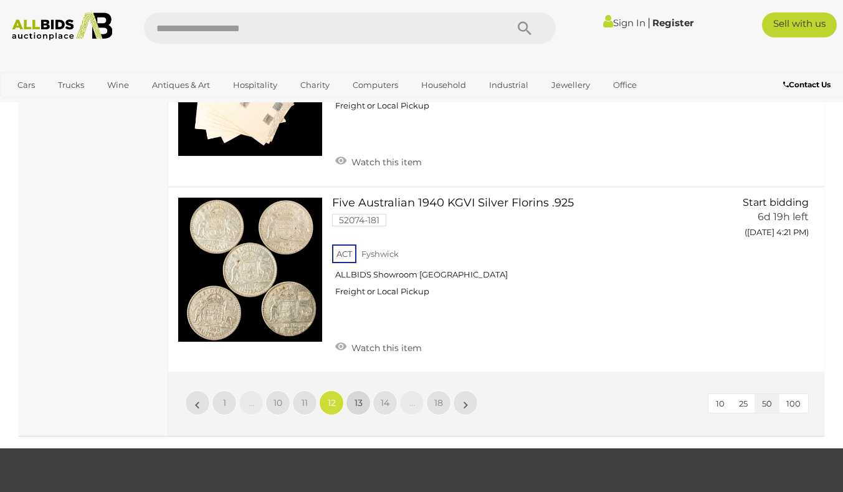
click at [362, 397] on span "13" at bounding box center [359, 402] width 8 height 11
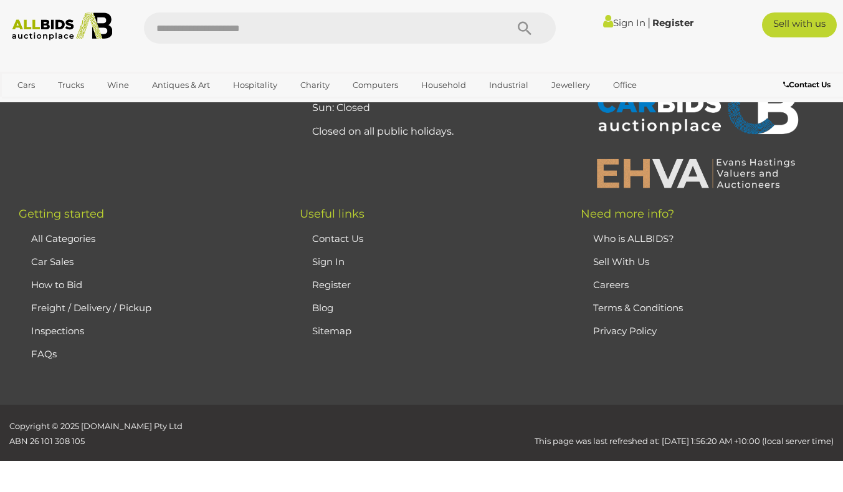
scroll to position [278, 0]
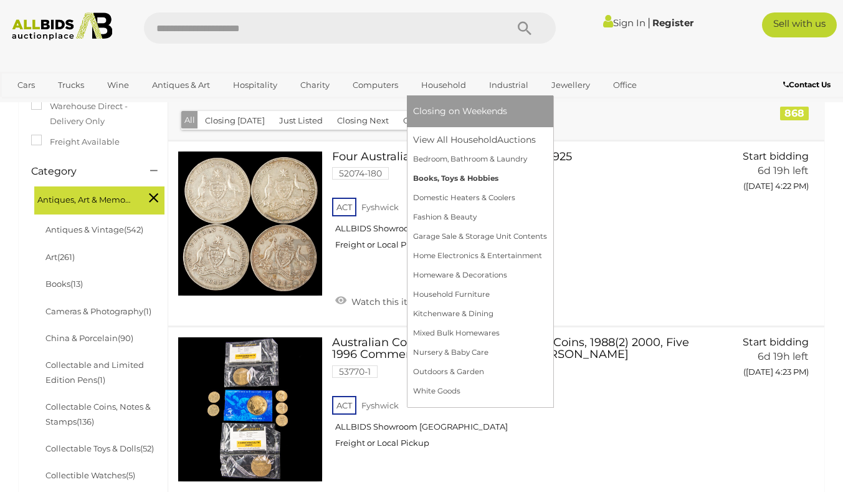
click at [484, 182] on link "Books, Toys & Hobbies" at bounding box center [480, 178] width 134 height 19
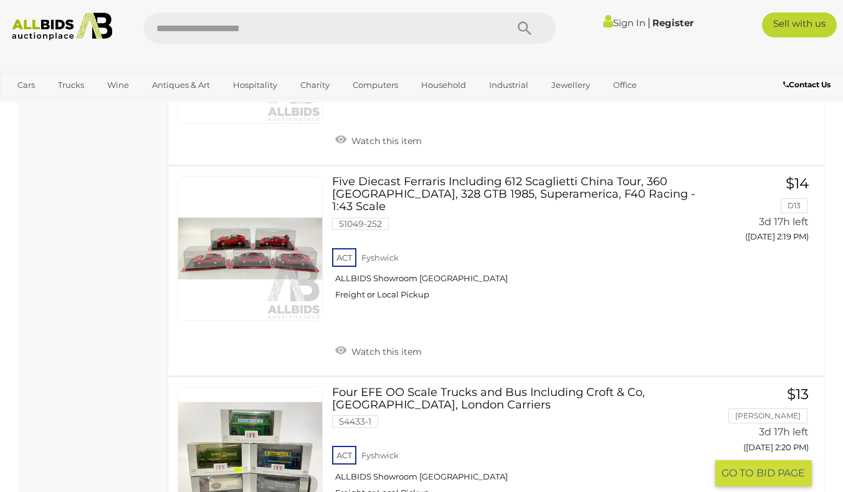
scroll to position [5545, 0]
